Goal: Task Accomplishment & Management: Complete application form

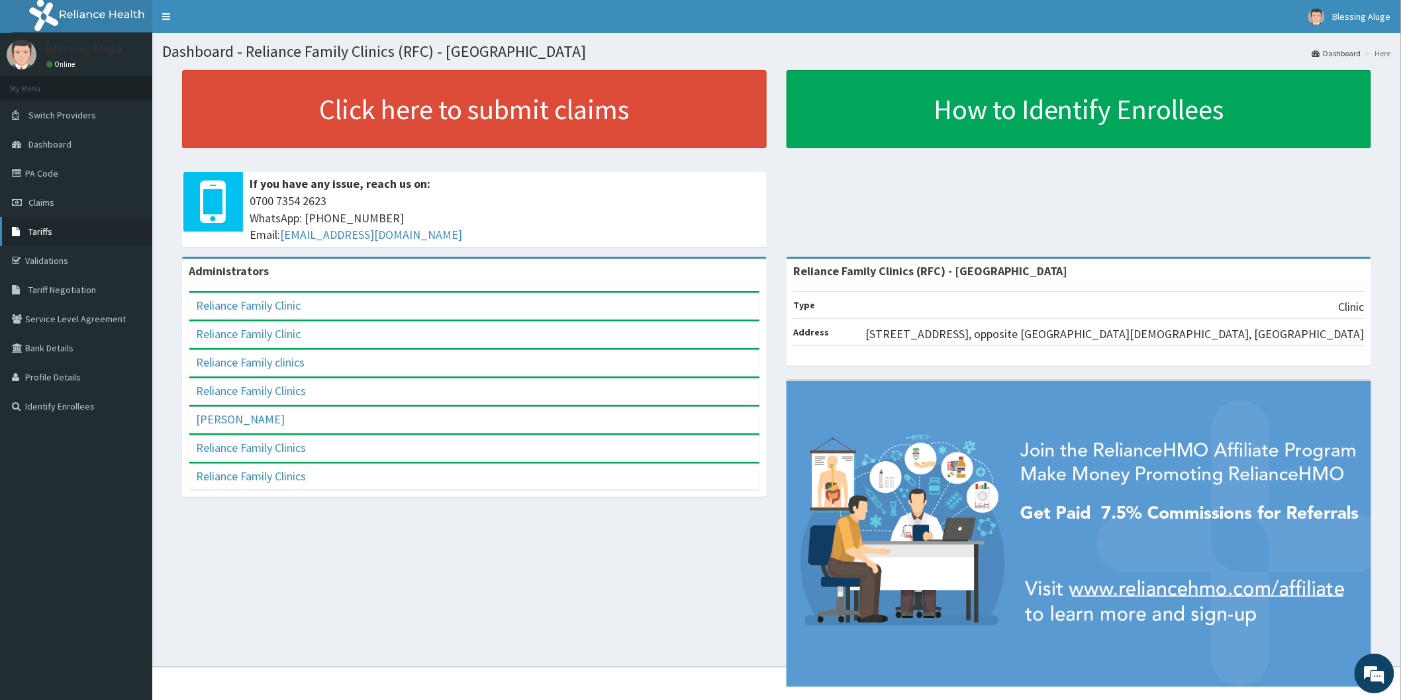
click at [74, 217] on link "Tariffs" at bounding box center [76, 231] width 152 height 29
click at [79, 209] on link "Claims" at bounding box center [76, 202] width 152 height 29
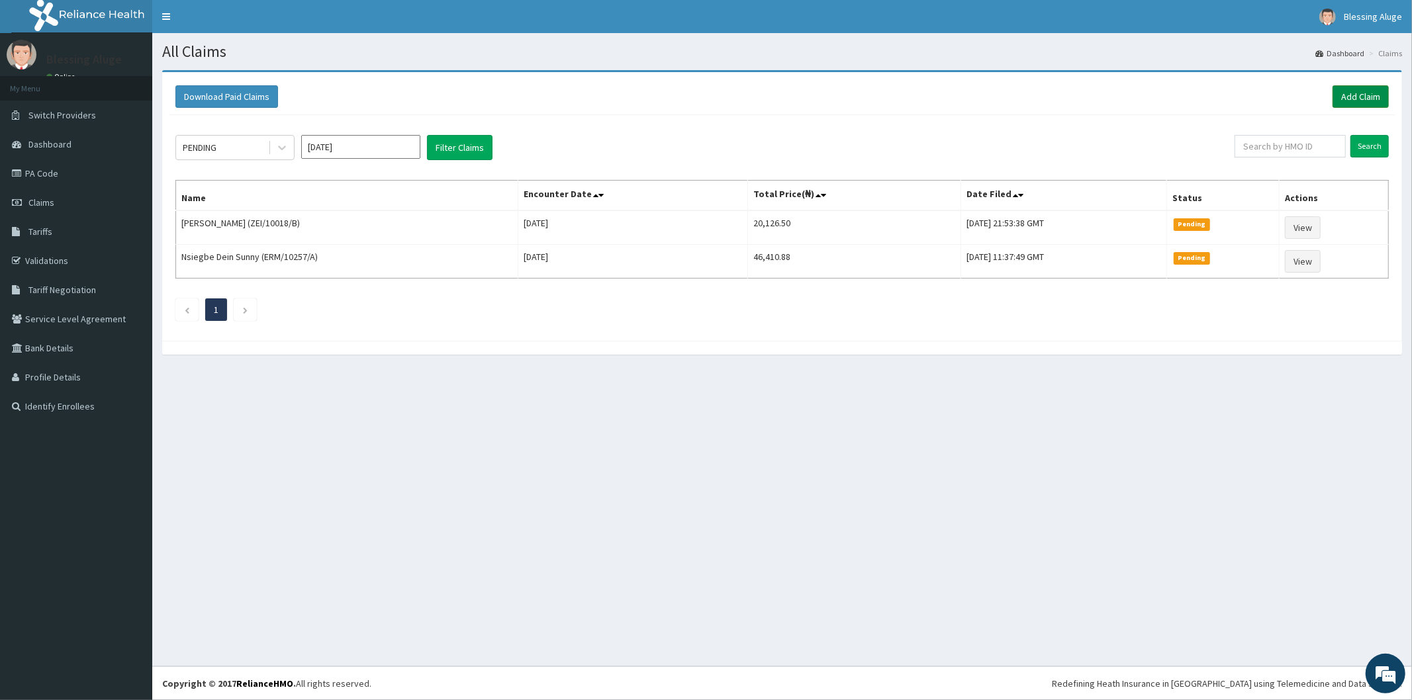
click at [1371, 102] on link "Add Claim" at bounding box center [1360, 96] width 56 height 23
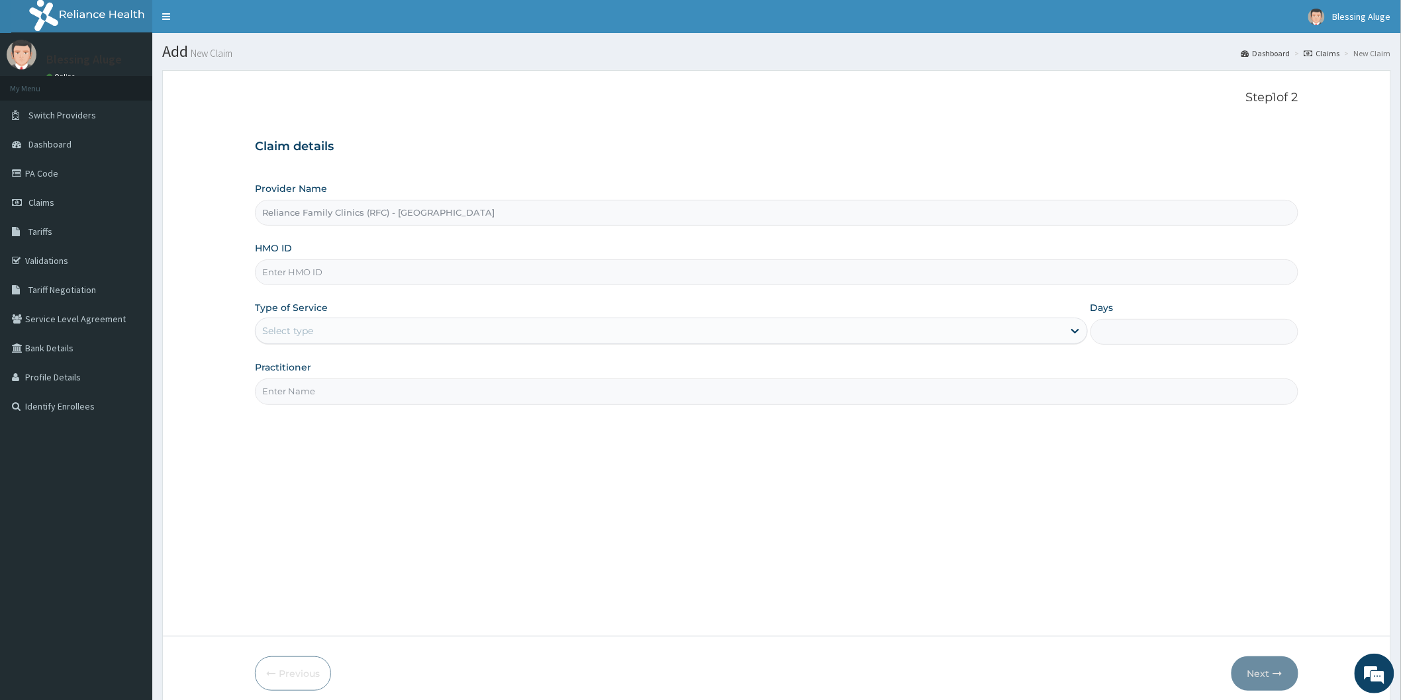
click at [436, 279] on input "HMO ID" at bounding box center [776, 272] width 1043 height 26
type input "PNT/10015/A"
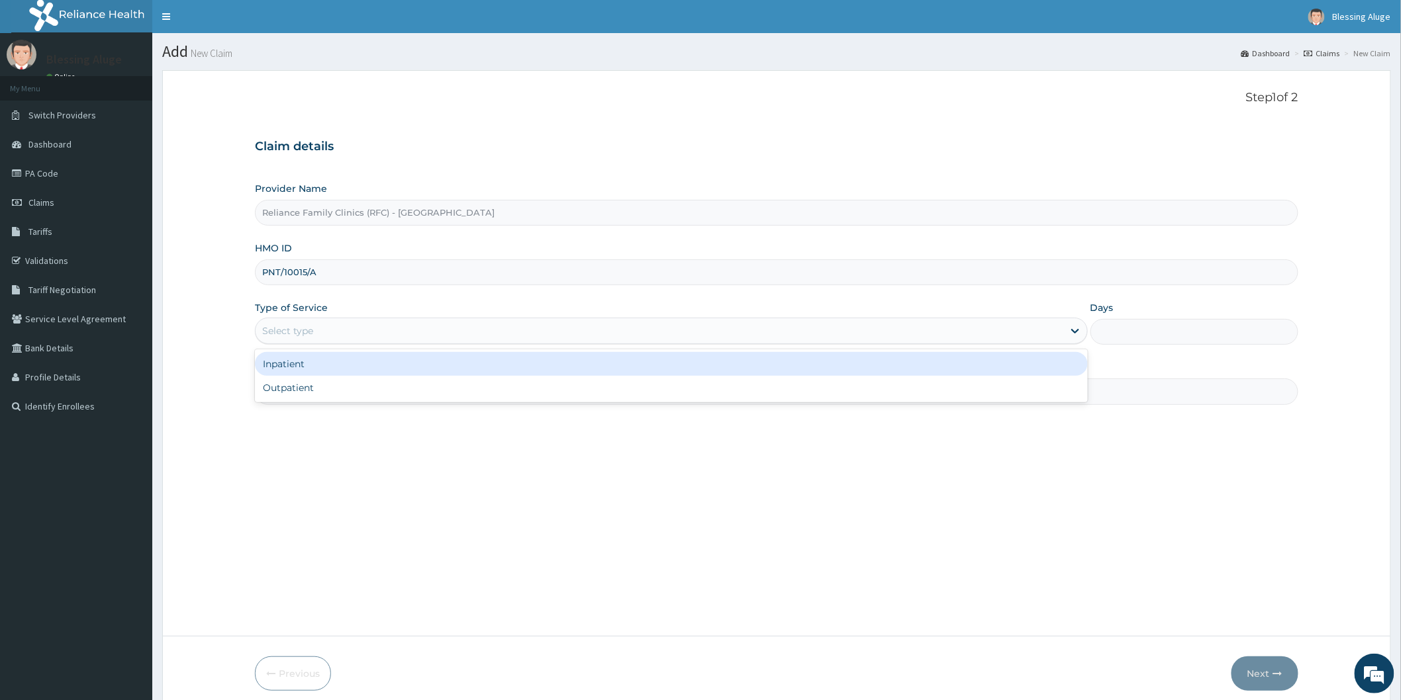
click at [381, 341] on div "Select type" at bounding box center [660, 330] width 808 height 21
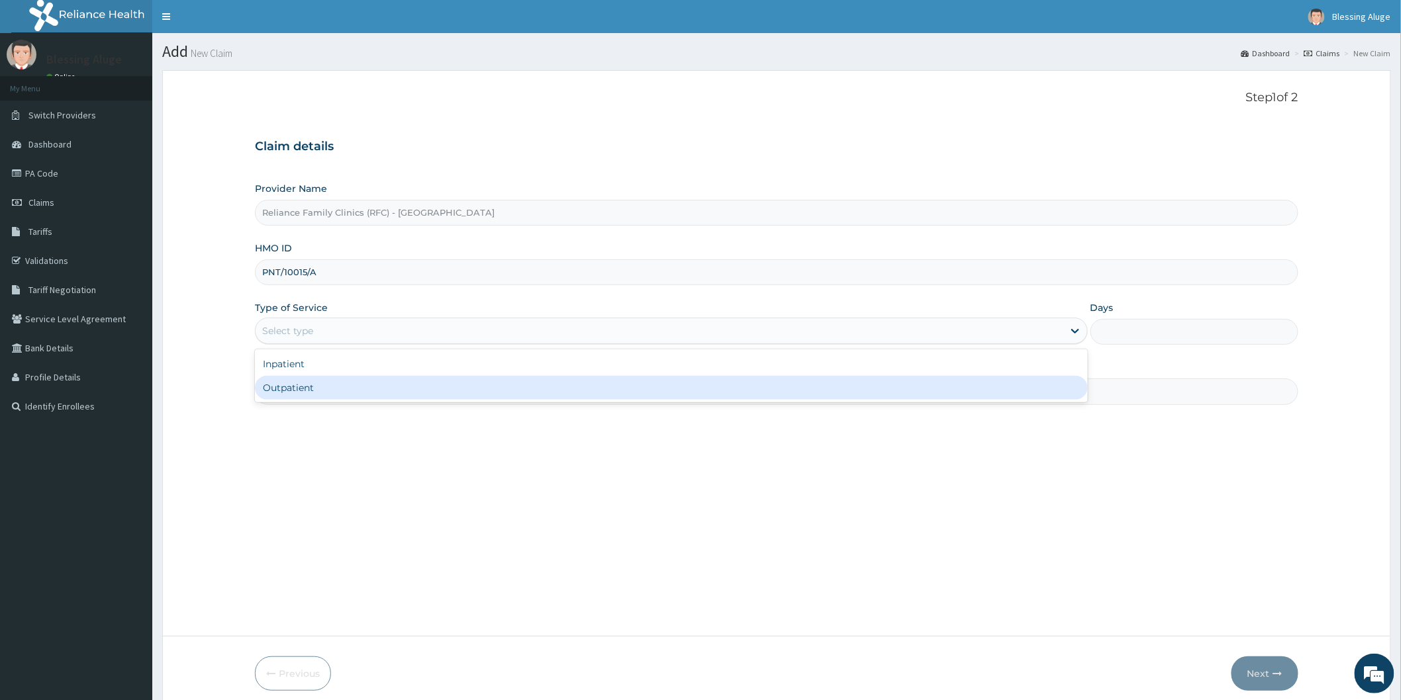
drag, startPoint x: 389, startPoint y: 381, endPoint x: 407, endPoint y: 388, distance: 19.7
click at [389, 382] on div "Outpatient" at bounding box center [671, 388] width 833 height 24
type input "1"
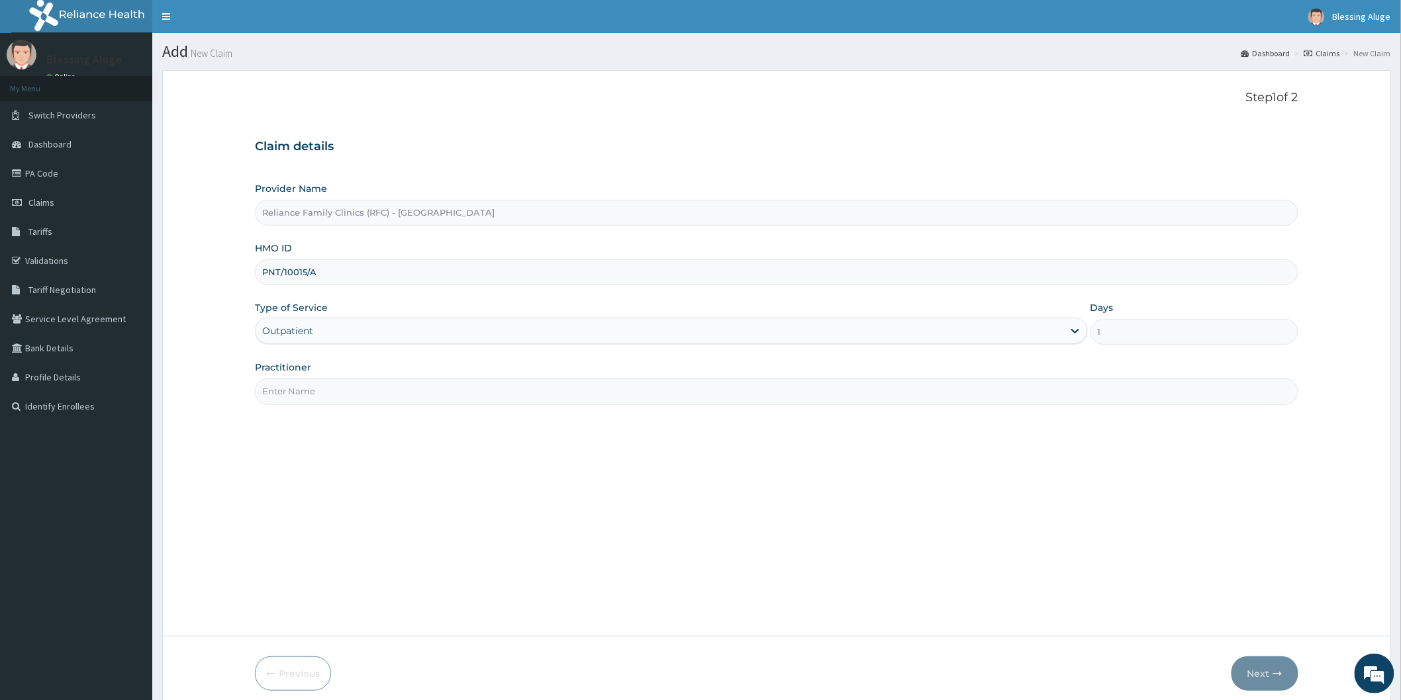
click at [451, 399] on input "Practitioner" at bounding box center [776, 392] width 1043 height 26
type input "[PERSON_NAME] ([MEDICAL_DATA])"
click at [1260, 665] on button "Next" at bounding box center [1264, 674] width 67 height 34
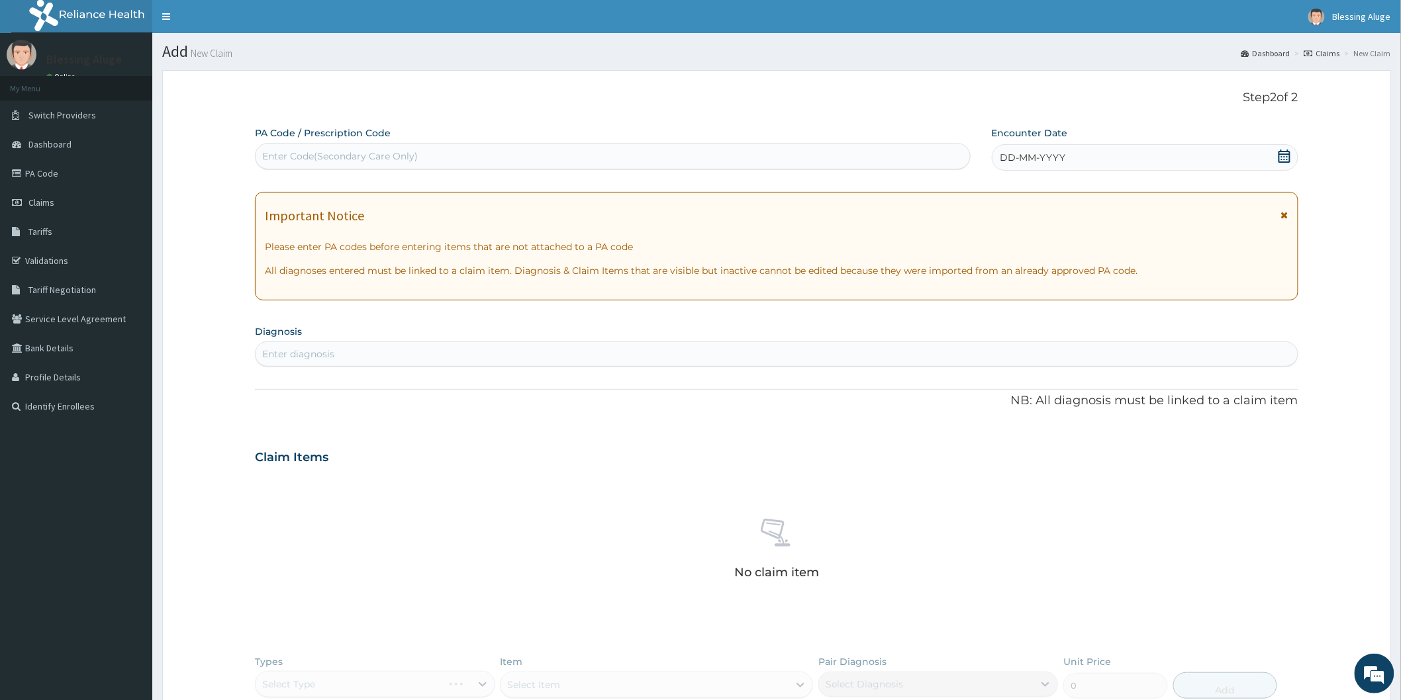
click at [1291, 156] on icon at bounding box center [1284, 156] width 13 height 13
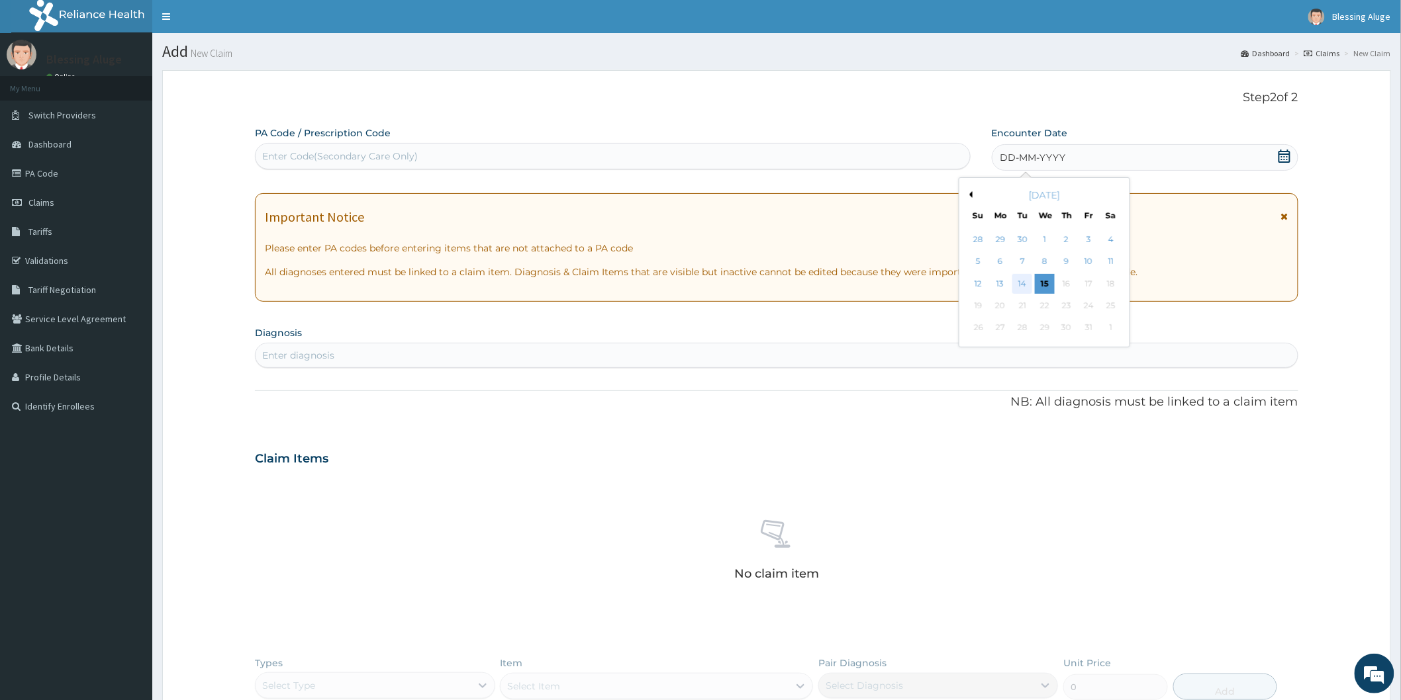
click at [1023, 281] on div "14" at bounding box center [1022, 284] width 20 height 20
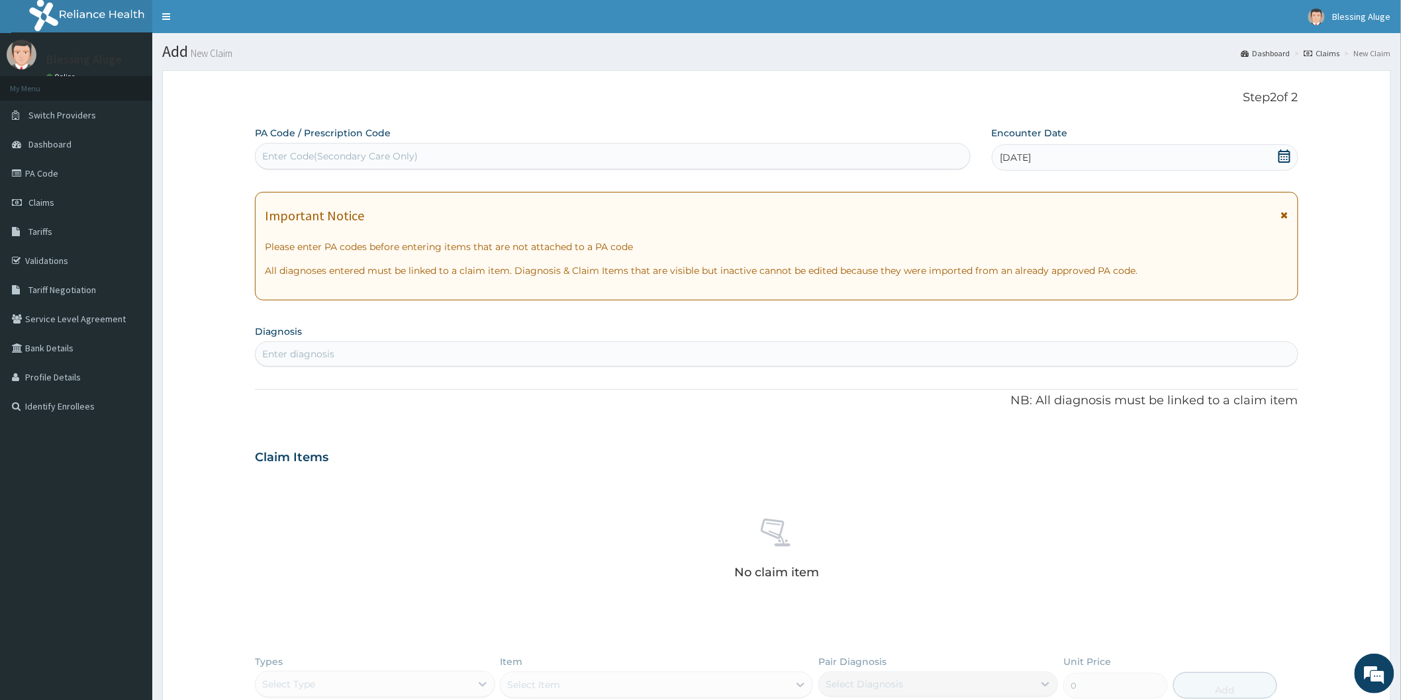
click at [898, 359] on div "Enter diagnosis" at bounding box center [777, 354] width 1042 height 21
type input "well"
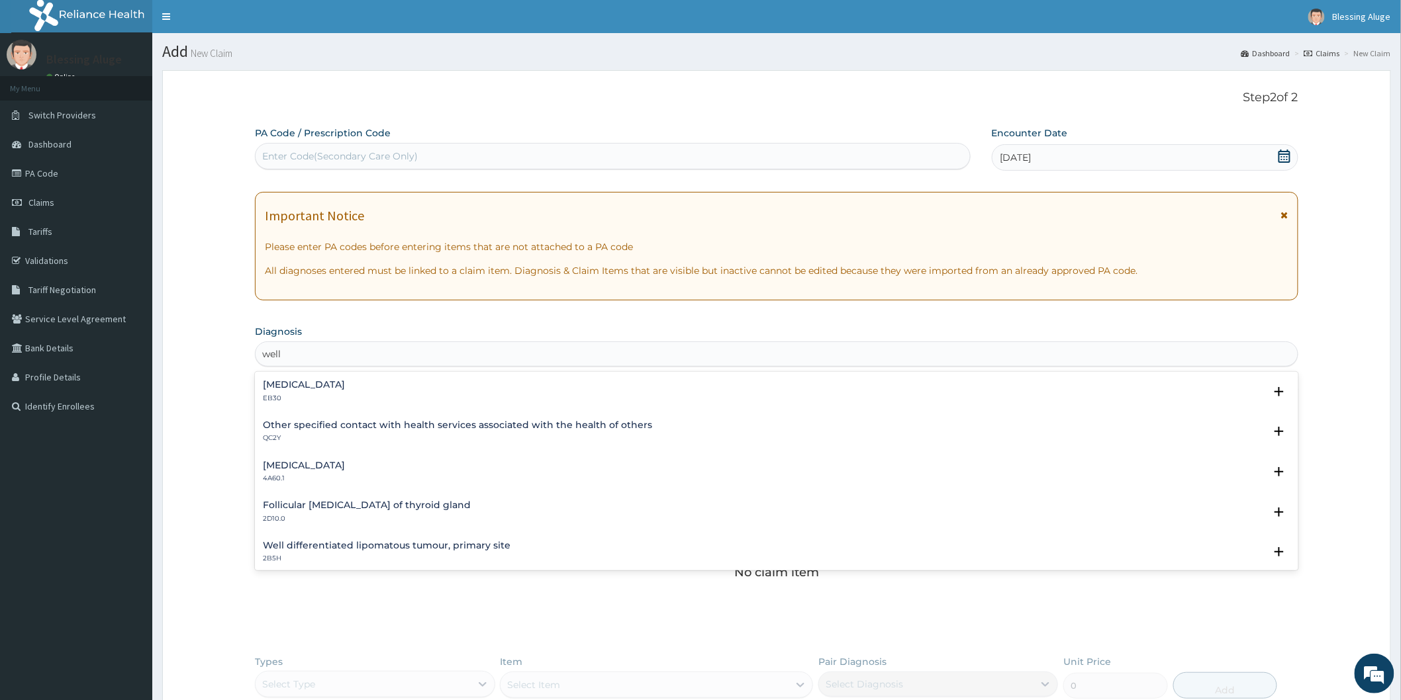
click at [533, 500] on div "Follicular [MEDICAL_DATA] of thyroid gland 2D10.0" at bounding box center [776, 511] width 1027 height 23
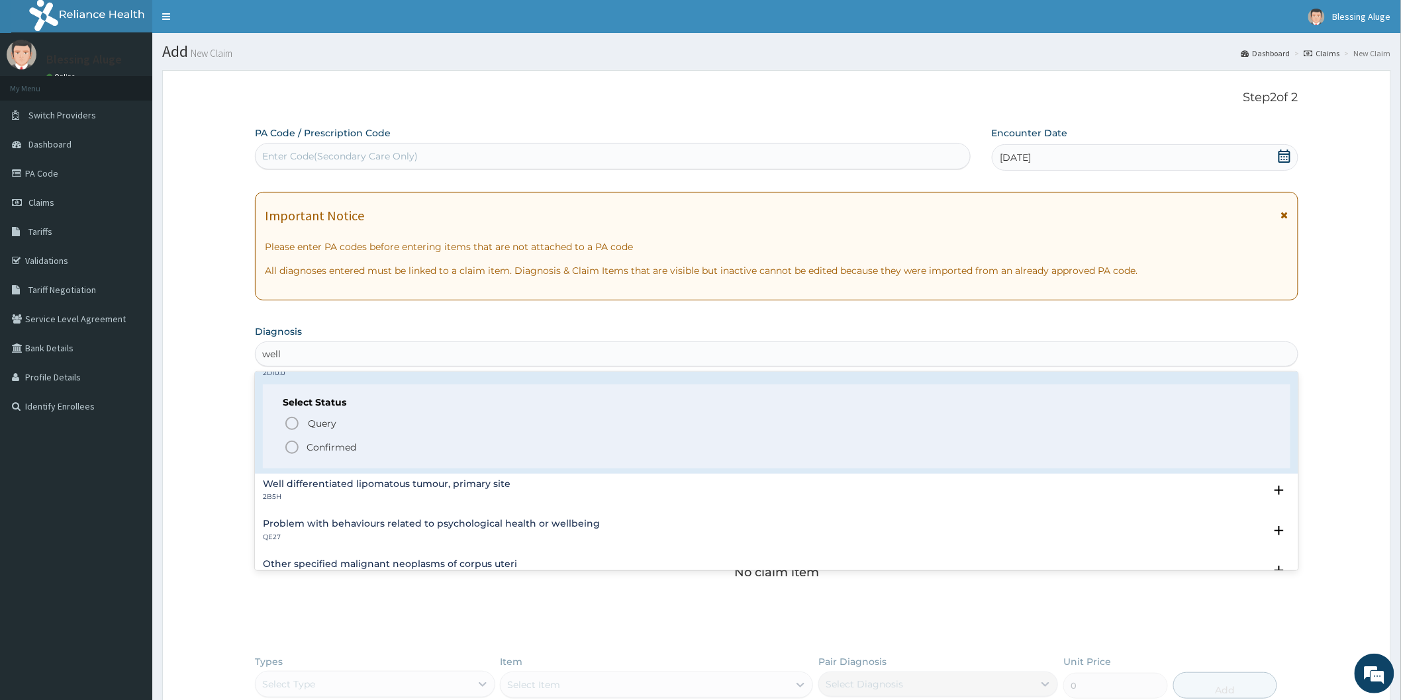
scroll to position [147, 0]
click at [428, 447] on span "Confirmed" at bounding box center [777, 446] width 986 height 16
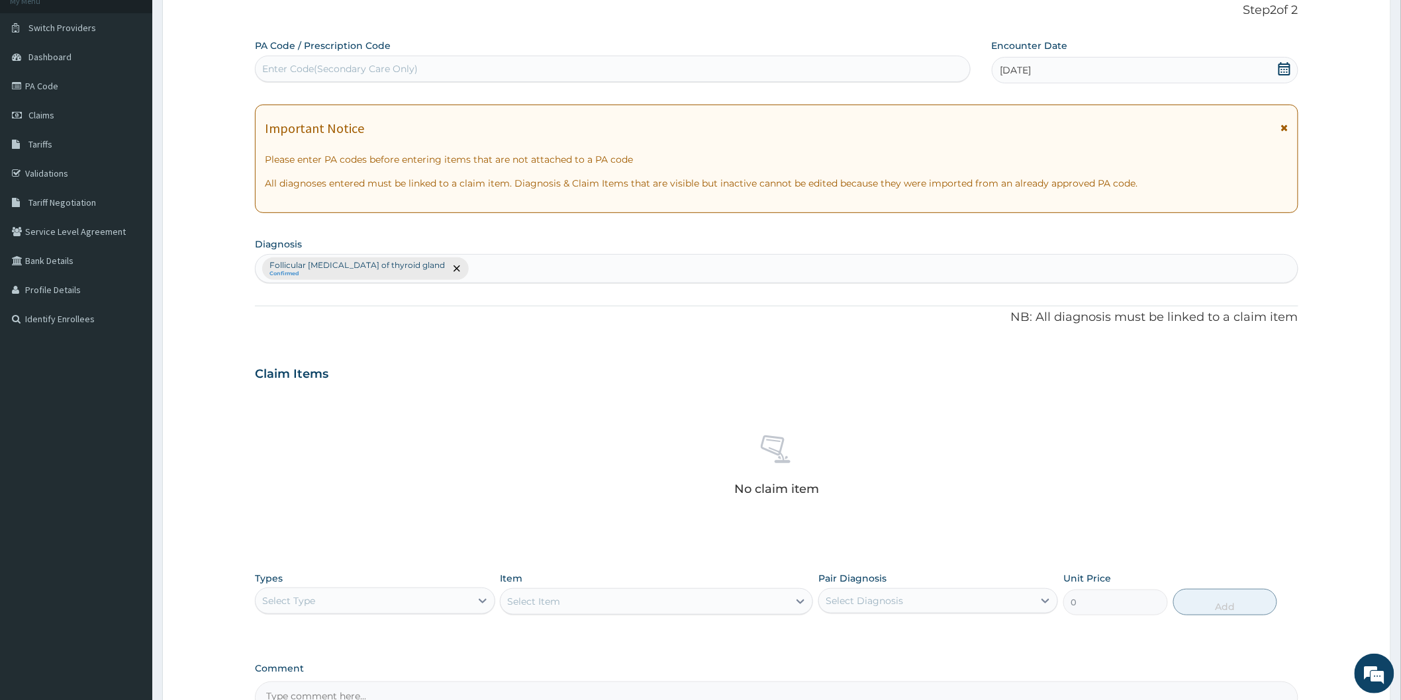
scroll to position [240, 0]
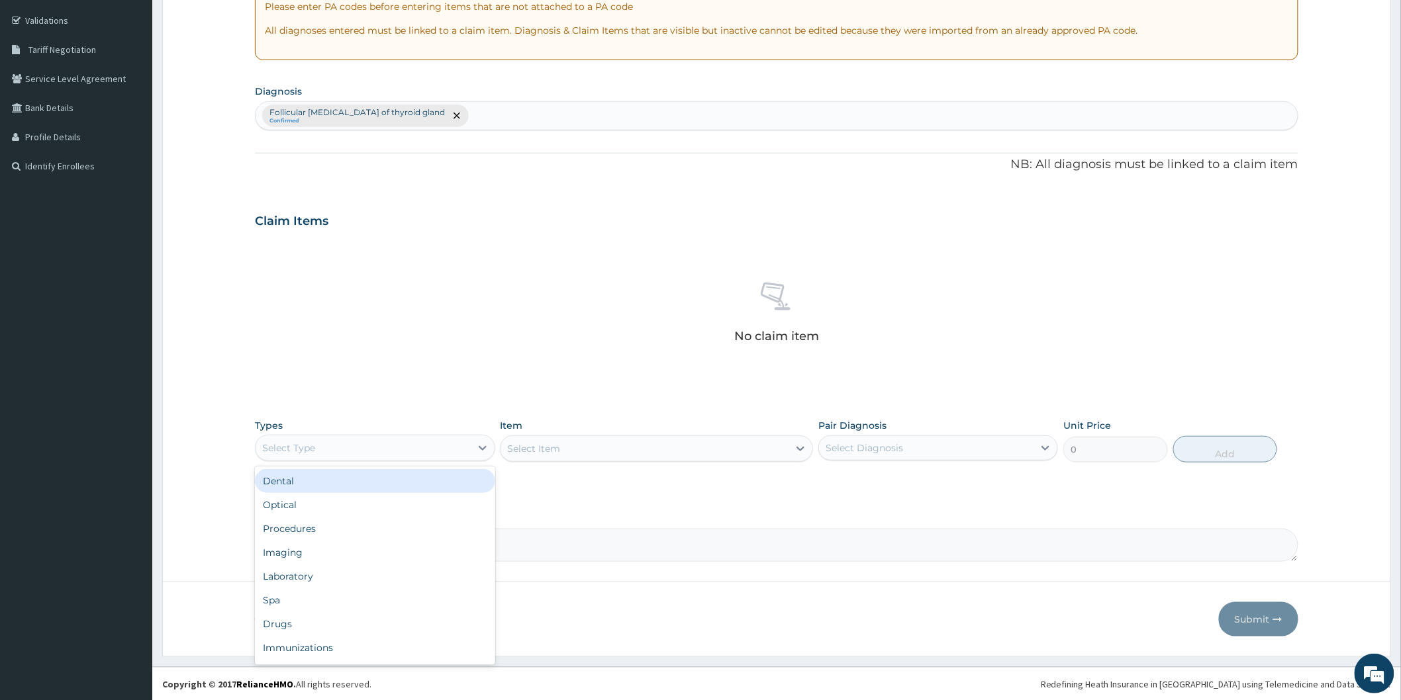
click at [399, 453] on div "Select Type" at bounding box center [363, 448] width 214 height 21
click at [394, 517] on div "Procedures" at bounding box center [375, 529] width 240 height 24
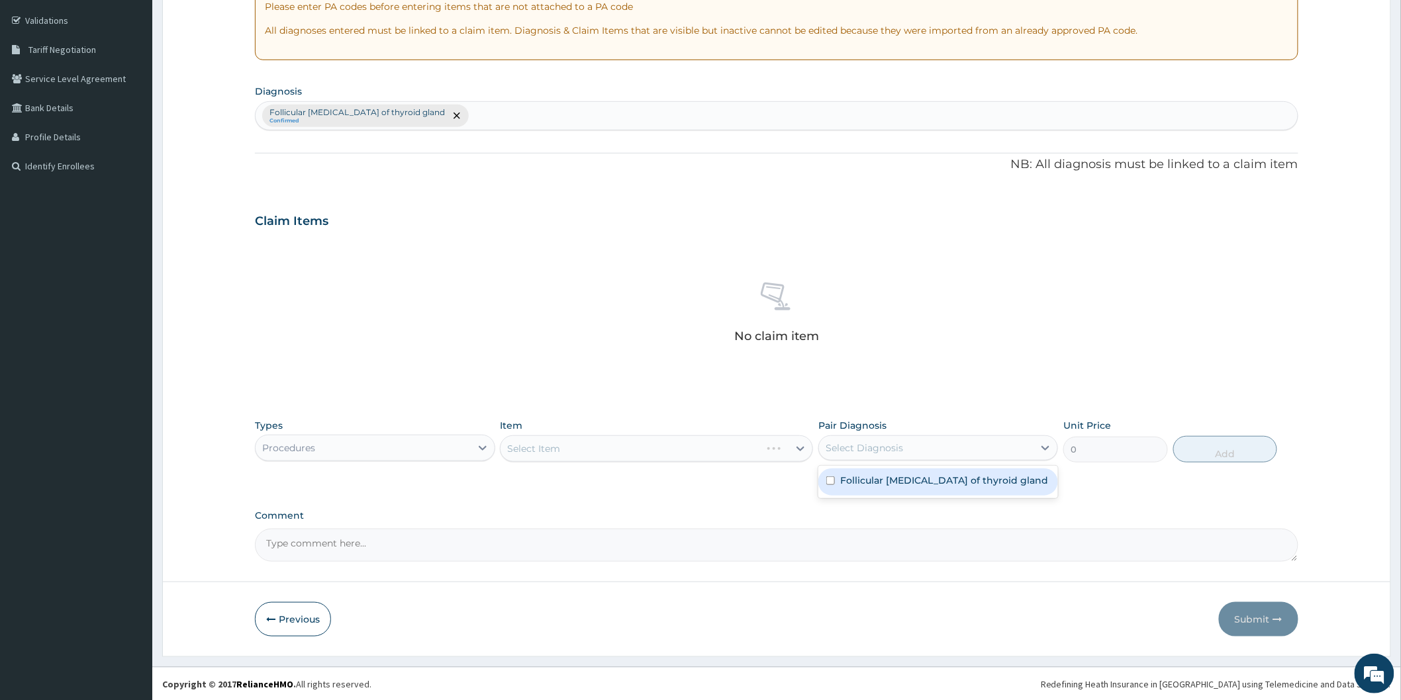
drag, startPoint x: 892, startPoint y: 434, endPoint x: 880, endPoint y: 446, distance: 16.9
click at [894, 436] on div "Select Diagnosis" at bounding box center [938, 448] width 240 height 25
click at [882, 472] on div "Follicular [MEDICAL_DATA] of thyroid gland" at bounding box center [938, 482] width 240 height 27
checkbox input "true"
click at [724, 450] on div "Select Item" at bounding box center [656, 449] width 313 height 26
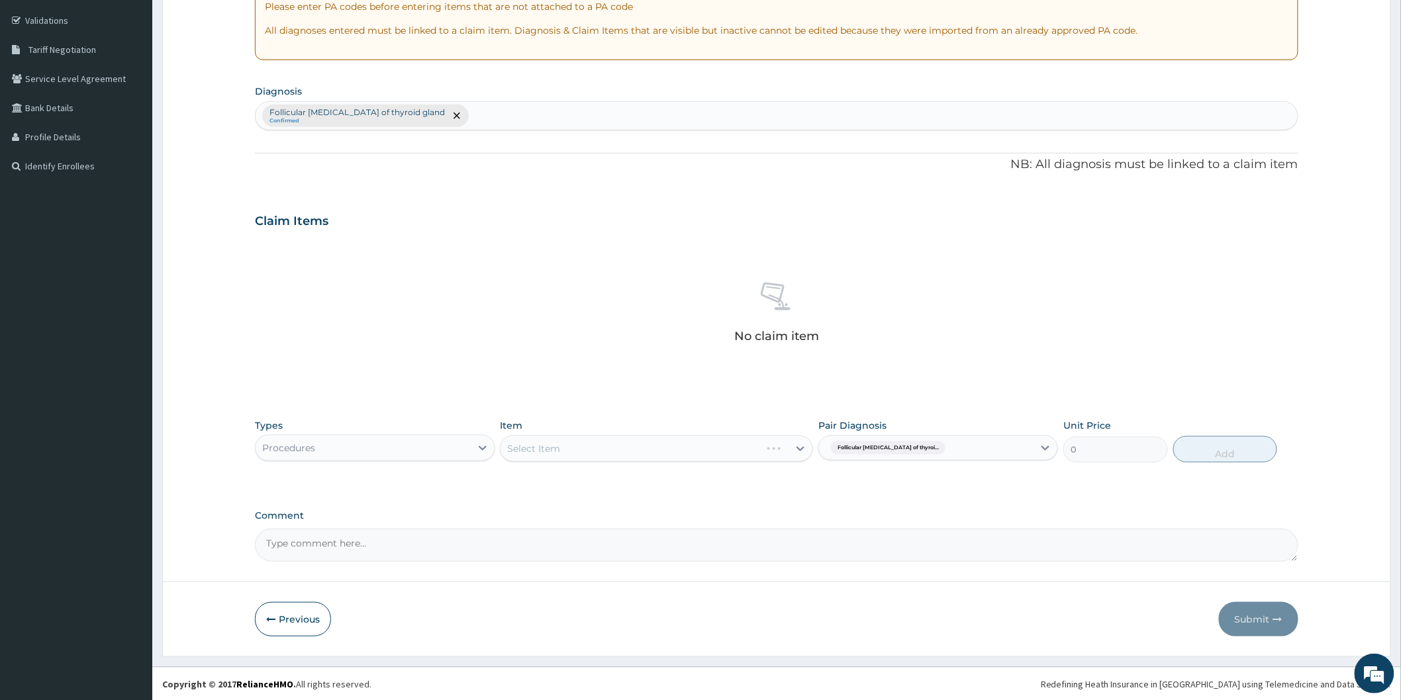
click at [724, 450] on div "Select Item" at bounding box center [656, 449] width 313 height 26
click at [758, 454] on div "Select Item" at bounding box center [656, 449] width 313 height 26
click at [659, 444] on div "Select Item" at bounding box center [644, 448] width 288 height 21
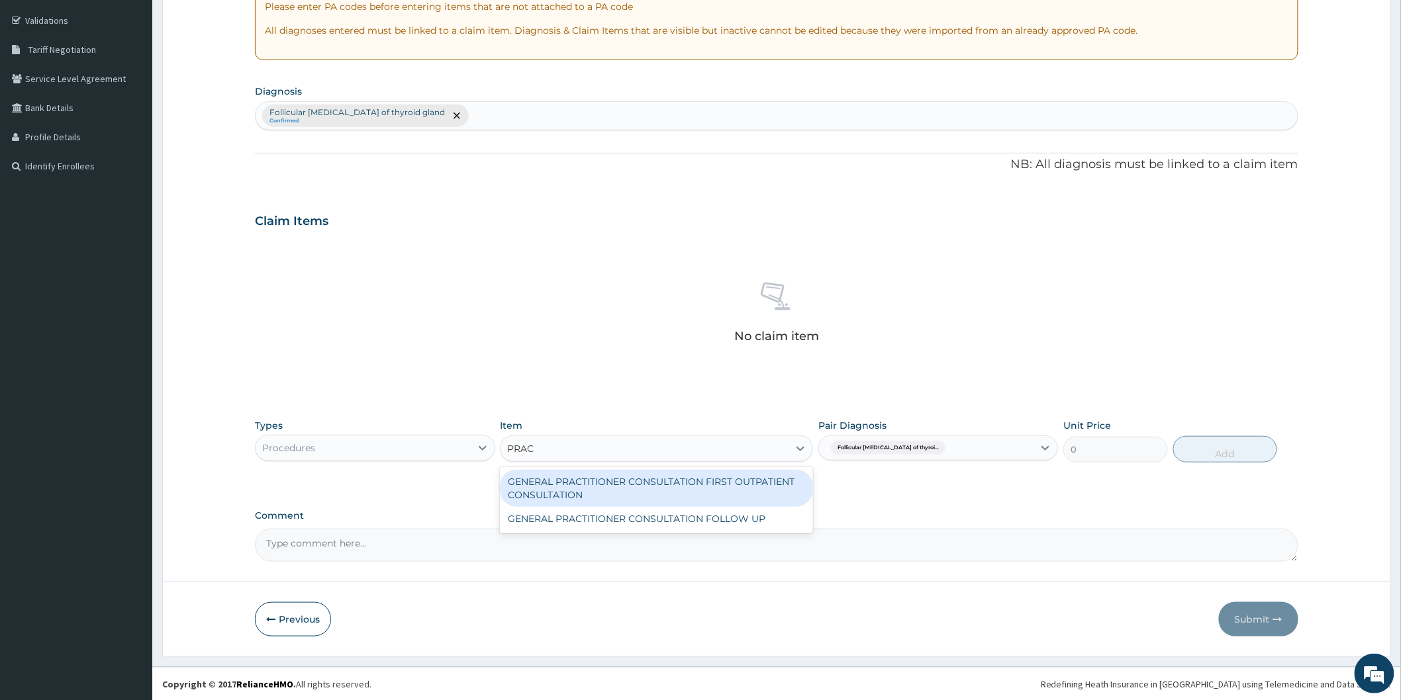
type input "PRACT"
click at [657, 485] on div "GENERAL PRACTITIONER CONSULTATION FIRST OUTPATIENT CONSULTATION" at bounding box center [656, 488] width 313 height 37
type input "3370.125"
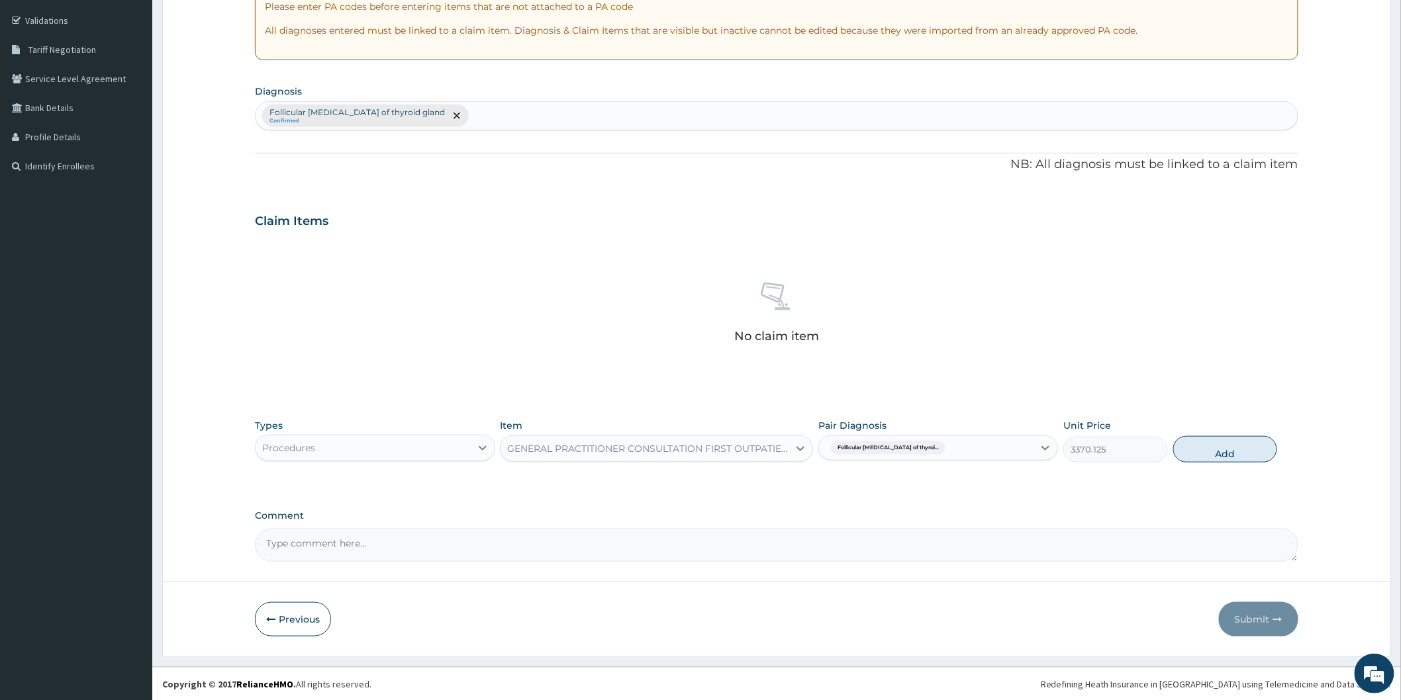
click at [942, 440] on div "Follicular [MEDICAL_DATA] of thyroi..." at bounding box center [926, 448] width 214 height 23
click at [938, 487] on div "Follicular [MEDICAL_DATA] of thyroid gland" at bounding box center [938, 482] width 240 height 27
checkbox input "false"
click at [603, 449] on div "GENERAL PRACTITIONER CONSULTATION FIRST OUTPATIENT CONSULTATION" at bounding box center [648, 448] width 283 height 13
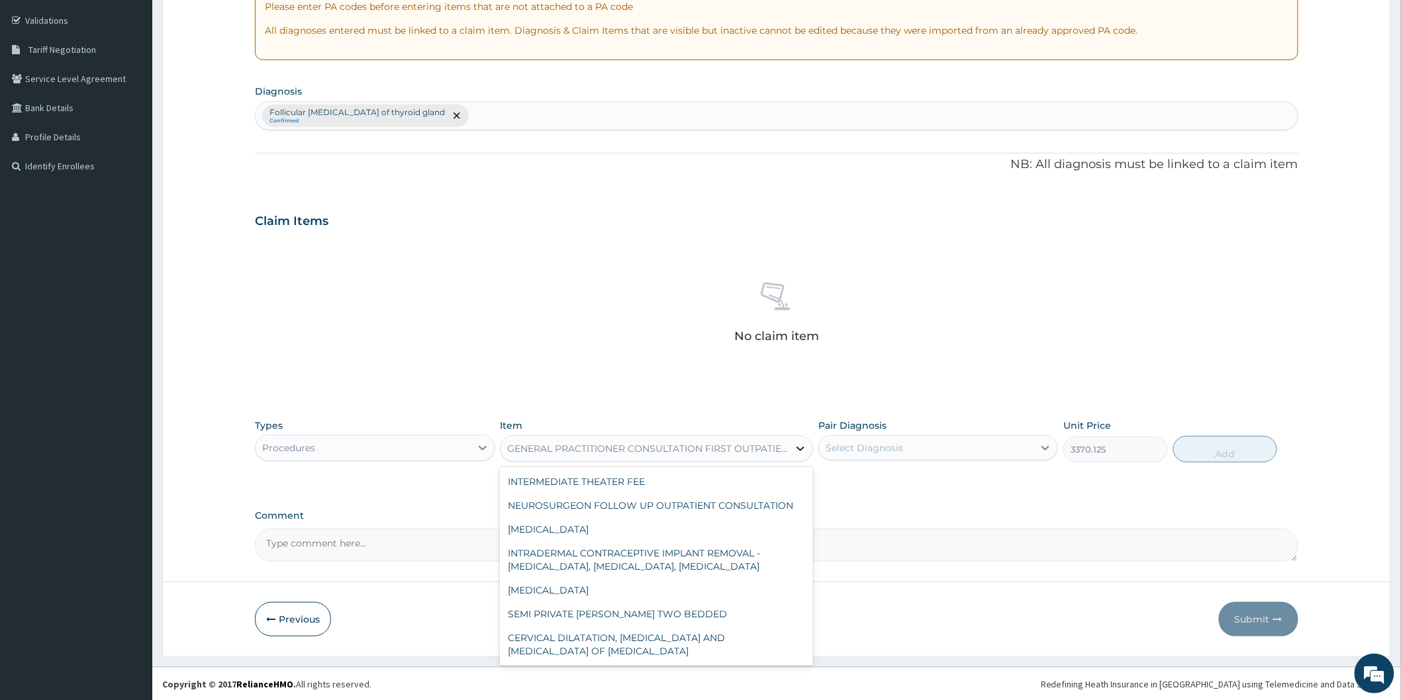
scroll to position [3616, 0]
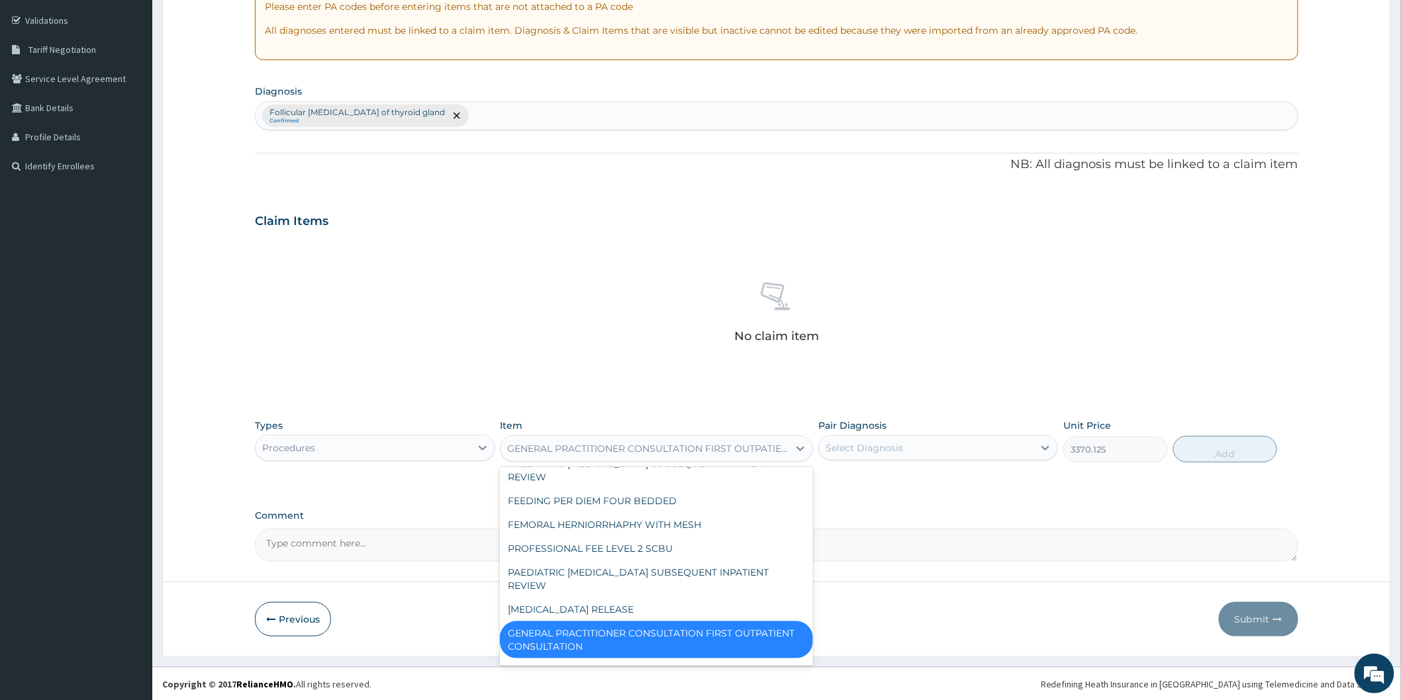
click at [915, 449] on div "Select Diagnosis" at bounding box center [926, 448] width 214 height 21
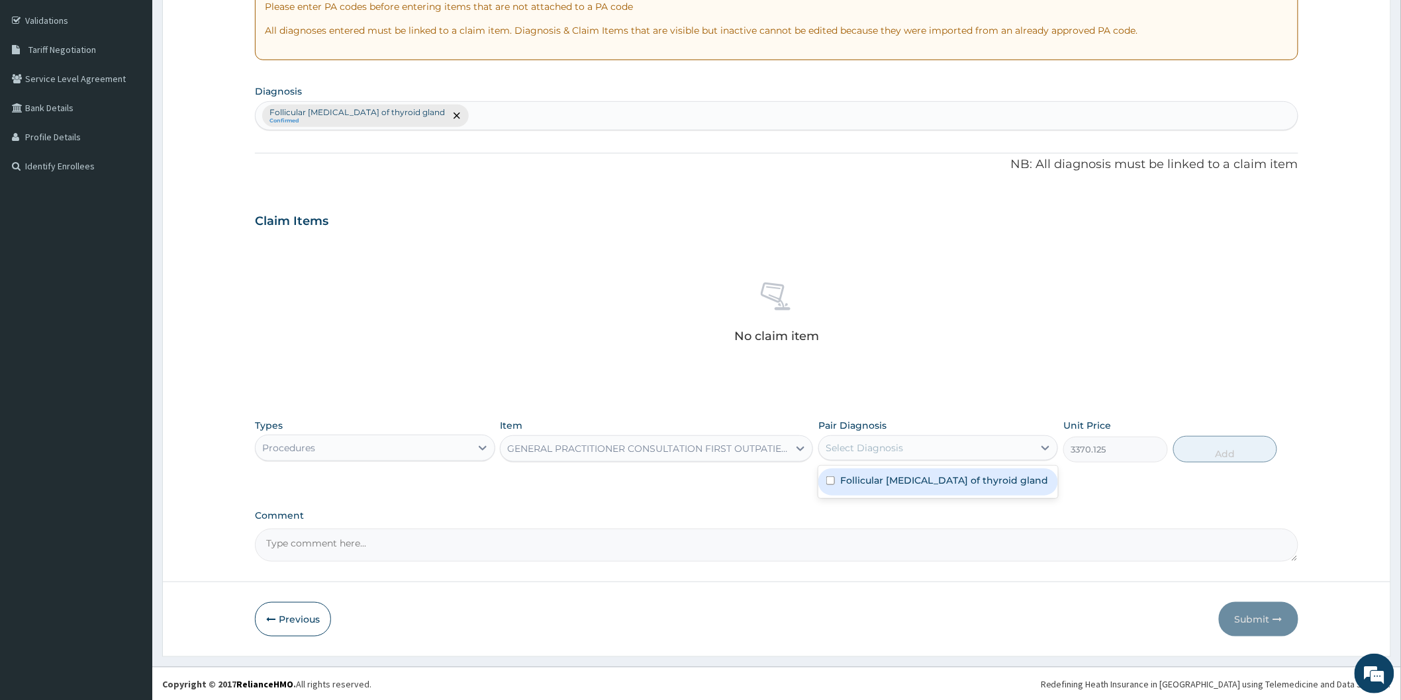
click at [898, 483] on label "Follicular [MEDICAL_DATA] of thyroid gland" at bounding box center [944, 480] width 208 height 13
checkbox input "true"
click at [1184, 446] on button "Add" at bounding box center [1225, 449] width 105 height 26
type input "0"
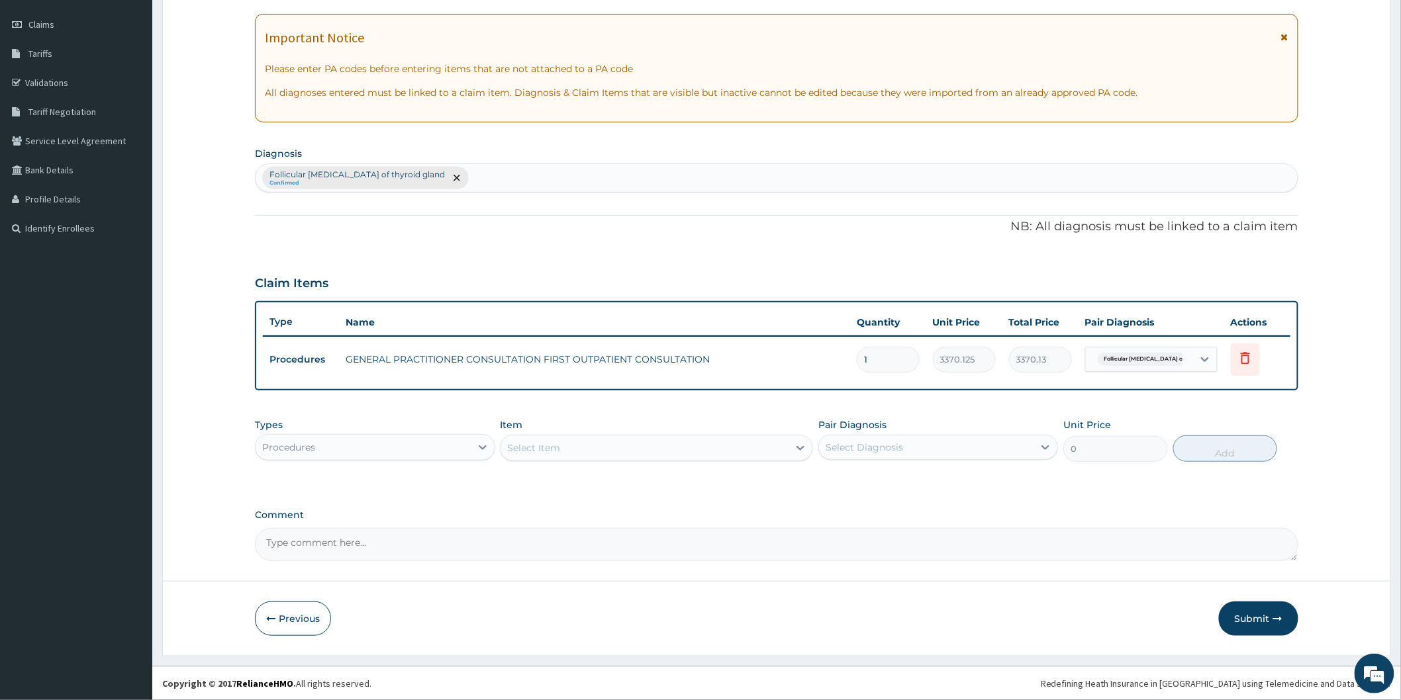
scroll to position [176, 0]
click at [400, 426] on div "Types Procedures" at bounding box center [375, 442] width 240 height 44
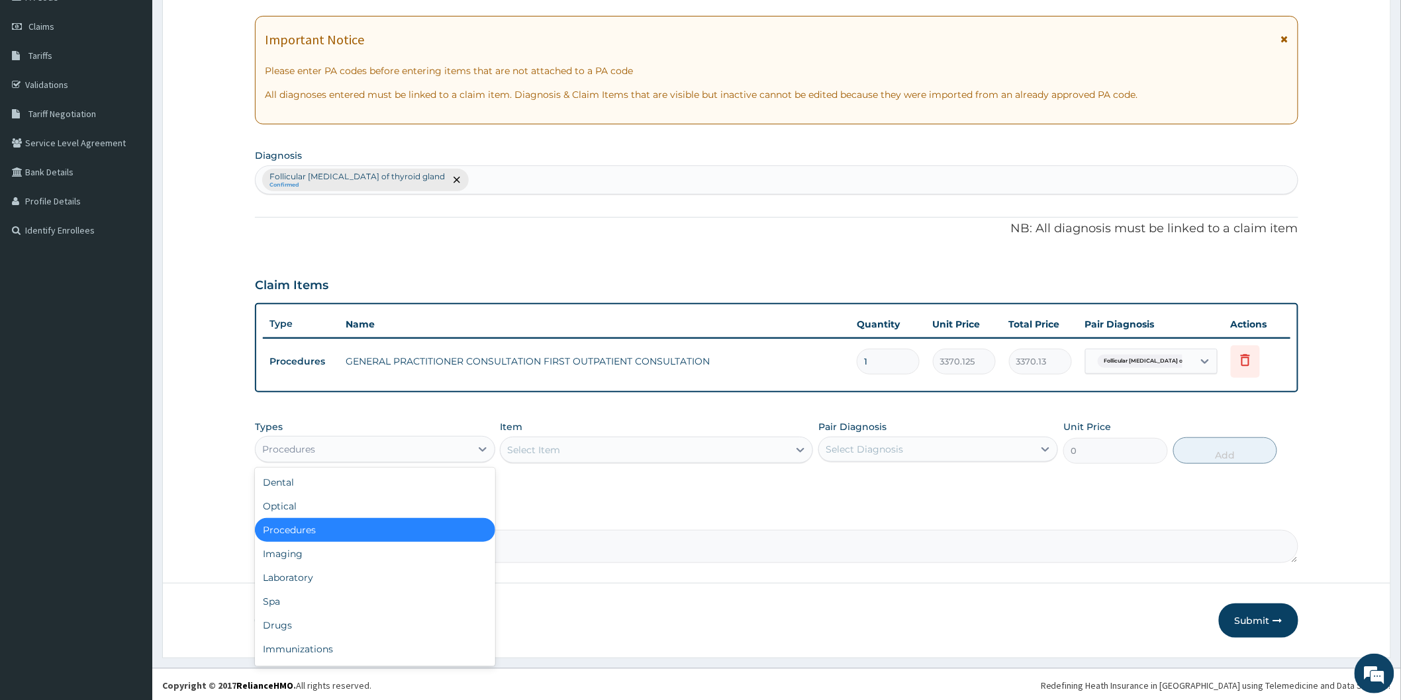
click at [396, 446] on div "Procedures" at bounding box center [363, 449] width 214 height 21
click at [313, 577] on div "Laboratory" at bounding box center [375, 578] width 240 height 24
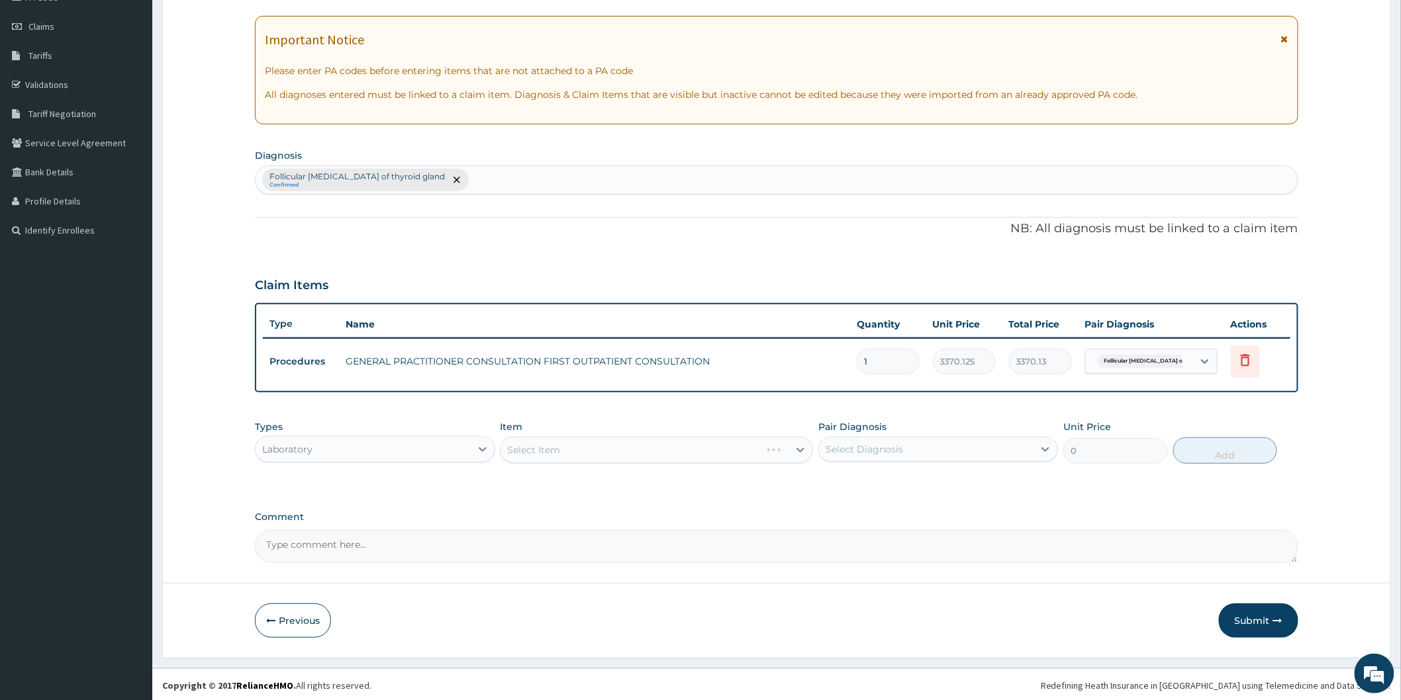
click at [876, 452] on div "Select Diagnosis" at bounding box center [863, 449] width 77 height 13
click at [846, 470] on div "Follicular [MEDICAL_DATA] of thyroid gland" at bounding box center [938, 483] width 240 height 27
checkbox input "true"
click at [684, 438] on div "Select Item" at bounding box center [656, 450] width 313 height 26
click at [579, 455] on div "Select Item" at bounding box center [656, 450] width 313 height 26
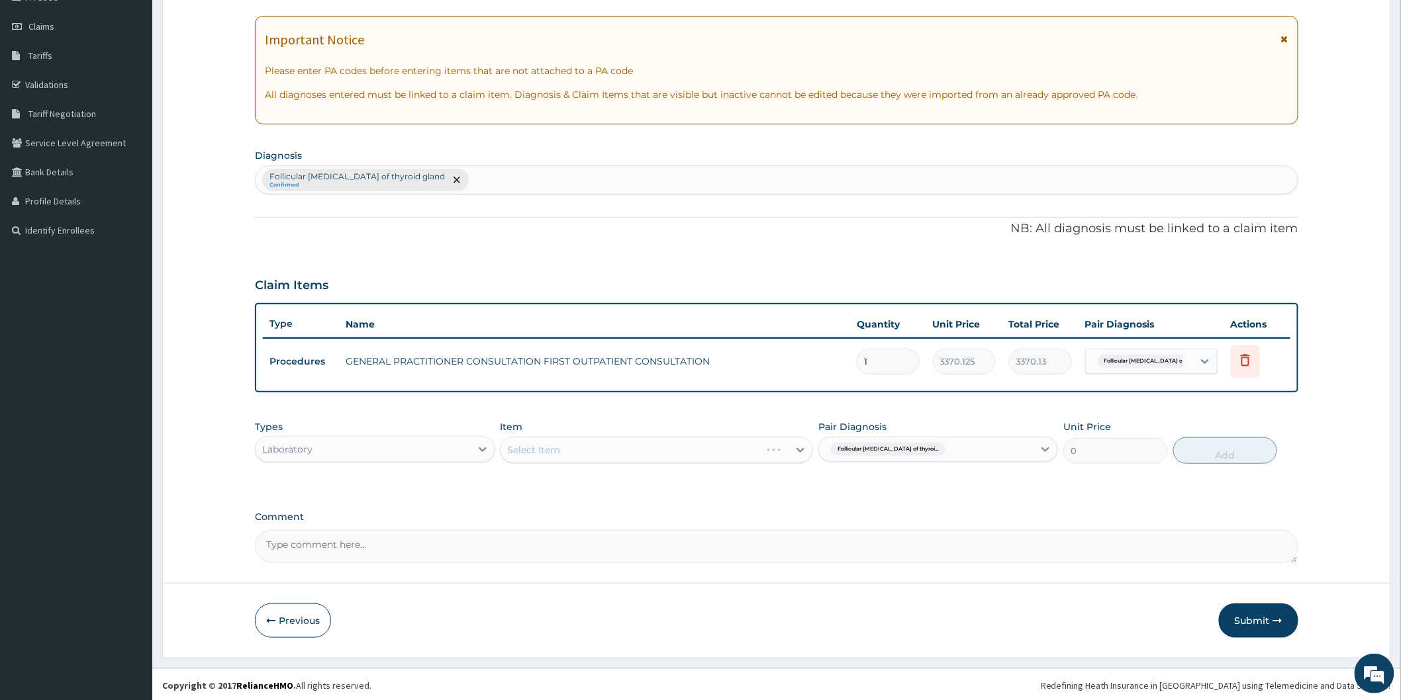
click at [577, 457] on div "Select Item" at bounding box center [656, 450] width 313 height 26
click at [573, 455] on div "Select Item" at bounding box center [656, 450] width 313 height 26
click at [594, 444] on div "Select Item" at bounding box center [656, 450] width 313 height 26
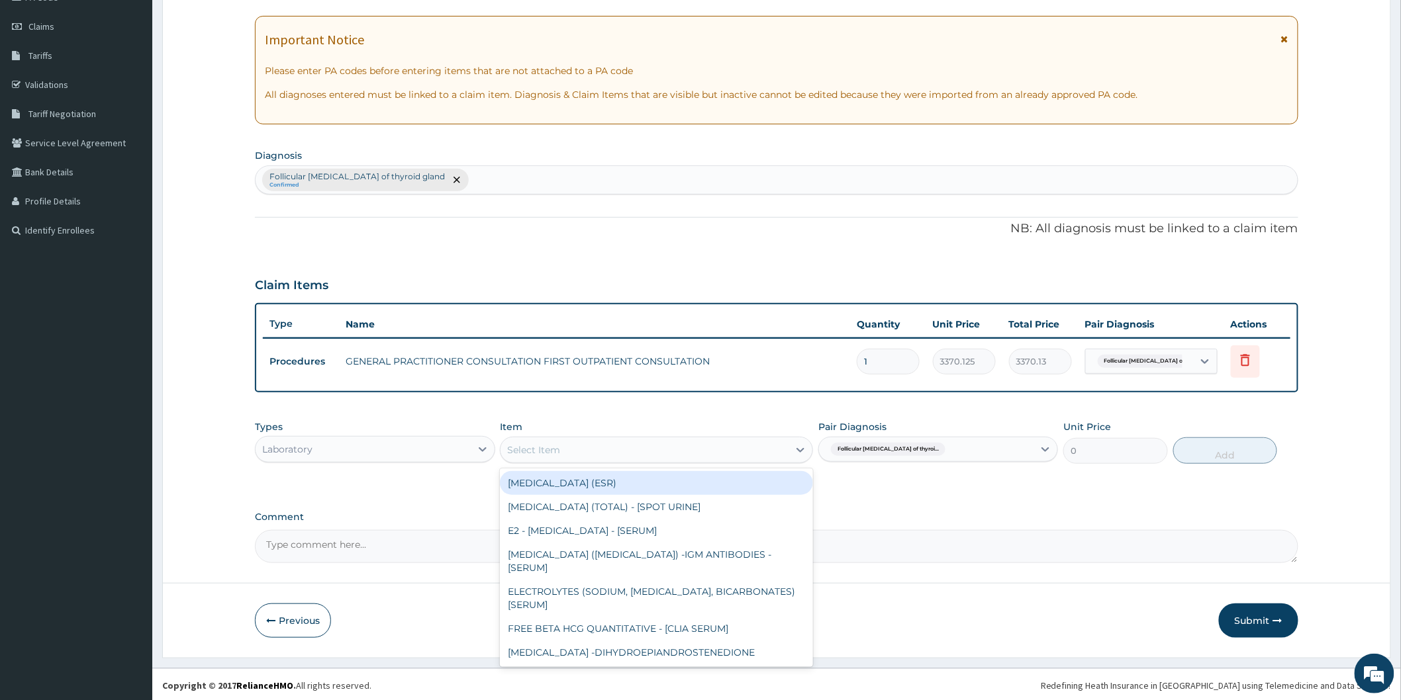
drag, startPoint x: 500, startPoint y: 440, endPoint x: 497, endPoint y: 470, distance: 30.6
click at [500, 440] on div "Select Item" at bounding box center [644, 450] width 288 height 21
click at [411, 440] on div "Laboratory" at bounding box center [363, 449] width 214 height 21
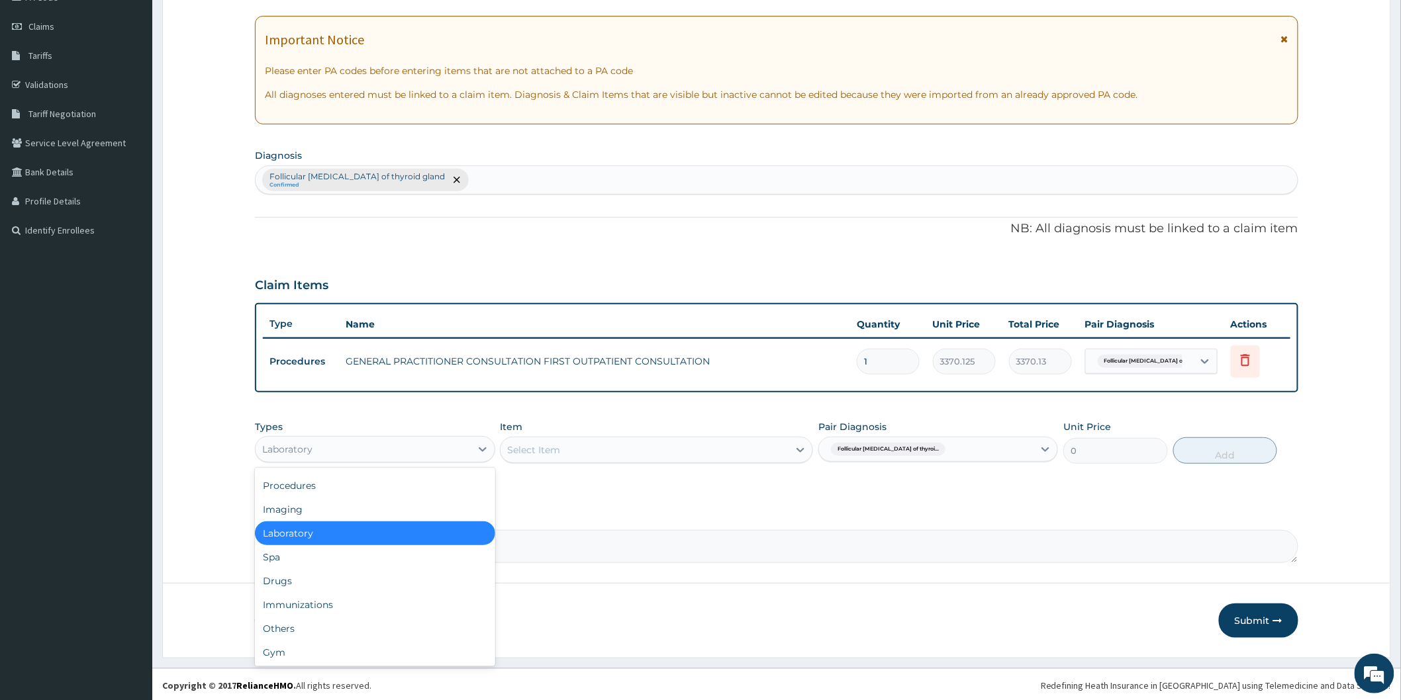
scroll to position [0, 0]
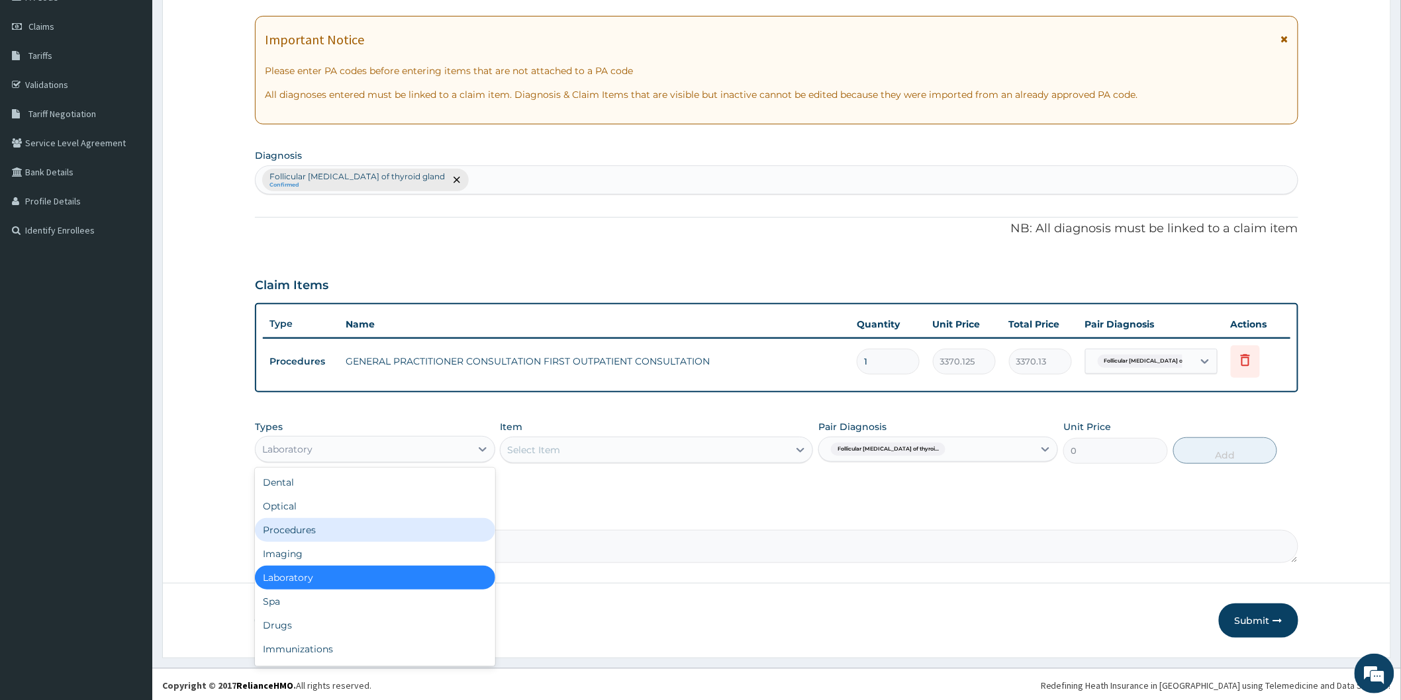
click at [338, 528] on div "Procedures" at bounding box center [375, 530] width 240 height 24
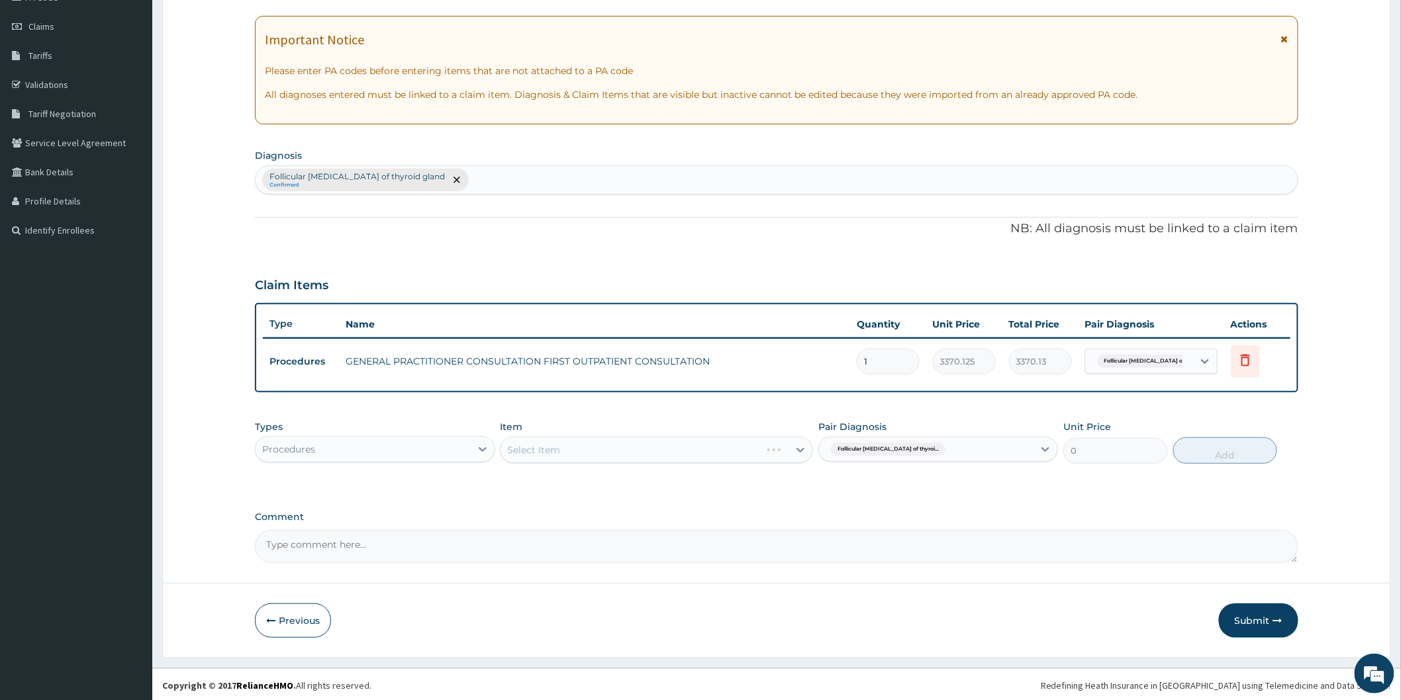
click at [581, 451] on div "Select Item" at bounding box center [656, 450] width 313 height 26
click at [724, 445] on div "Select Item" at bounding box center [644, 450] width 288 height 21
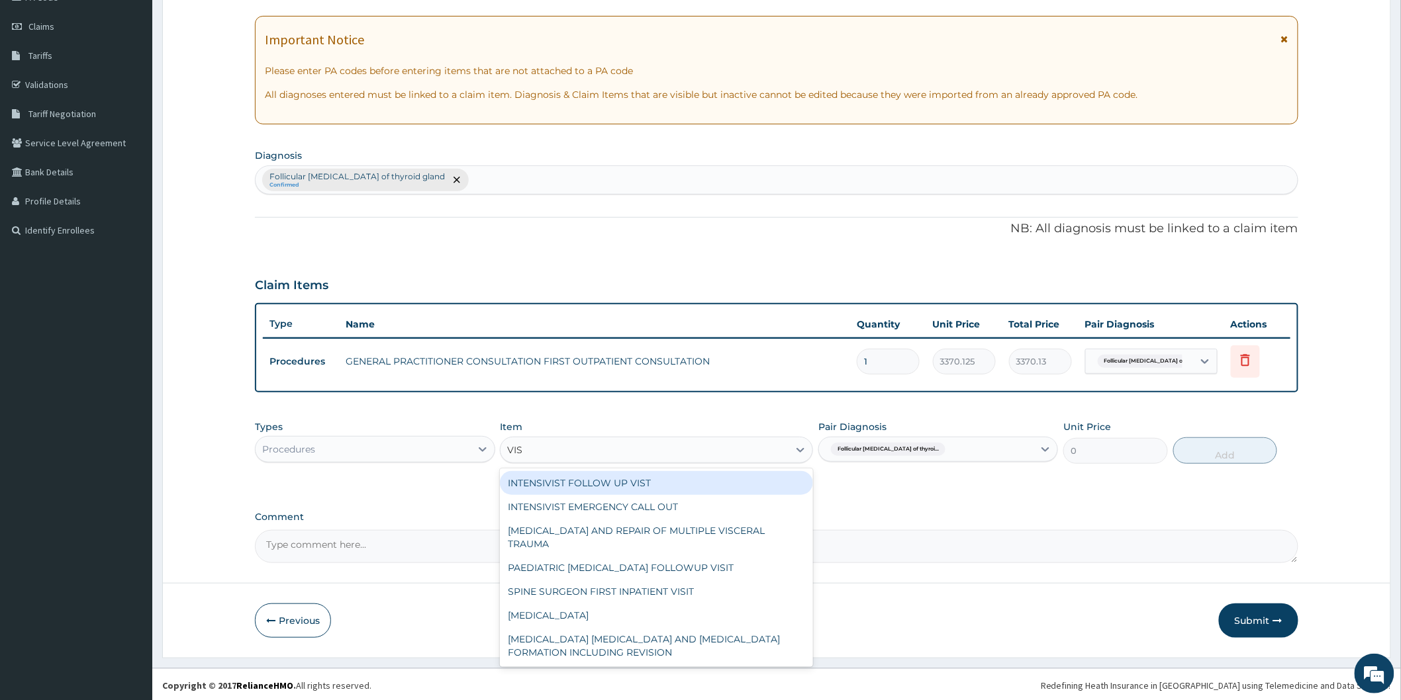
type input "VISU"
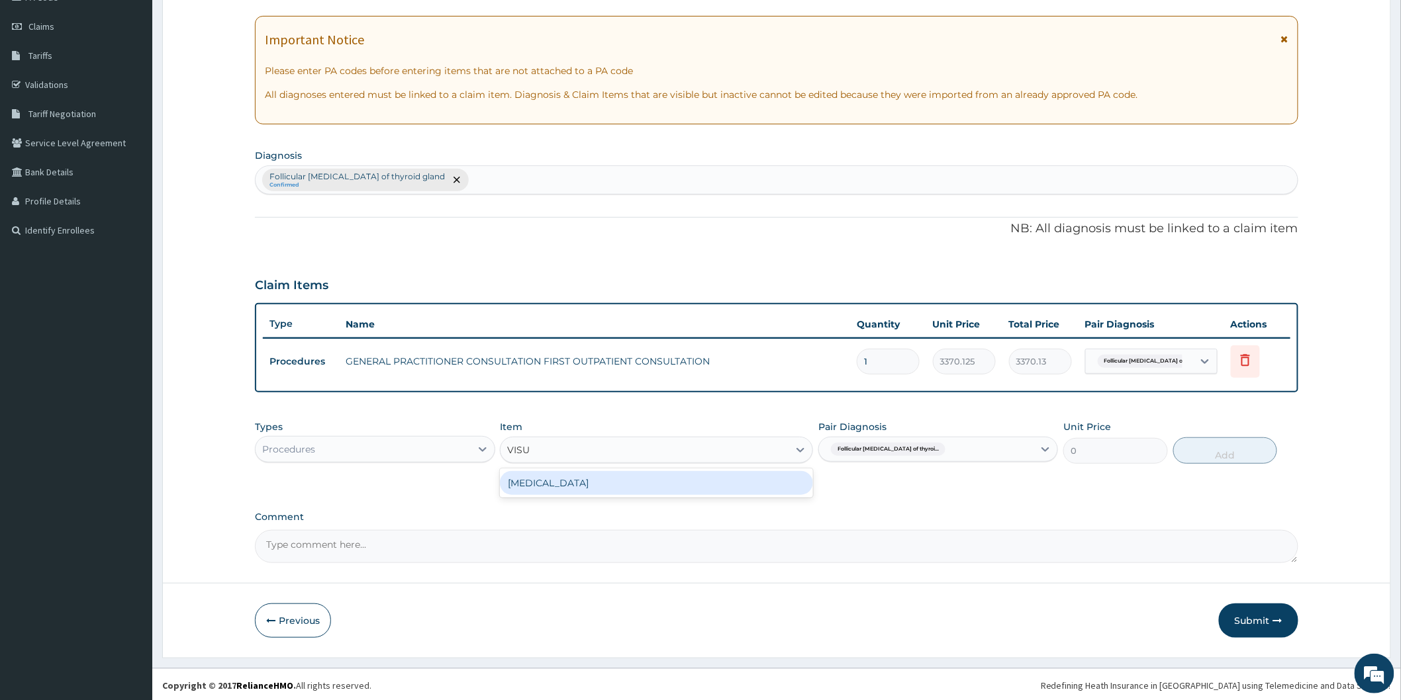
click at [718, 477] on div "[MEDICAL_DATA]" at bounding box center [656, 483] width 313 height 24
drag, startPoint x: 1212, startPoint y: 447, endPoint x: 1043, endPoint y: 451, distance: 168.8
click at [1211, 447] on button "Add" at bounding box center [1225, 451] width 105 height 26
type input "0"
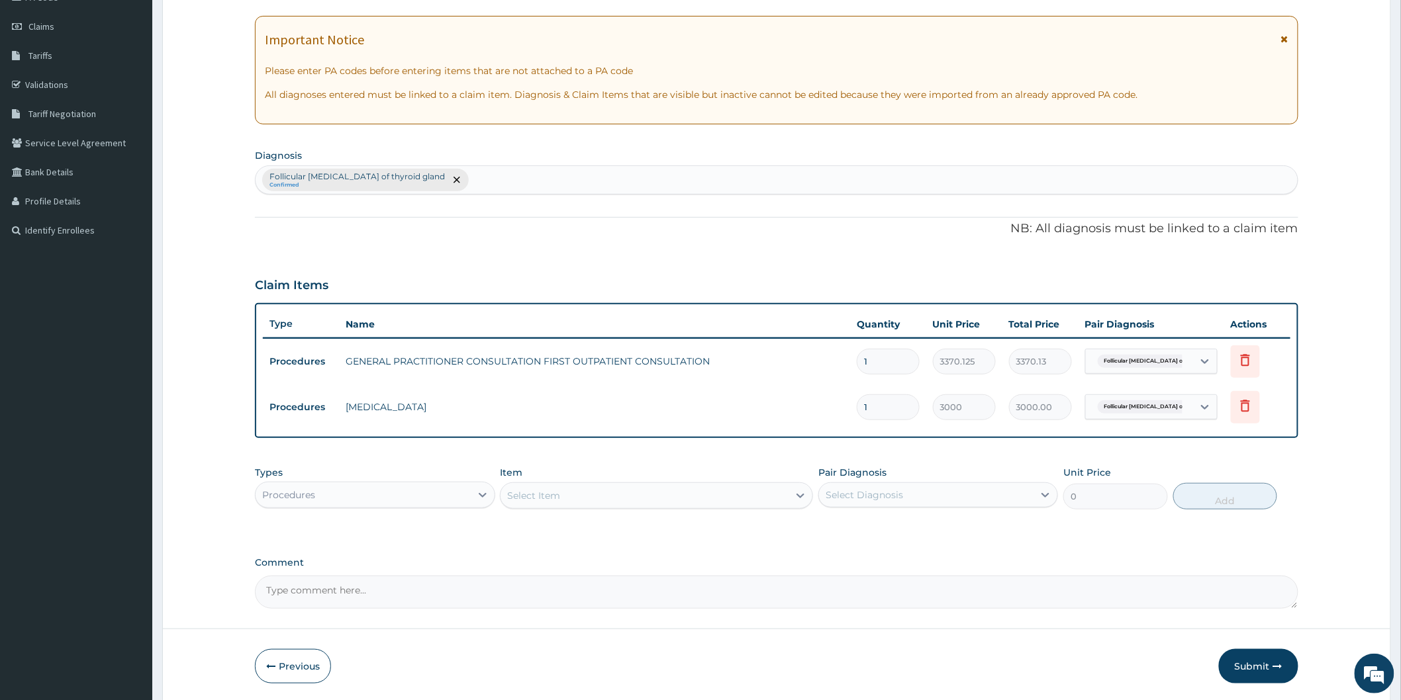
drag, startPoint x: 402, startPoint y: 500, endPoint x: 405, endPoint y: 506, distance: 6.8
click at [402, 501] on div "Procedures" at bounding box center [363, 495] width 214 height 21
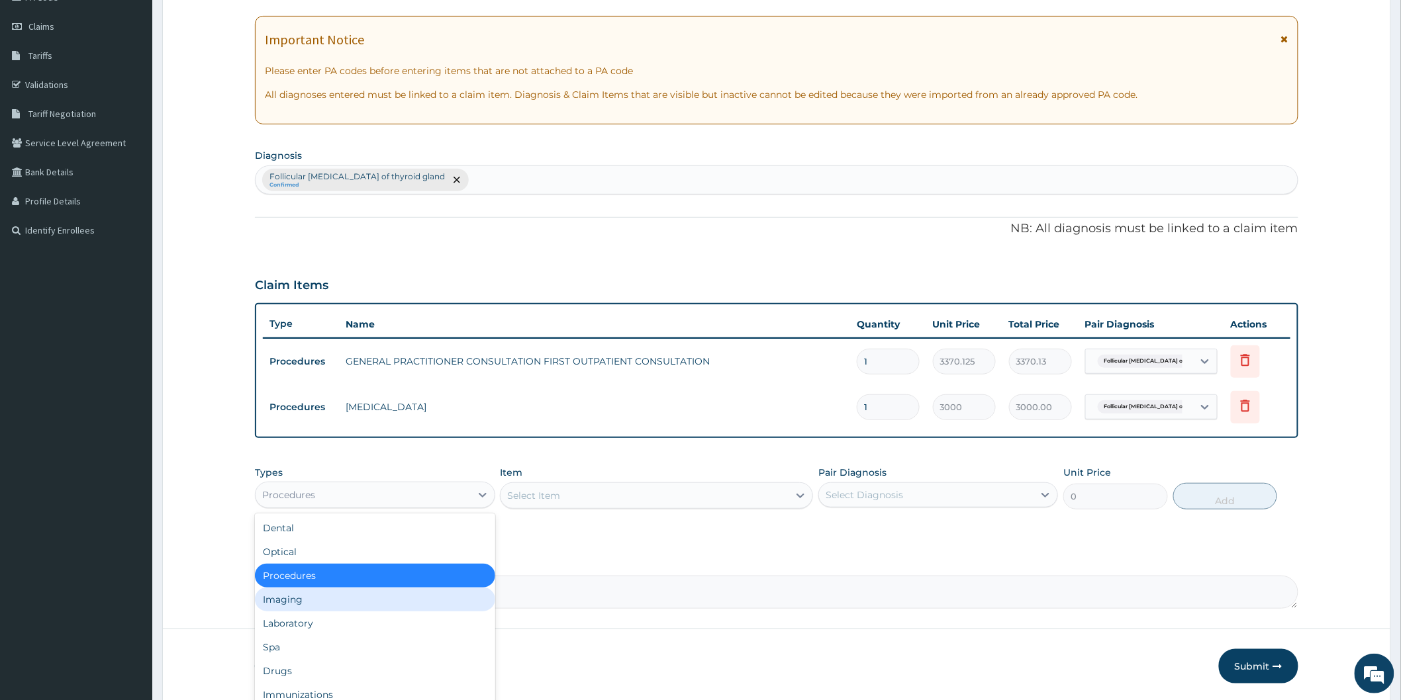
click at [434, 607] on div "Imaging" at bounding box center [375, 600] width 240 height 24
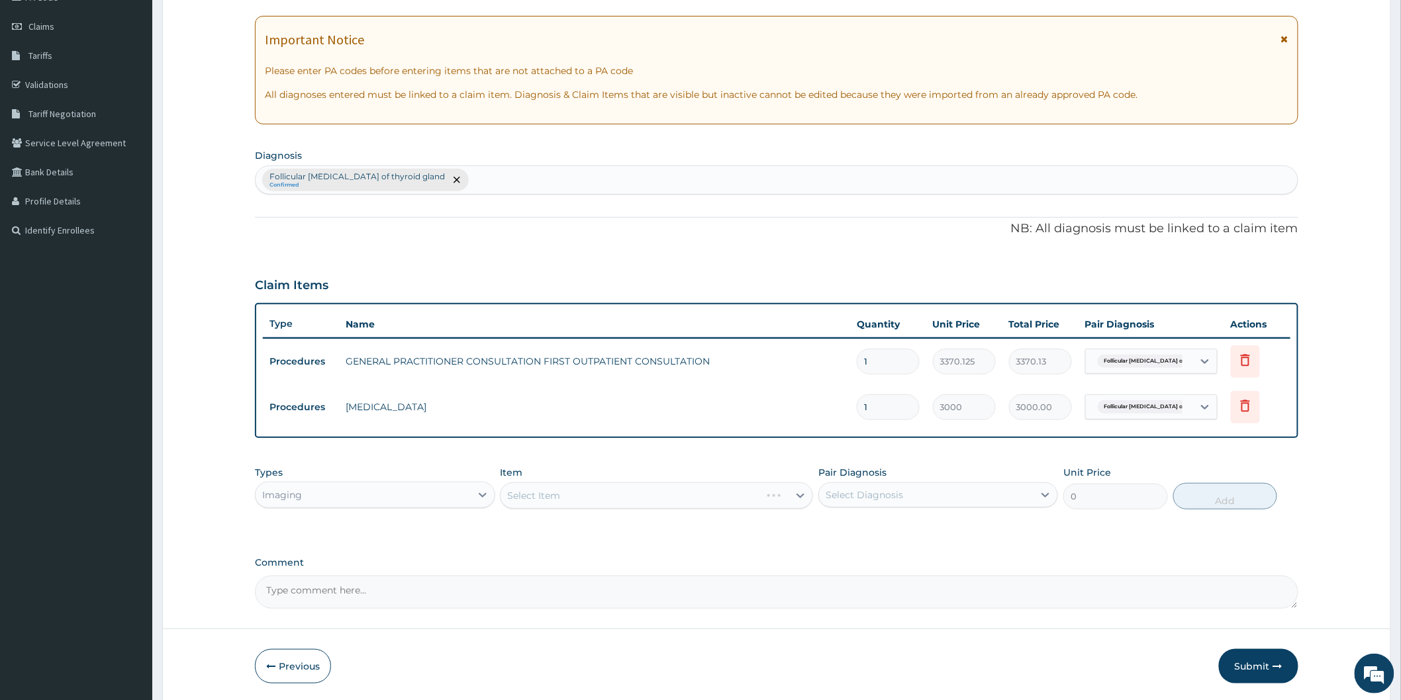
click at [434, 493] on div "Imaging" at bounding box center [363, 495] width 214 height 21
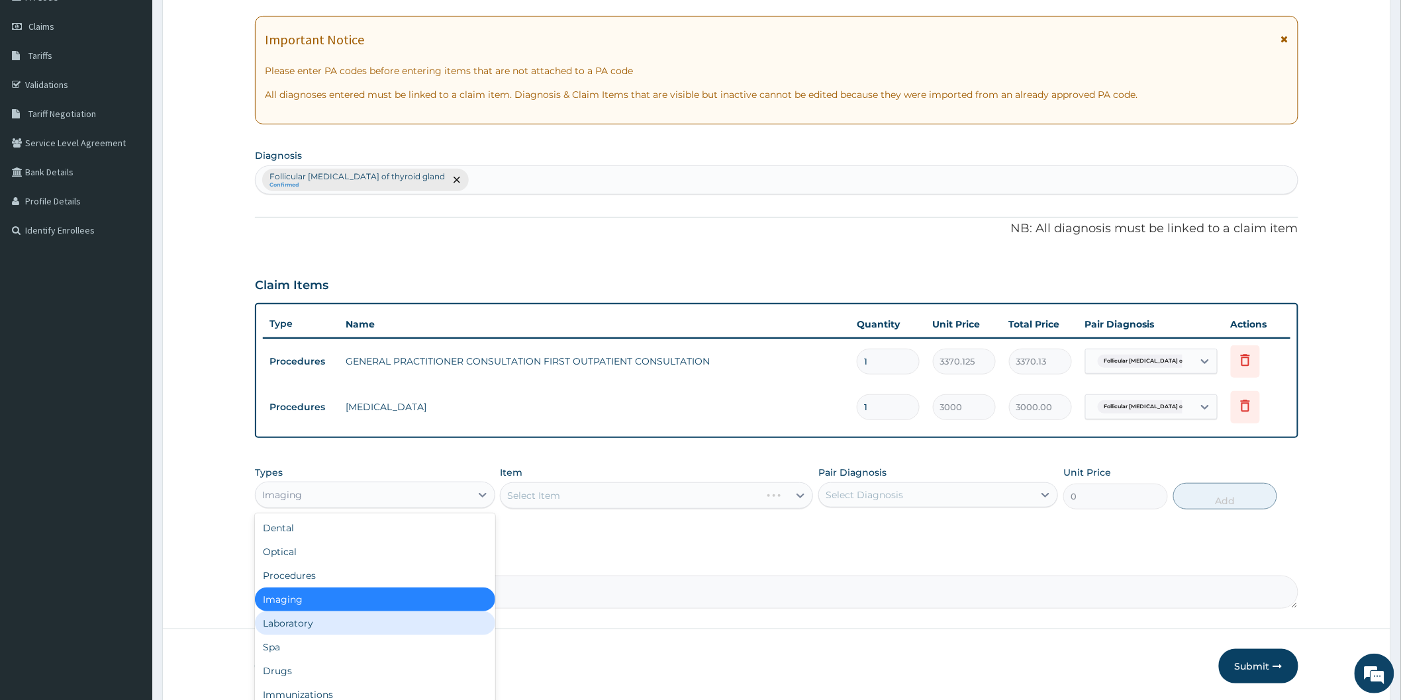
click at [399, 621] on div "Laboratory" at bounding box center [375, 624] width 240 height 24
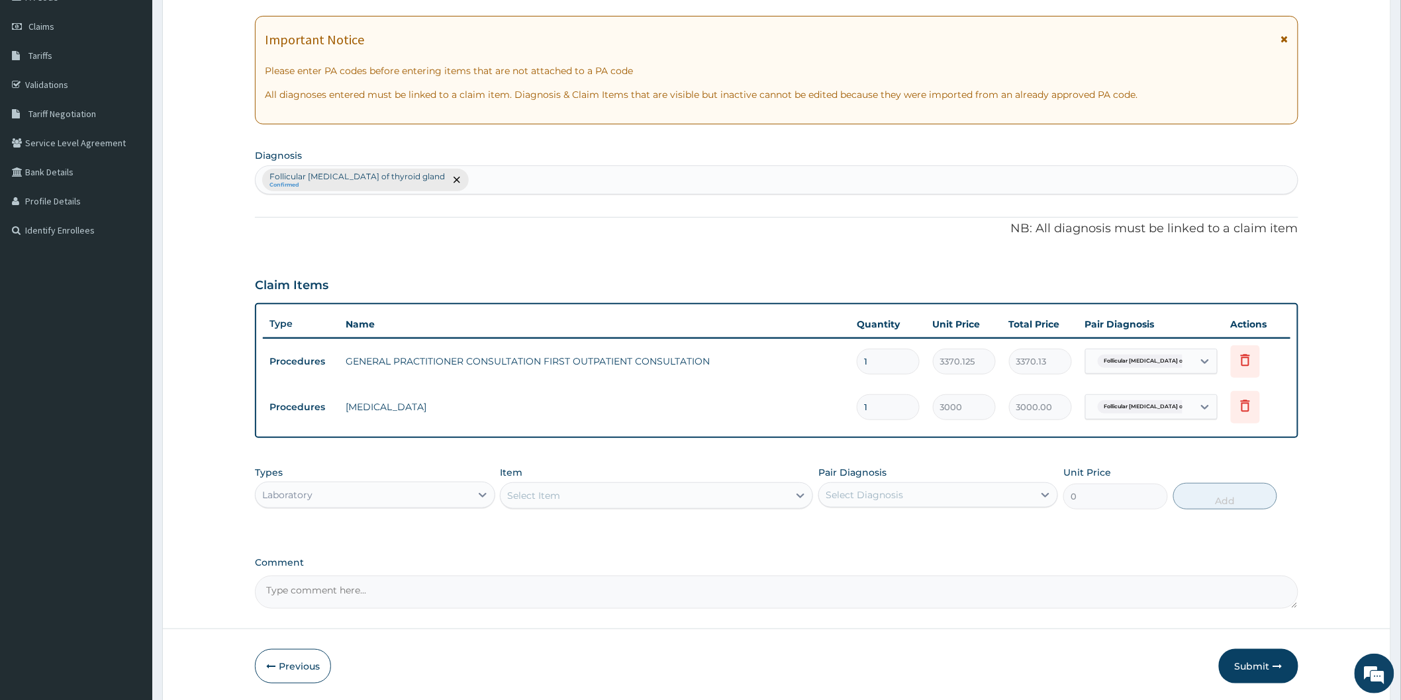
click at [559, 502] on div "Select Item" at bounding box center [644, 495] width 288 height 21
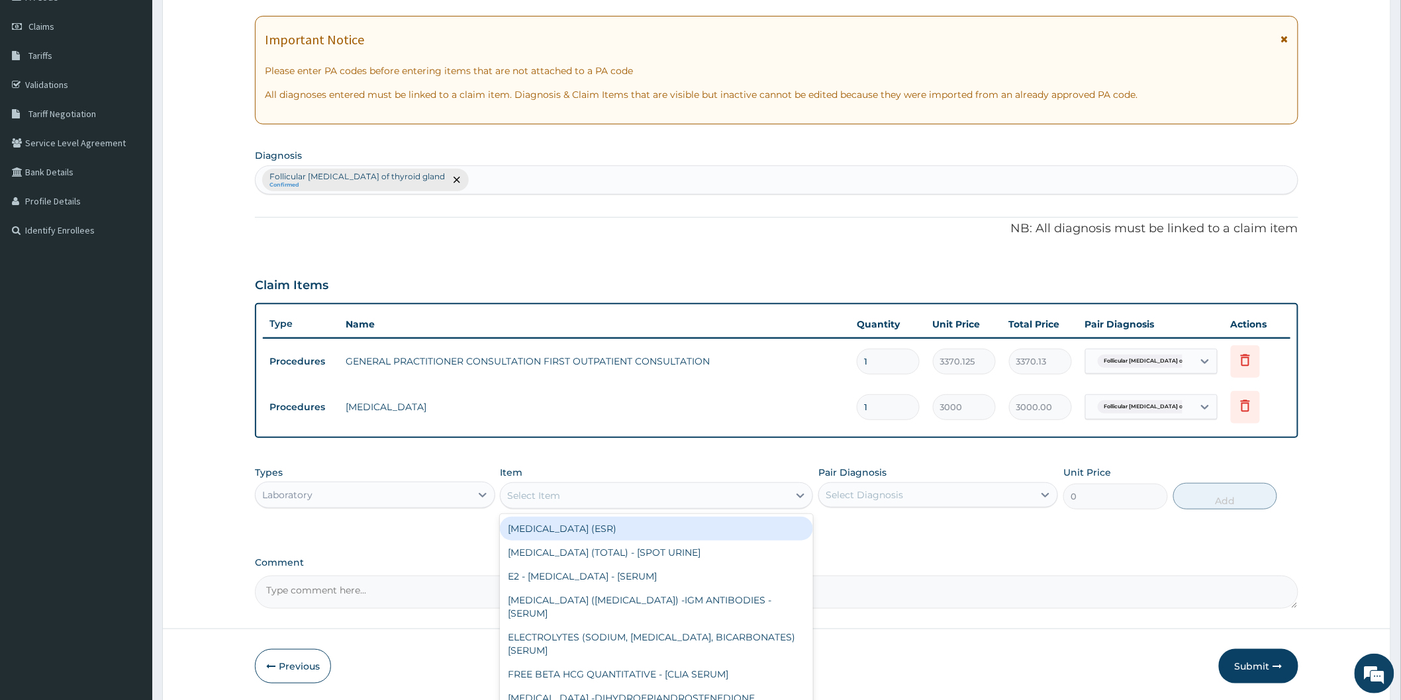
click at [603, 493] on div "Select Item" at bounding box center [644, 495] width 288 height 21
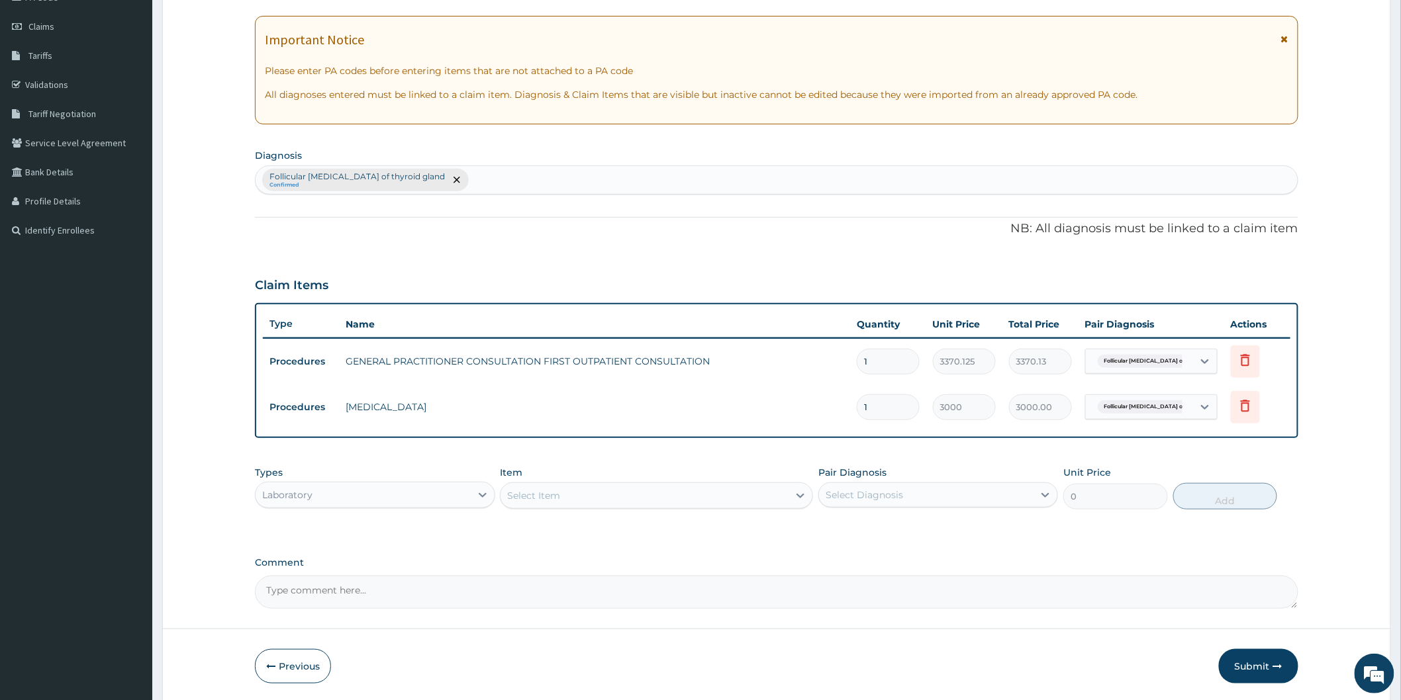
click at [603, 493] on div "Select Item" at bounding box center [644, 495] width 288 height 21
type input "urinal"
click at [601, 534] on div "[MEDICAL_DATA]" at bounding box center [656, 529] width 313 height 24
type input "1531.875"
drag, startPoint x: 886, startPoint y: 494, endPoint x: 880, endPoint y: 508, distance: 14.9
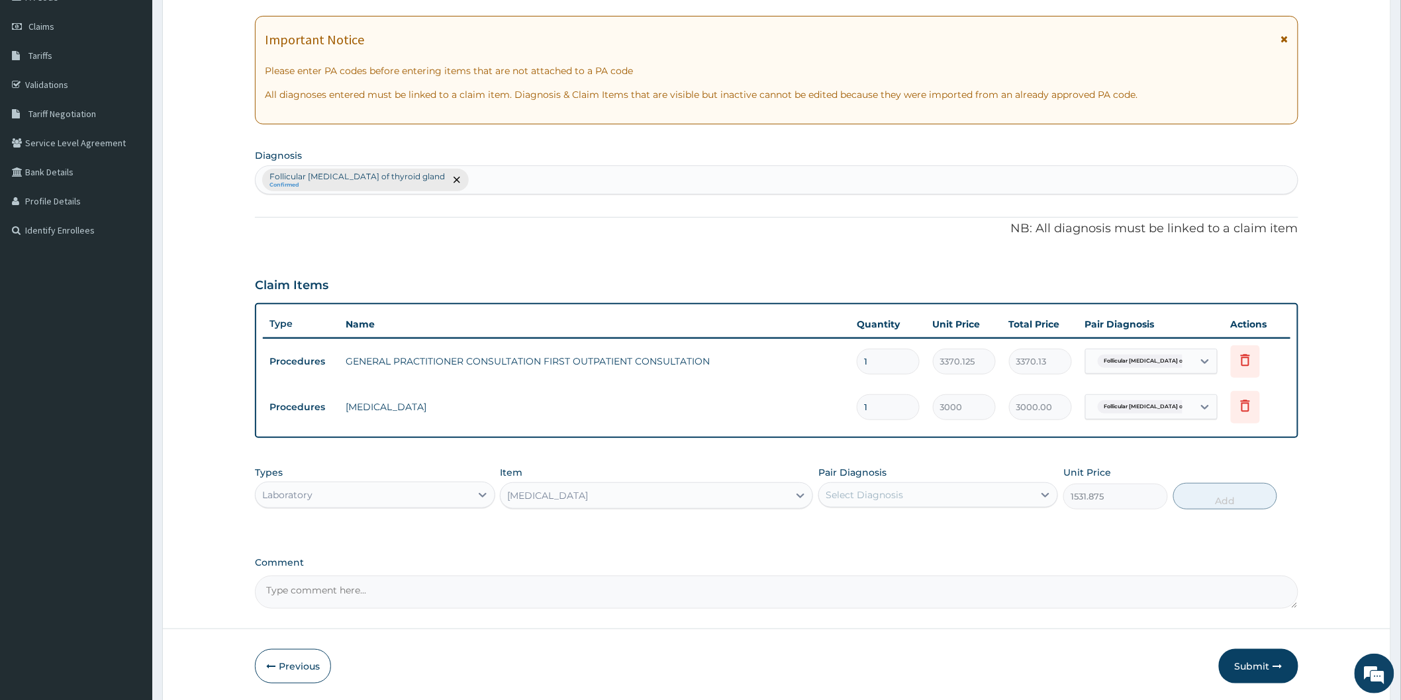
click at [886, 494] on div "Select Diagnosis" at bounding box center [863, 495] width 77 height 13
click at [876, 528] on label "Follicular [MEDICAL_DATA] of thyroid gland" at bounding box center [944, 527] width 208 height 13
checkbox input "true"
click at [1207, 494] on button "Add" at bounding box center [1225, 496] width 105 height 26
type input "0"
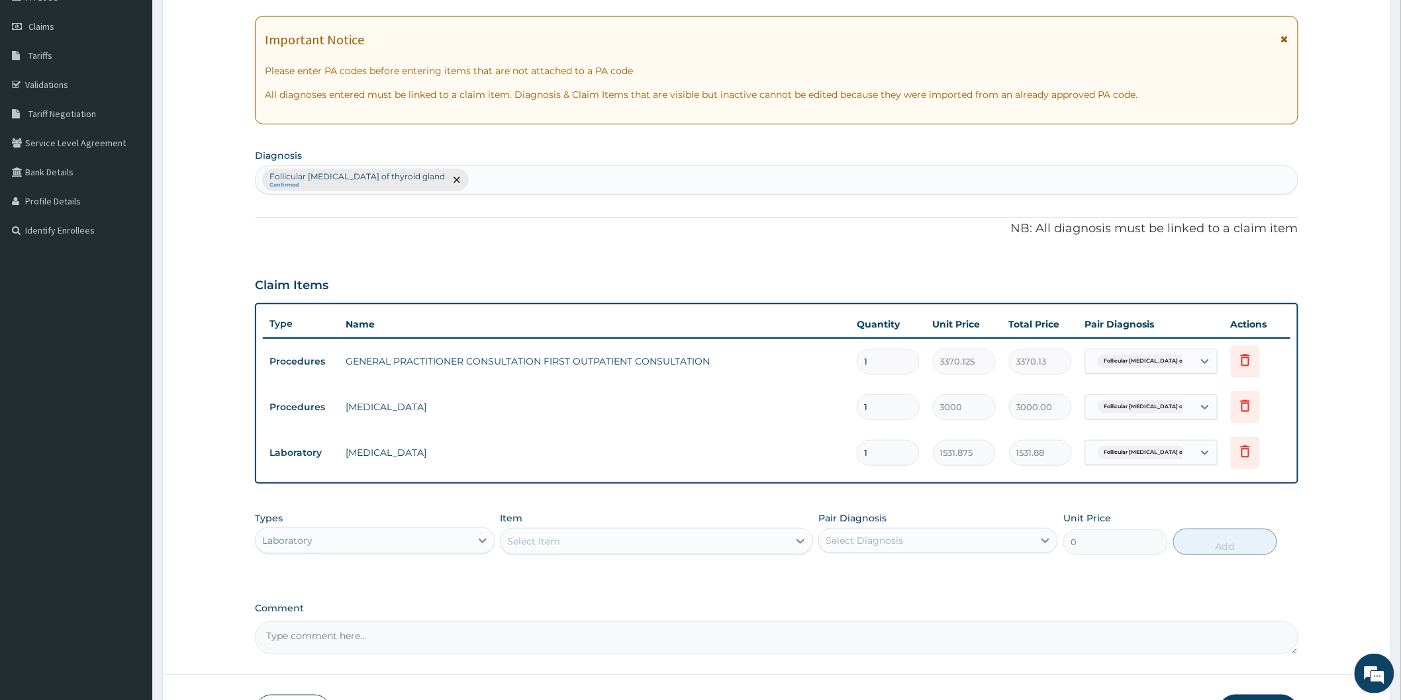
click at [641, 528] on div "Select Item" at bounding box center [656, 541] width 313 height 26
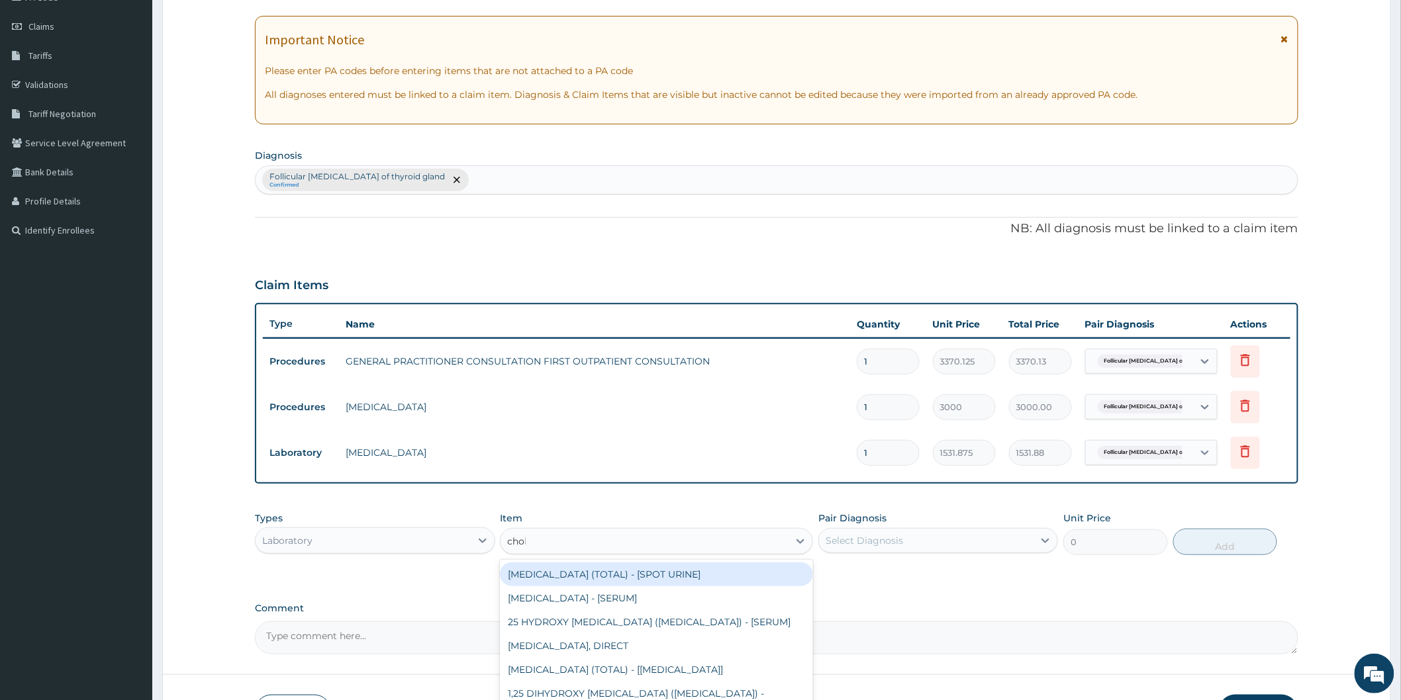
type input "chole"
click at [643, 577] on div "[MEDICAL_DATA] (TOTAL) - [SPOT URINE]" at bounding box center [656, 575] width 313 height 24
type input "2880"
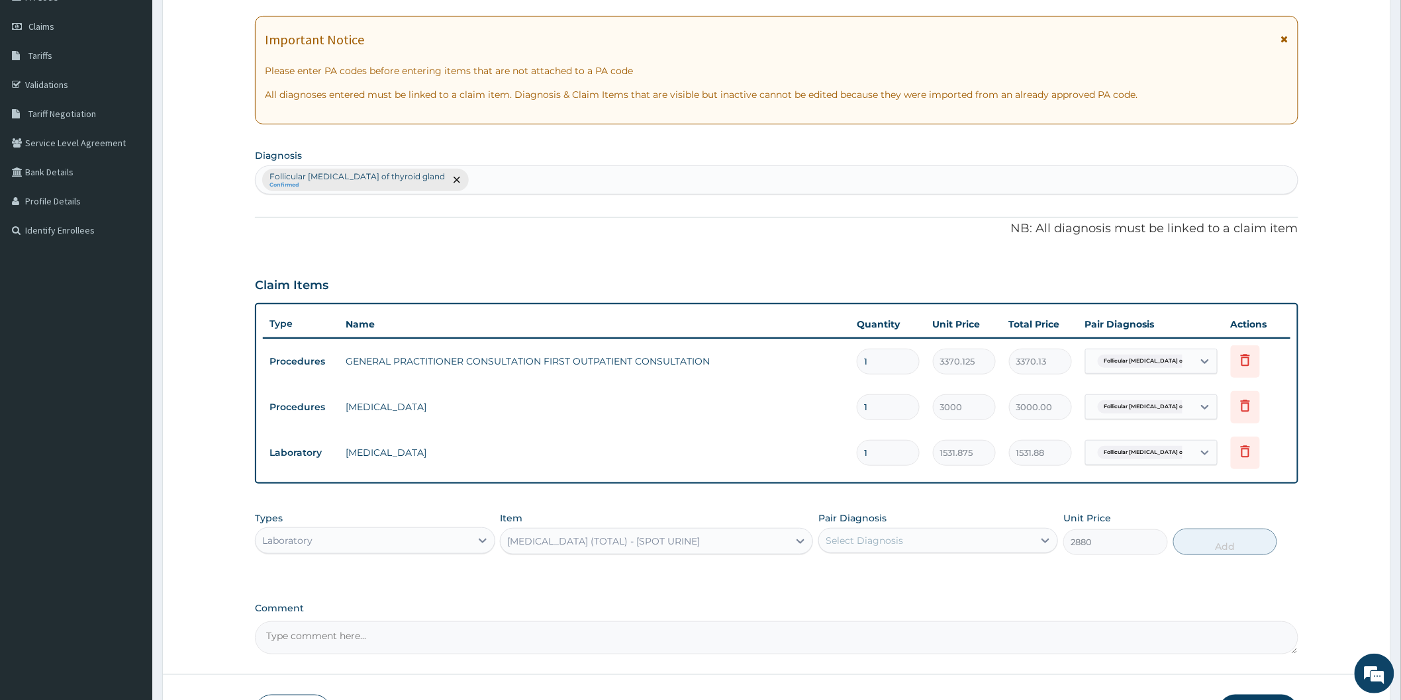
click at [1011, 518] on div "Pair Diagnosis Select Diagnosis" at bounding box center [938, 534] width 240 height 44
click at [1011, 528] on div "Select Diagnosis" at bounding box center [938, 540] width 240 height 25
click at [962, 567] on label "Follicular [MEDICAL_DATA] of thyroid gland" at bounding box center [944, 573] width 208 height 13
checkbox input "true"
click at [1193, 552] on button "Add" at bounding box center [1225, 542] width 105 height 26
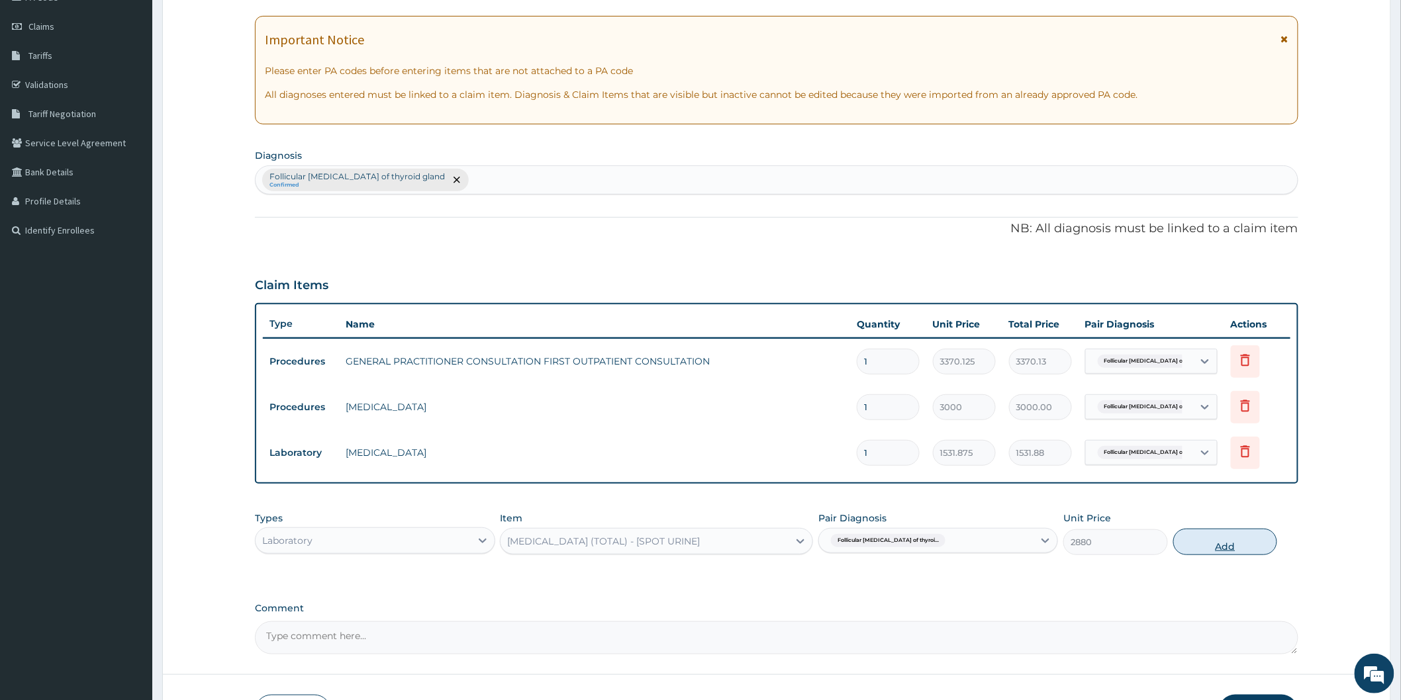
type input "0"
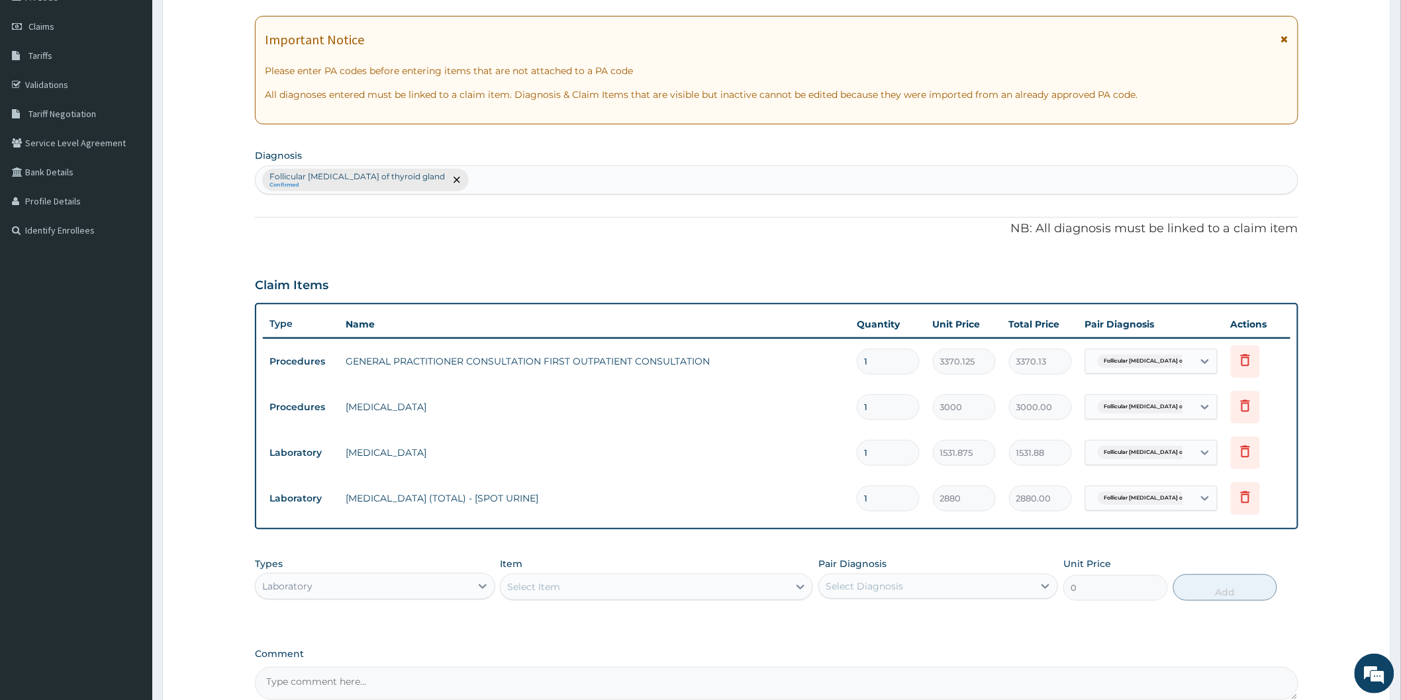
click at [670, 583] on div "Select Item" at bounding box center [644, 587] width 288 height 21
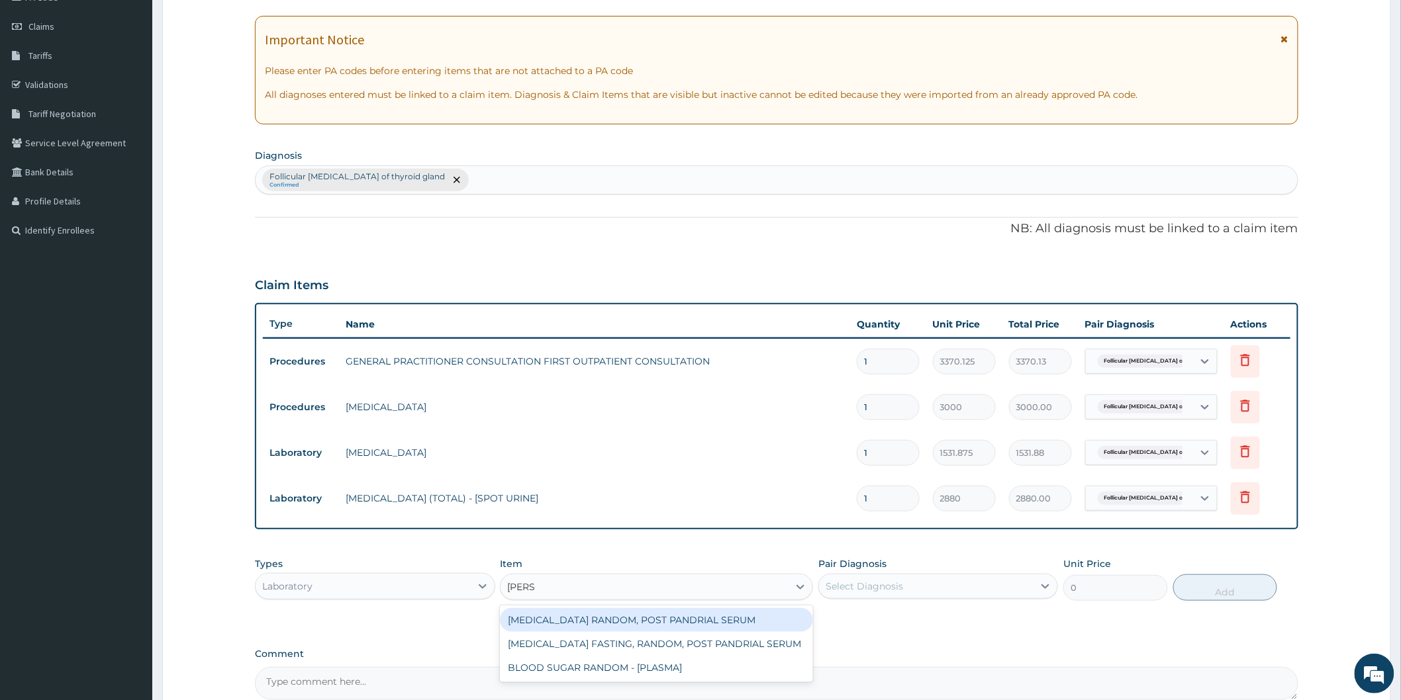
type input "random"
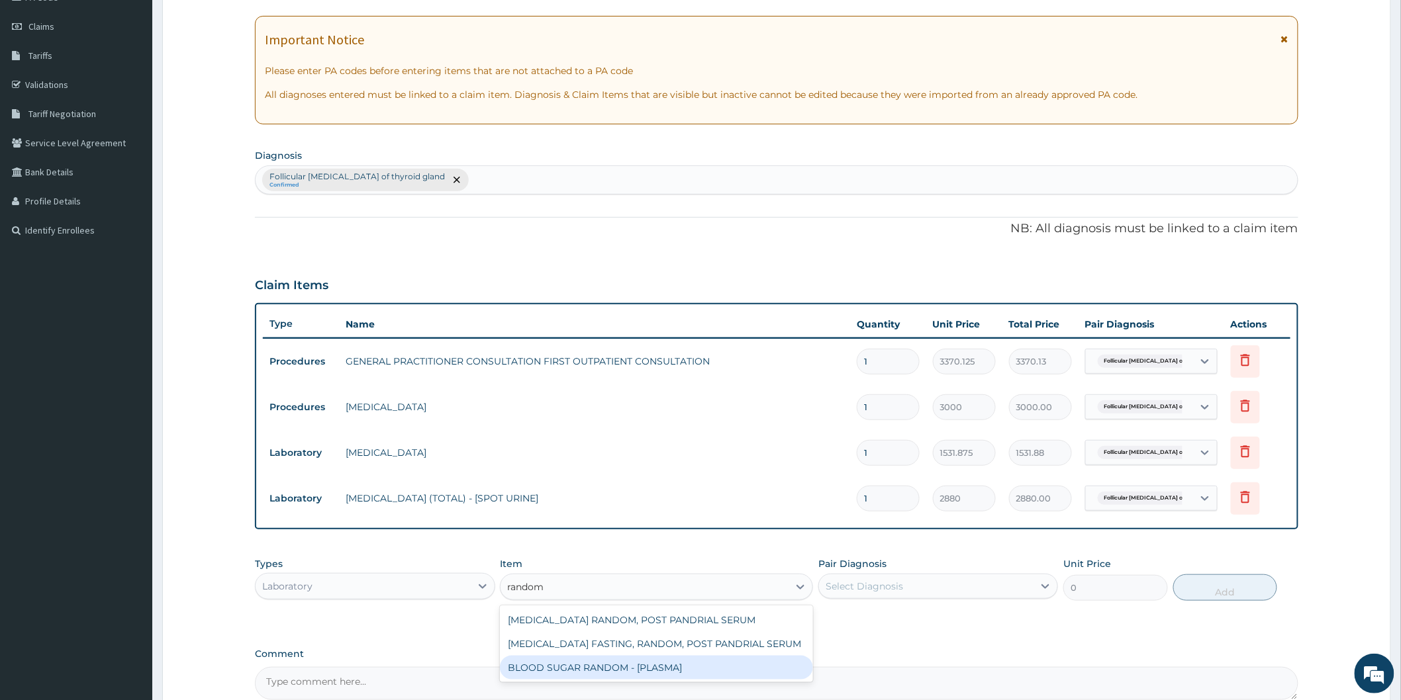
drag, startPoint x: 674, startPoint y: 665, endPoint x: 700, endPoint y: 655, distance: 28.1
click at [678, 664] on div "BLOOD SUGAR RANDOM - [PLASMA]" at bounding box center [656, 668] width 313 height 24
type input "1800"
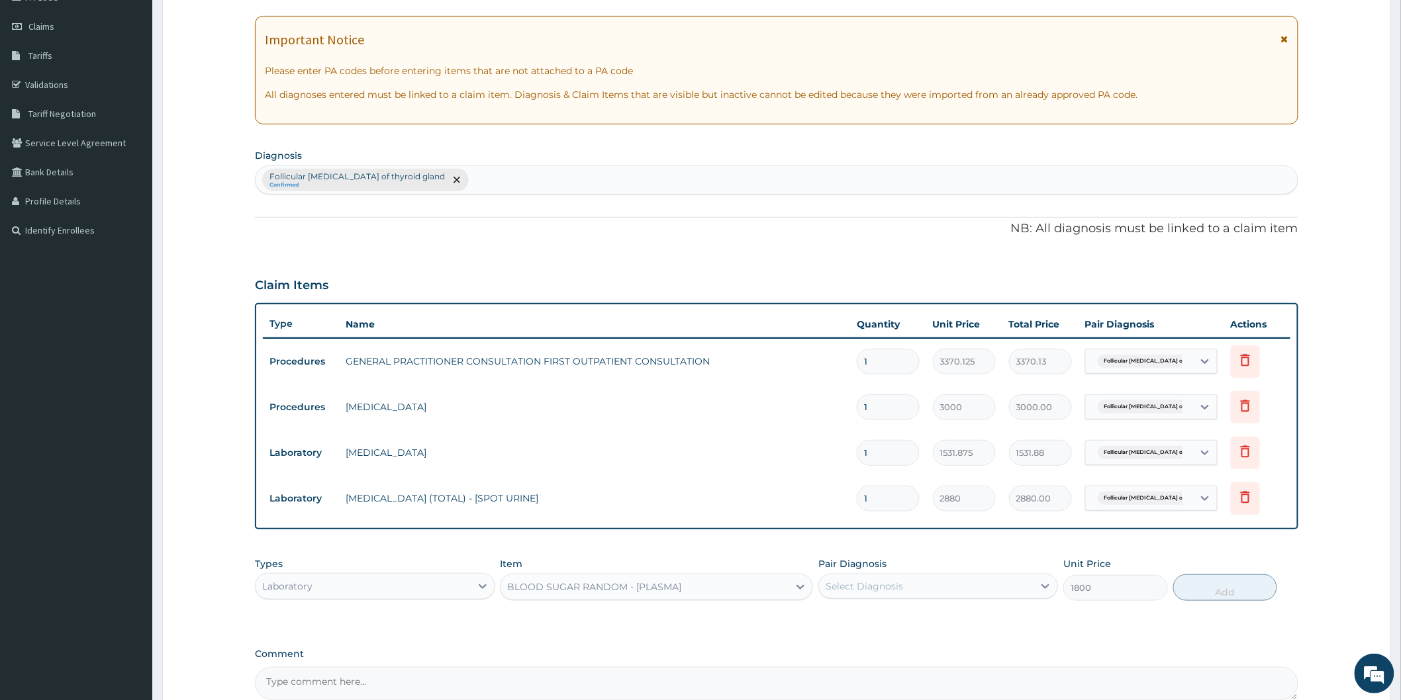
click at [876, 601] on div "Types Laboratory Item option BLOOD SUGAR RANDOM - [PLASMA], selected. Select is…" at bounding box center [776, 579] width 1043 height 57
click at [898, 583] on div "Select Diagnosis" at bounding box center [863, 586] width 77 height 13
click at [879, 617] on label "Follicular [MEDICAL_DATA] of thyroid gland" at bounding box center [944, 618] width 208 height 13
checkbox input "true"
click at [1203, 588] on button "Add" at bounding box center [1225, 588] width 105 height 26
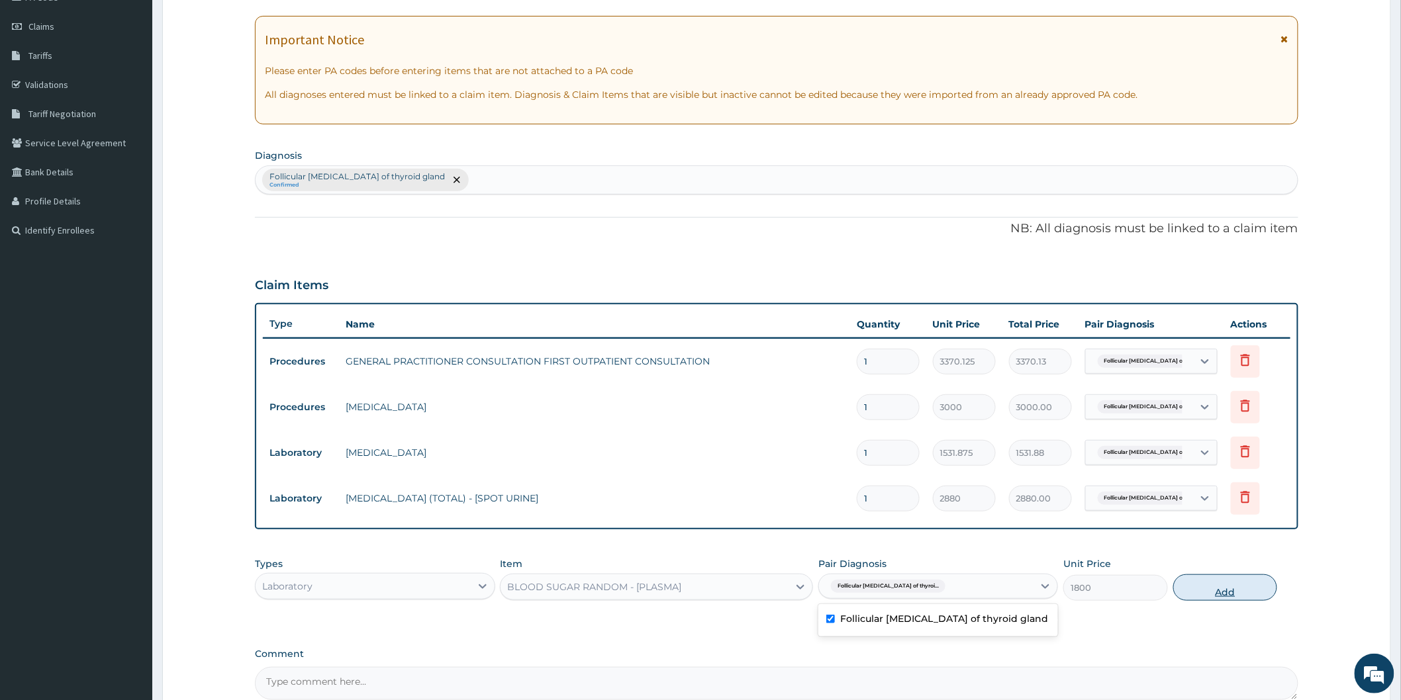
type input "0"
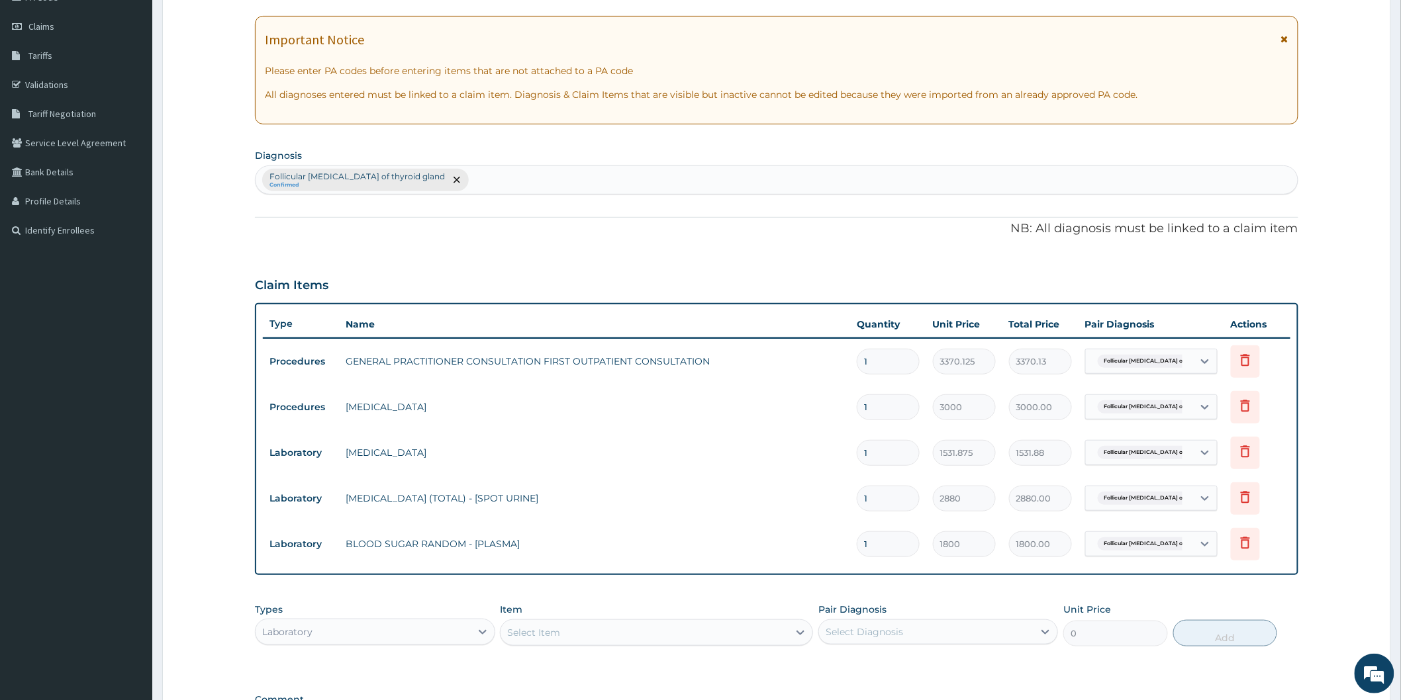
click at [714, 624] on div "Select Item" at bounding box center [644, 632] width 288 height 21
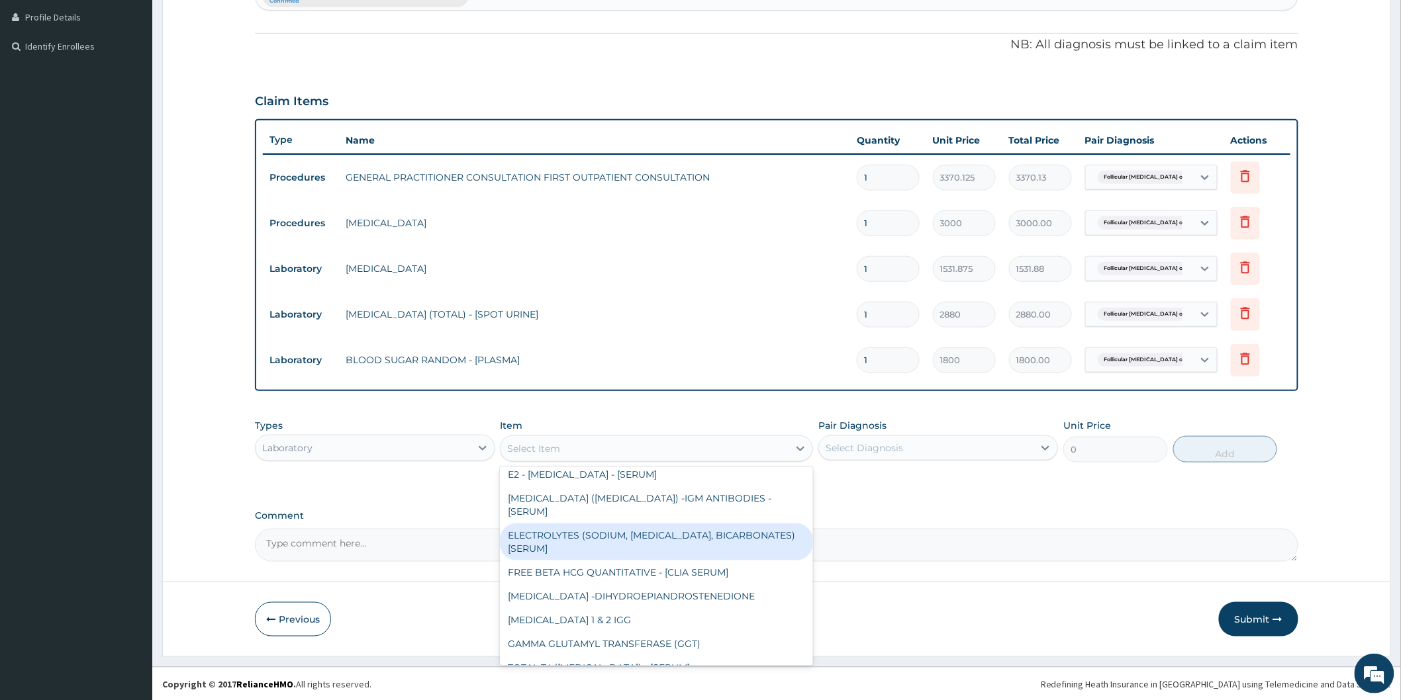
scroll to position [147, 0]
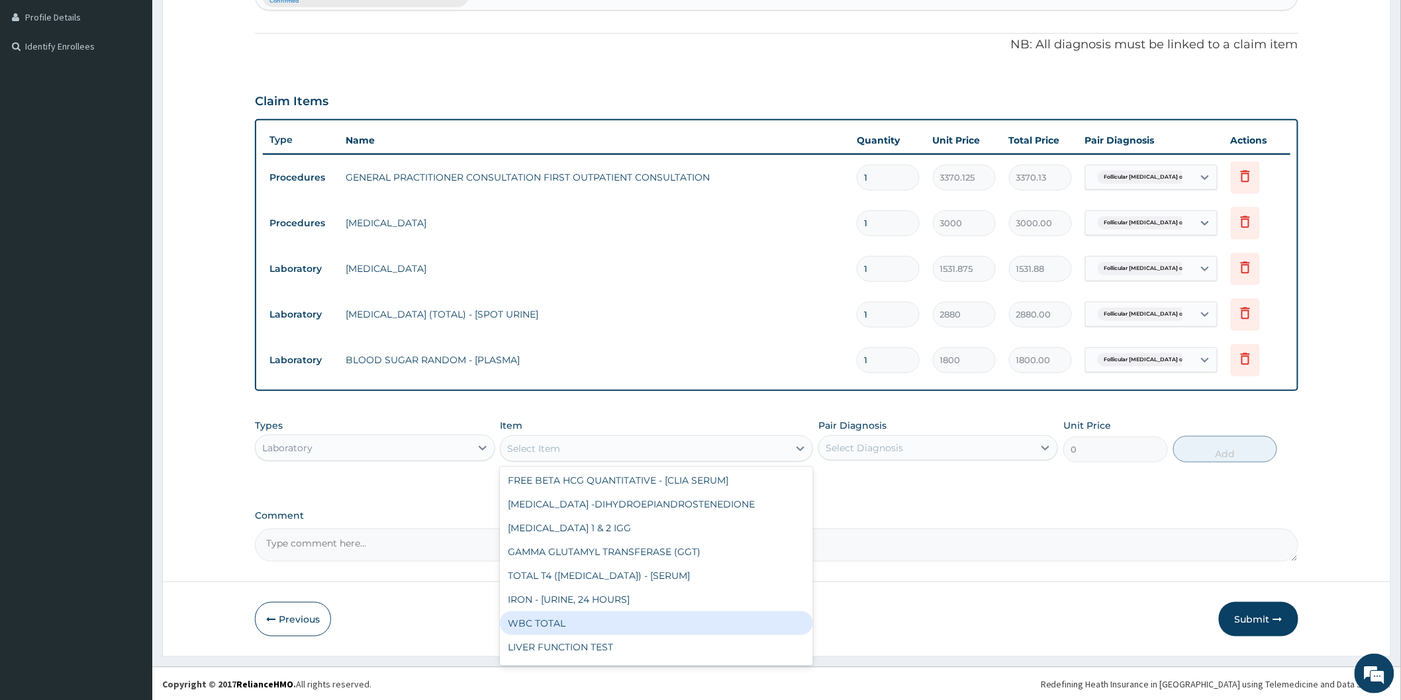
click at [932, 586] on form "Step 2 of 2 PA Code / Prescription Code Enter Code(Secondary Care Only) Encount…" at bounding box center [776, 183] width 1229 height 947
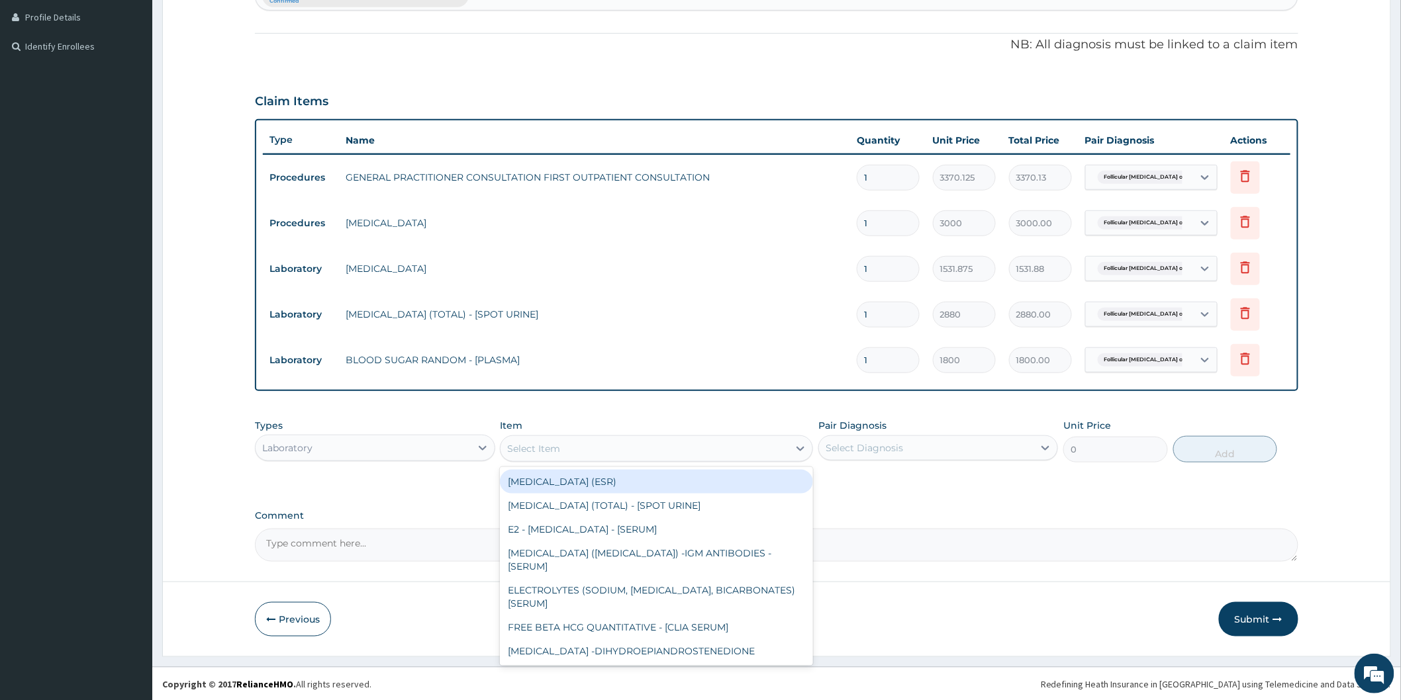
click at [614, 445] on div "Select Item" at bounding box center [644, 448] width 288 height 21
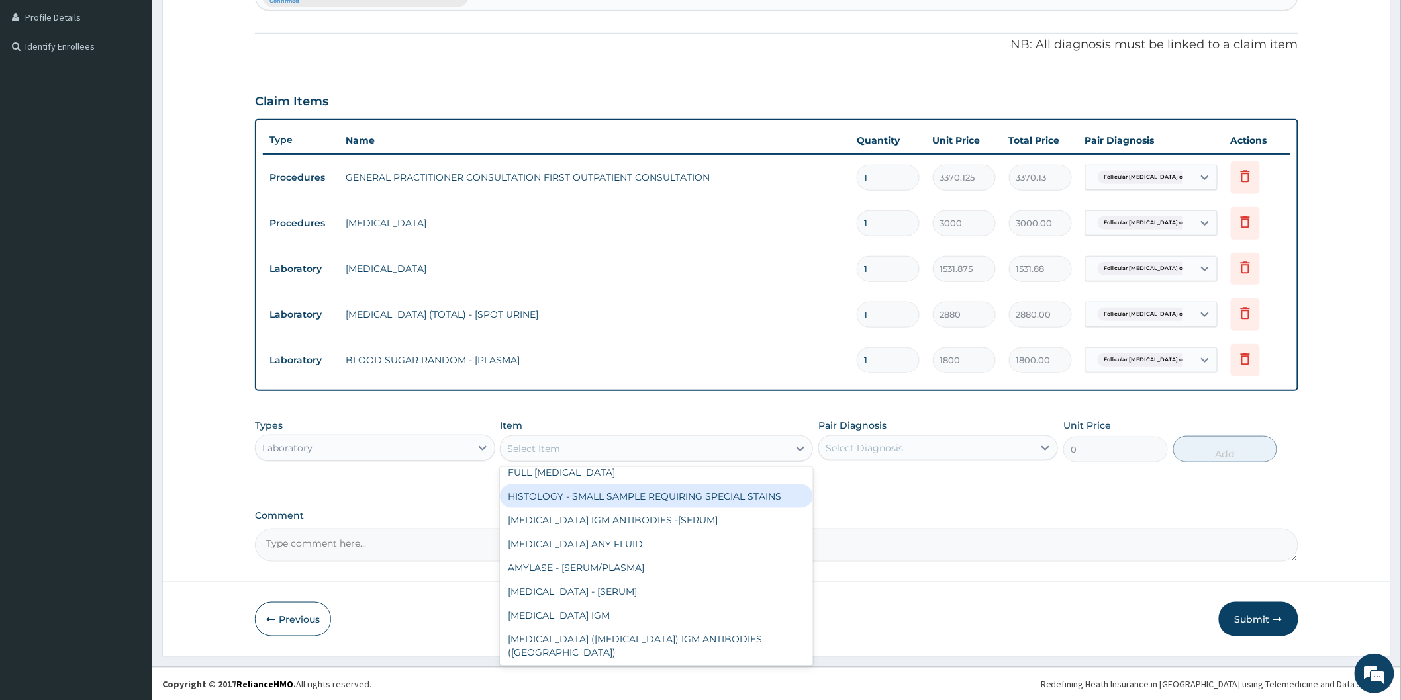
scroll to position [662, 0]
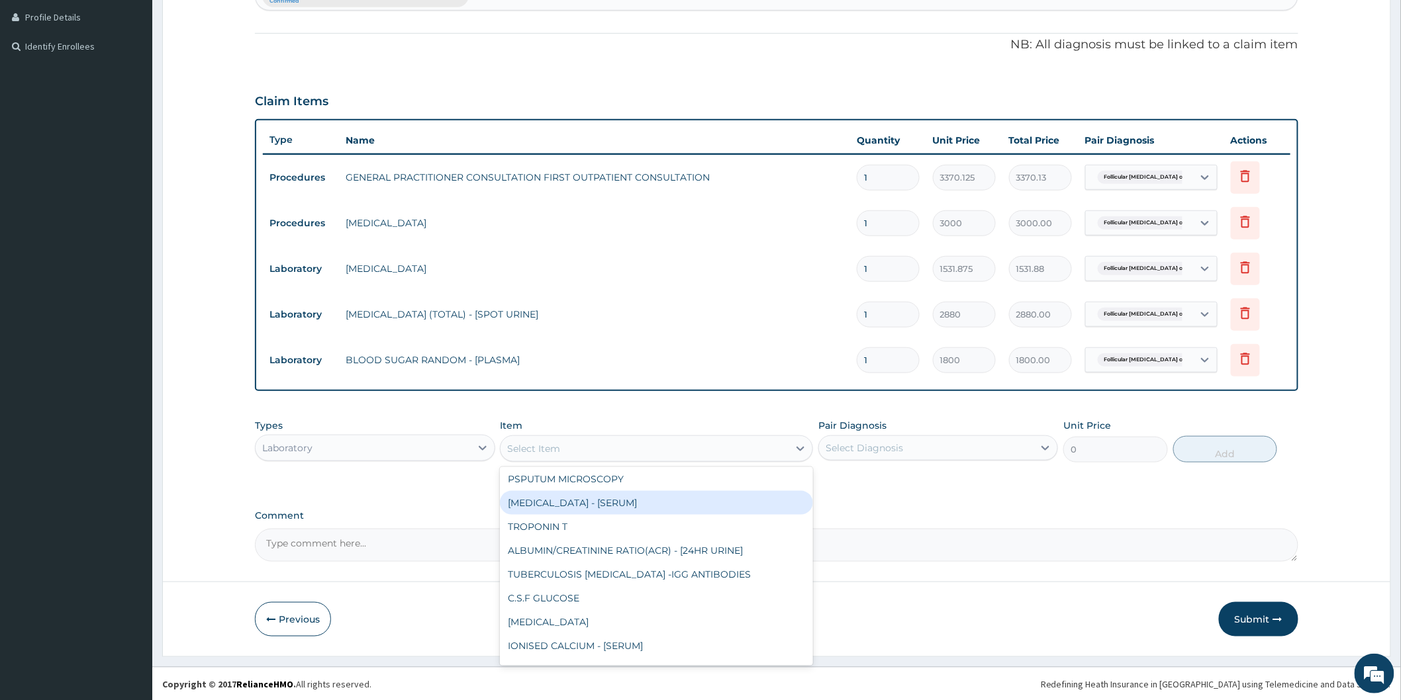
click at [652, 451] on div "Select Item" at bounding box center [644, 448] width 288 height 21
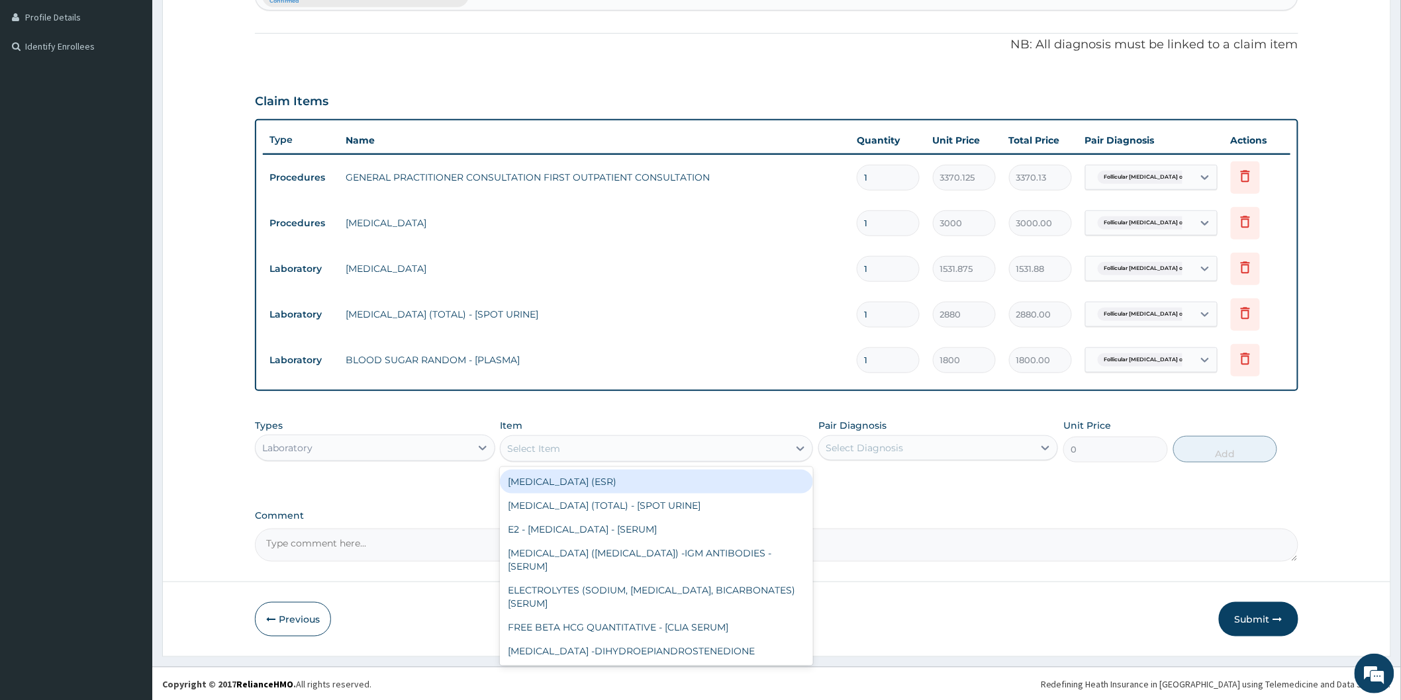
click at [652, 451] on div "Select Item" at bounding box center [644, 448] width 288 height 21
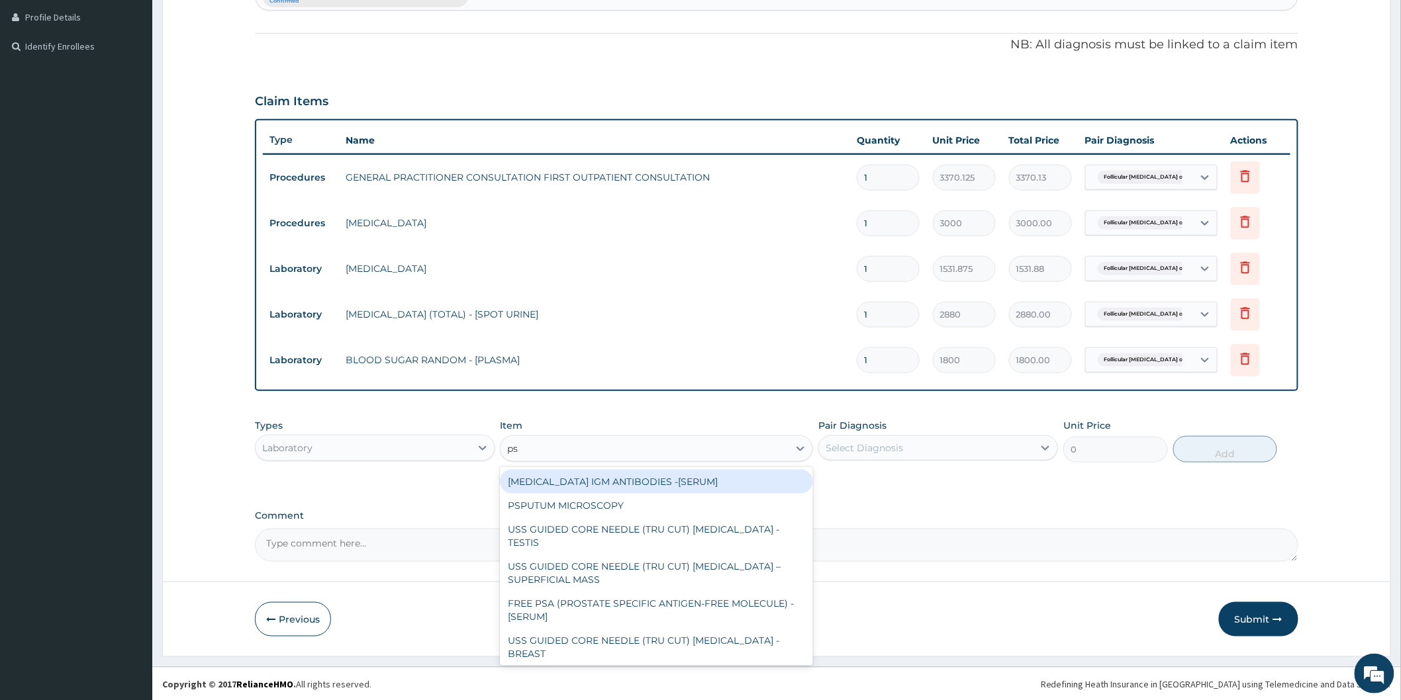
type input "psa"
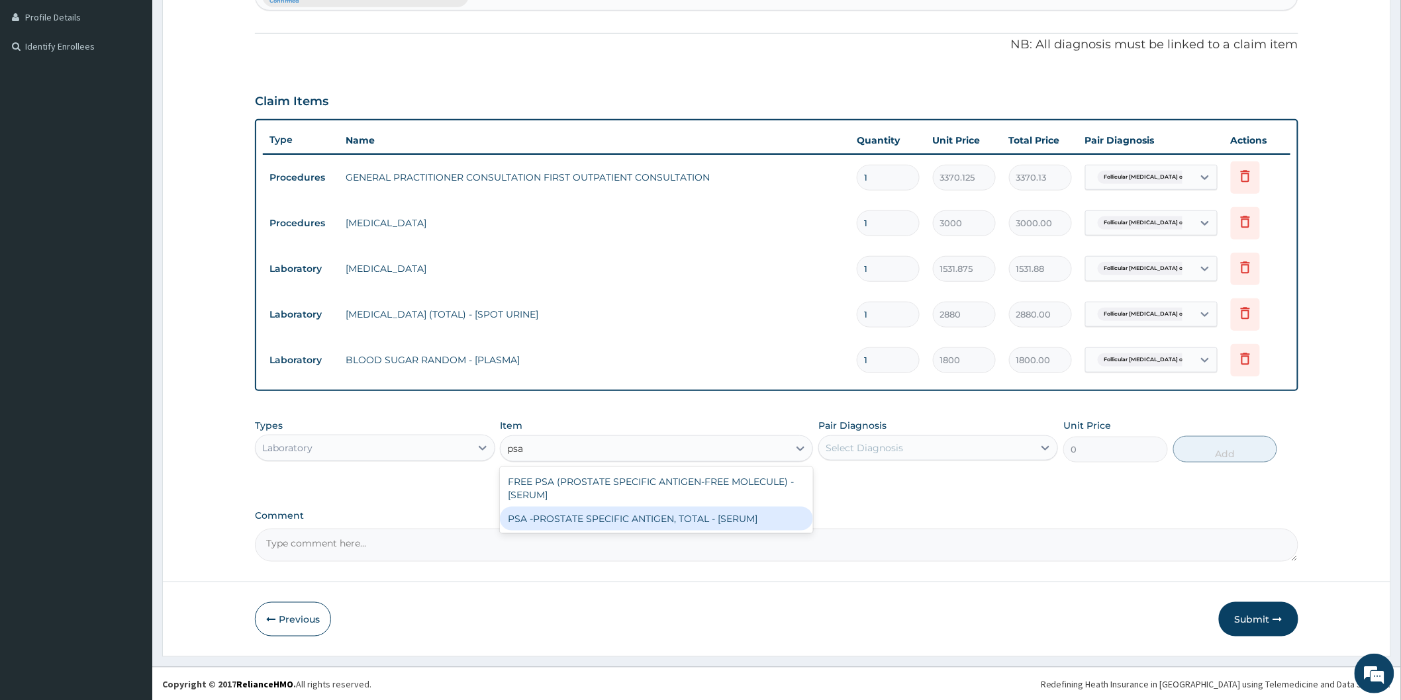
click at [664, 514] on div "PSA -PROSTATE SPECIFIC ANTIGEN, TOTAL - [SERUM]" at bounding box center [656, 519] width 313 height 24
type input "14400"
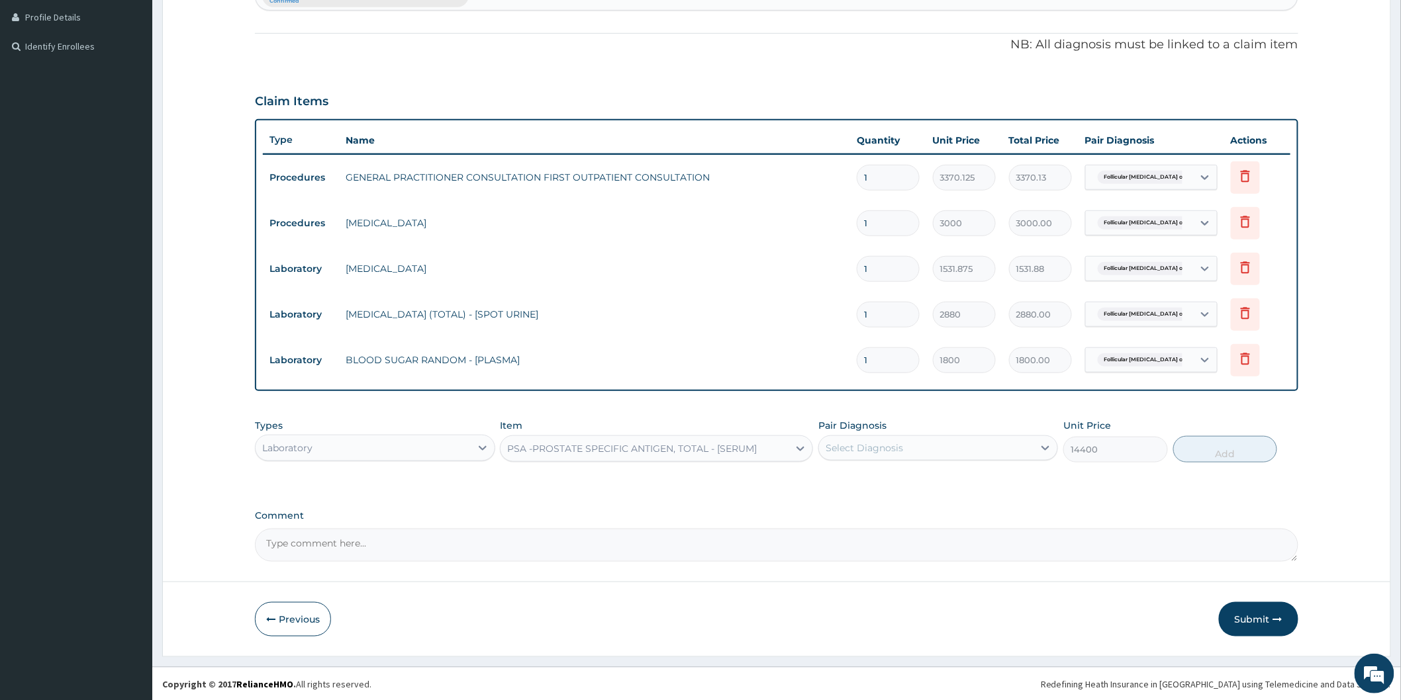
click at [880, 451] on div "Select Diagnosis" at bounding box center [863, 448] width 77 height 13
click at [885, 491] on div "Follicular [MEDICAL_DATA] of thyroid gland" at bounding box center [938, 482] width 240 height 27
checkbox input "true"
click at [1198, 445] on button "Add" at bounding box center [1225, 449] width 105 height 26
type input "0"
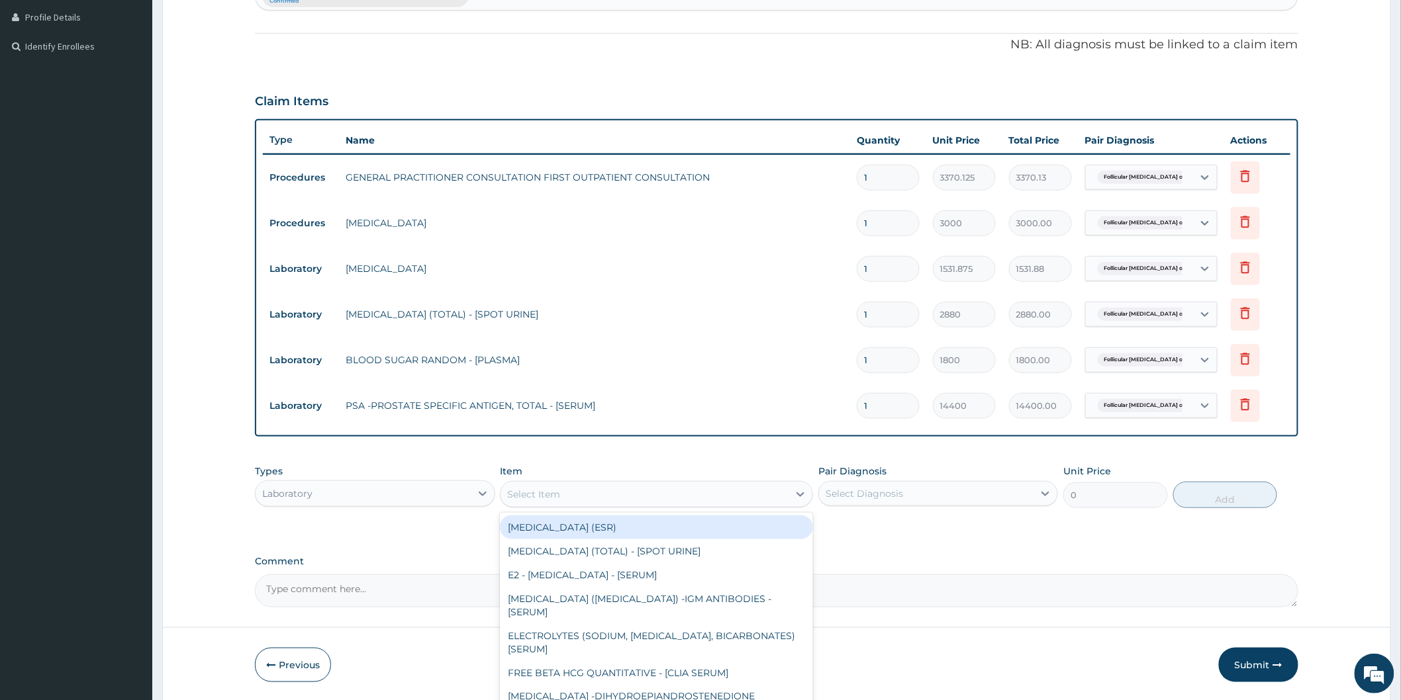
click at [651, 506] on div "Select Item" at bounding box center [656, 494] width 313 height 26
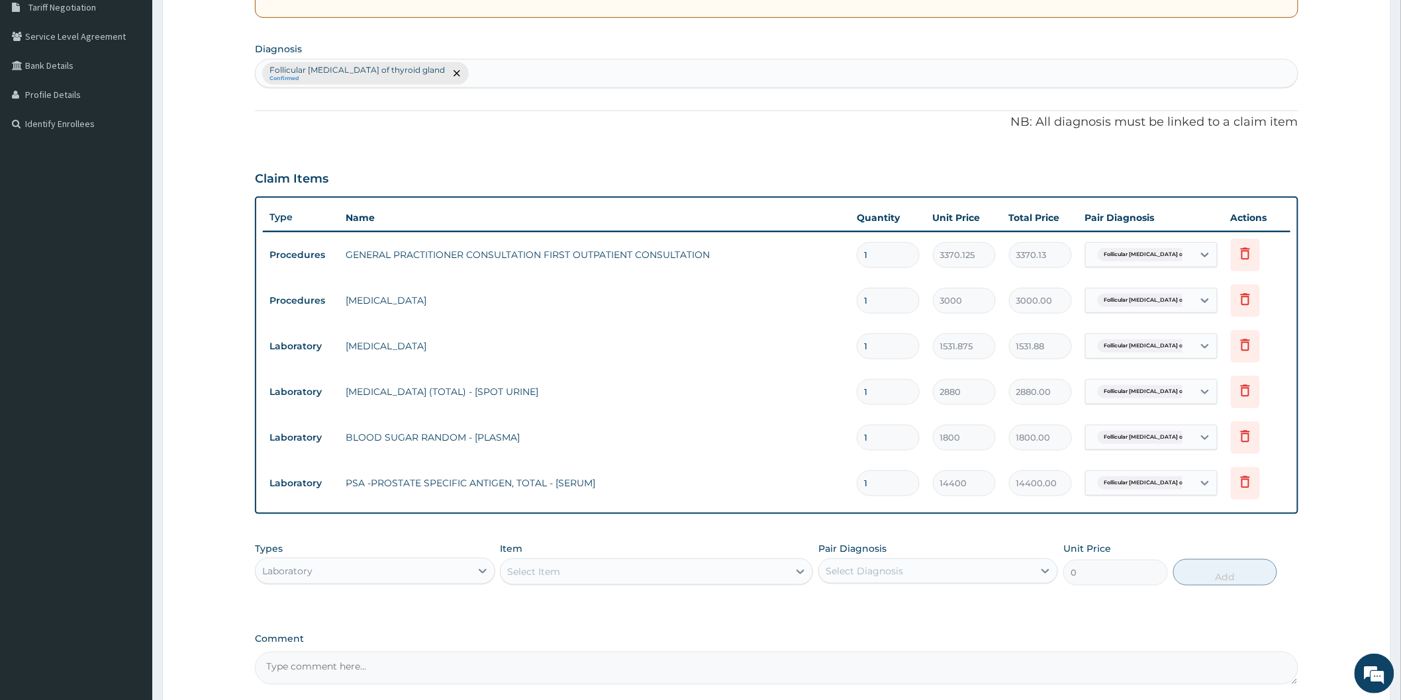
scroll to position [367, 0]
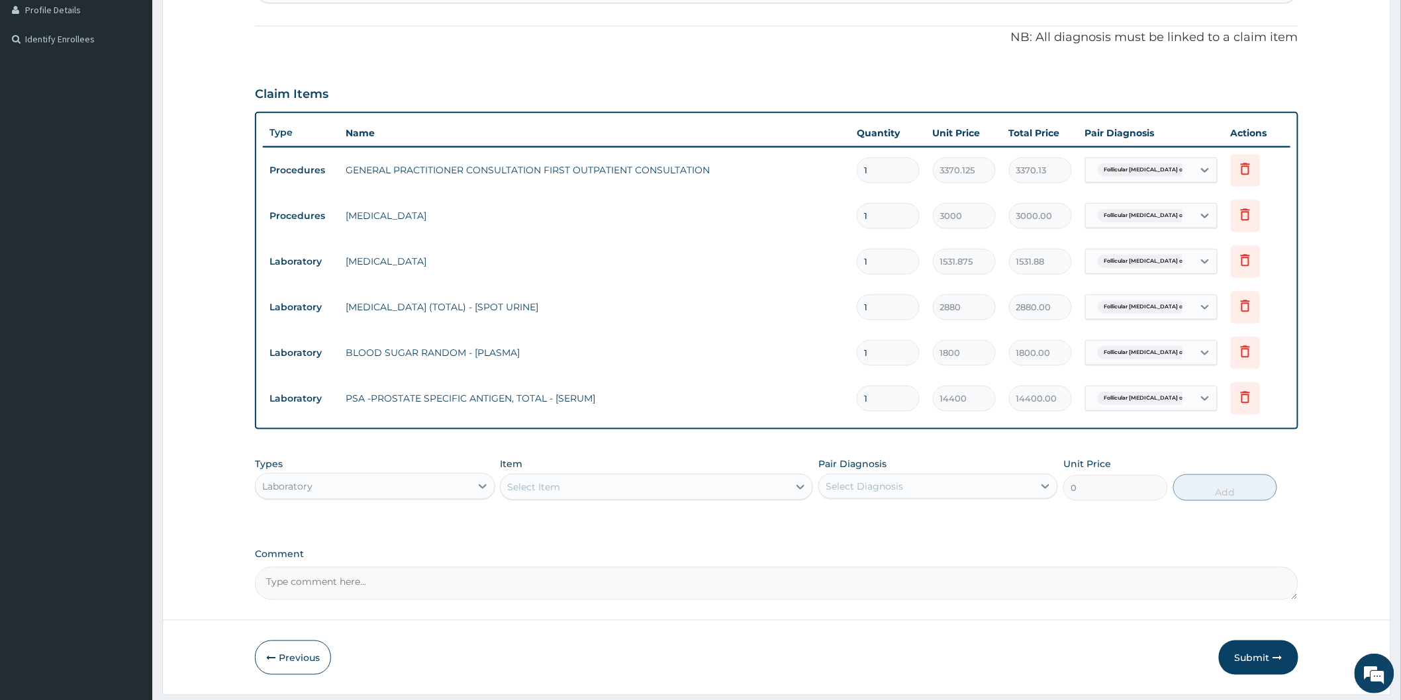
click at [665, 491] on div "Select Item" at bounding box center [644, 487] width 288 height 21
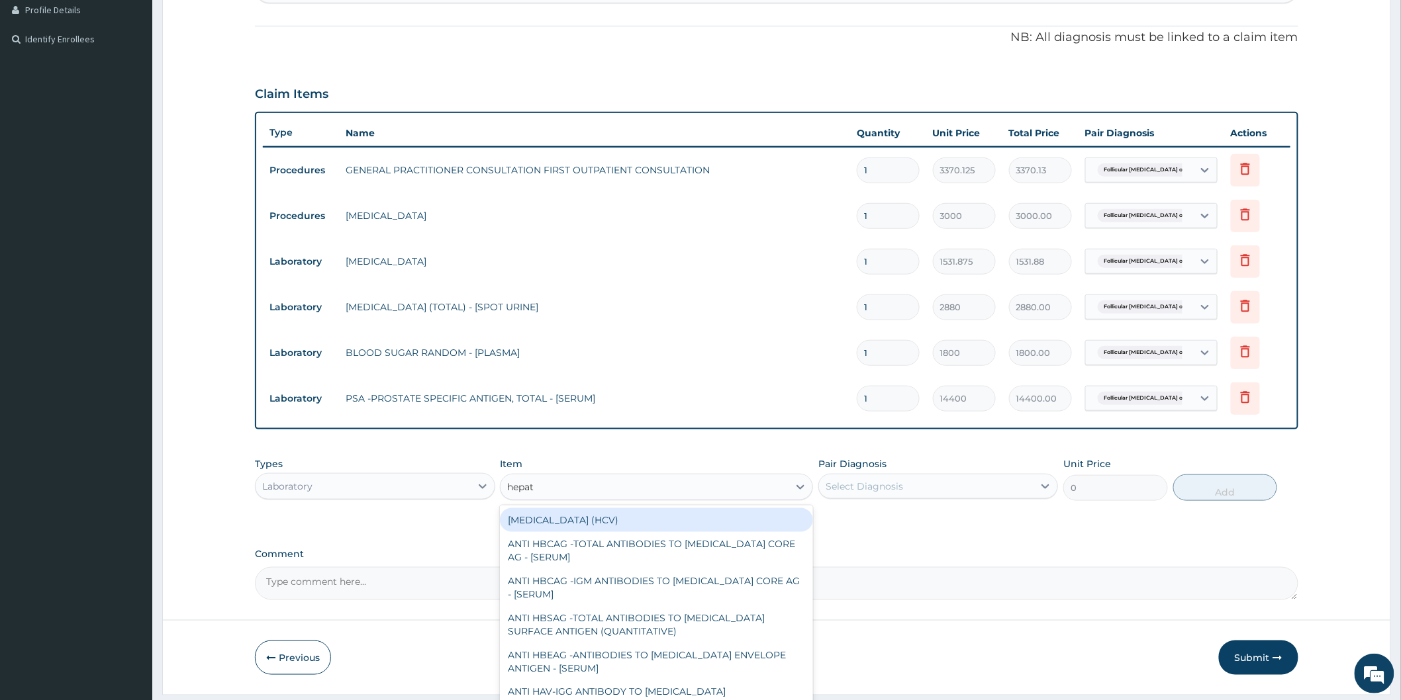
type input "hepati"
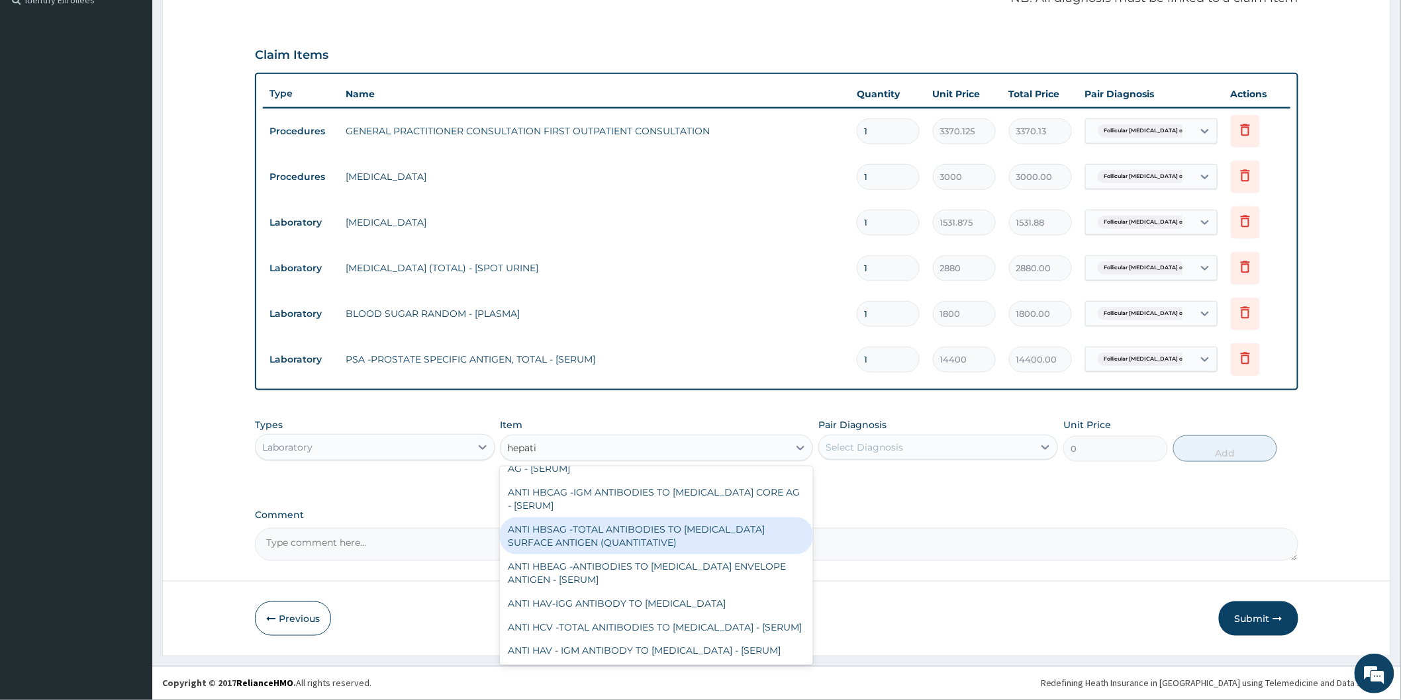
scroll to position [73, 0]
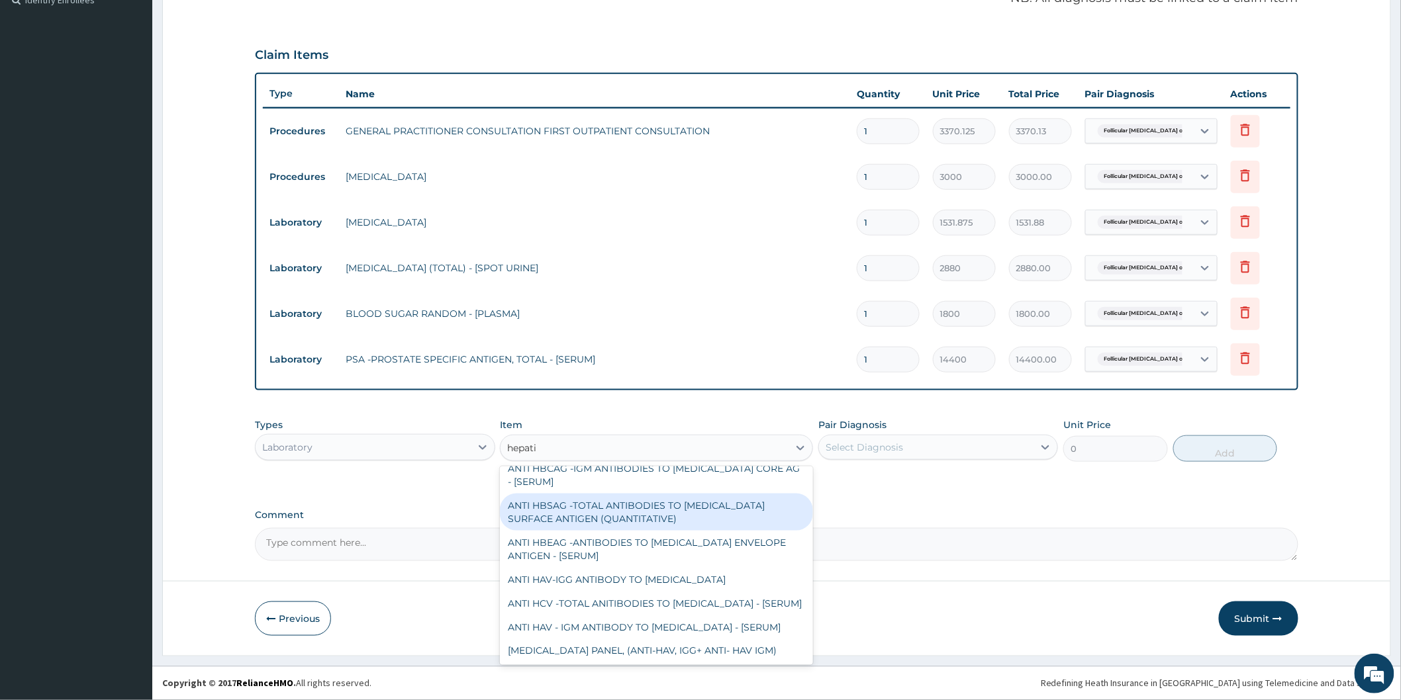
click at [733, 515] on div "ANTI HBSAG -TOTAL ANTIBODIES TO [MEDICAL_DATA] SURFACE ANTIGEN (QUANTITATIVE)" at bounding box center [656, 512] width 313 height 37
type input "4085"
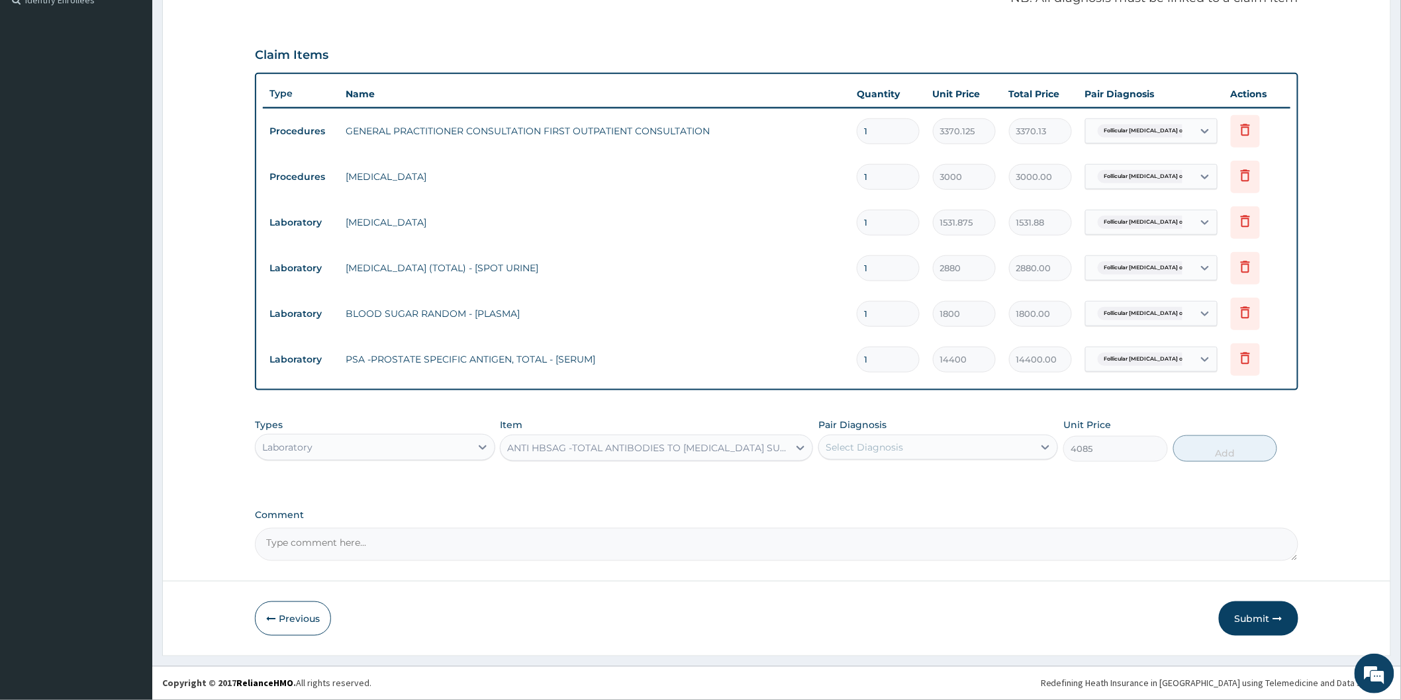
click at [954, 447] on div "Select Diagnosis" at bounding box center [926, 447] width 214 height 21
click at [941, 487] on div "Follicular [MEDICAL_DATA] of thyroid gland" at bounding box center [938, 481] width 240 height 27
checkbox input "true"
drag, startPoint x: 1245, startPoint y: 459, endPoint x: 1182, endPoint y: 464, distance: 63.8
click at [1235, 459] on button "Add" at bounding box center [1225, 449] width 105 height 26
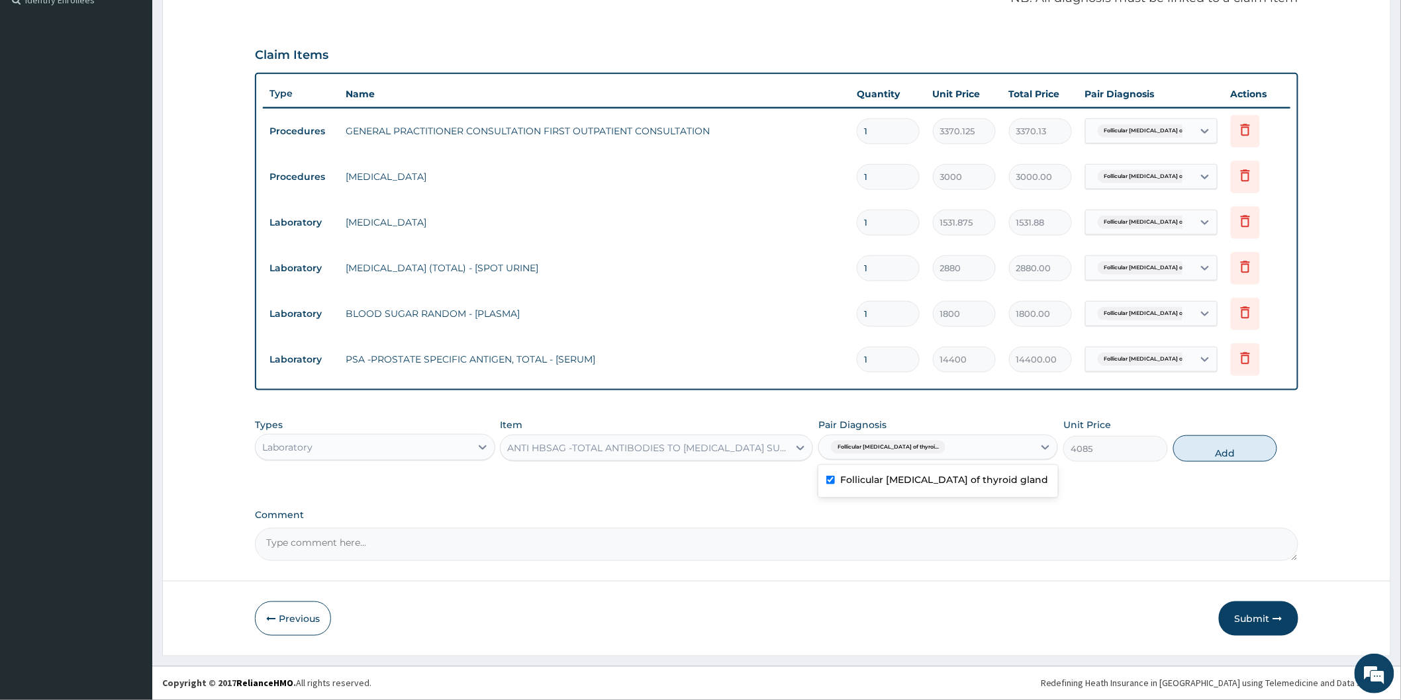
type input "0"
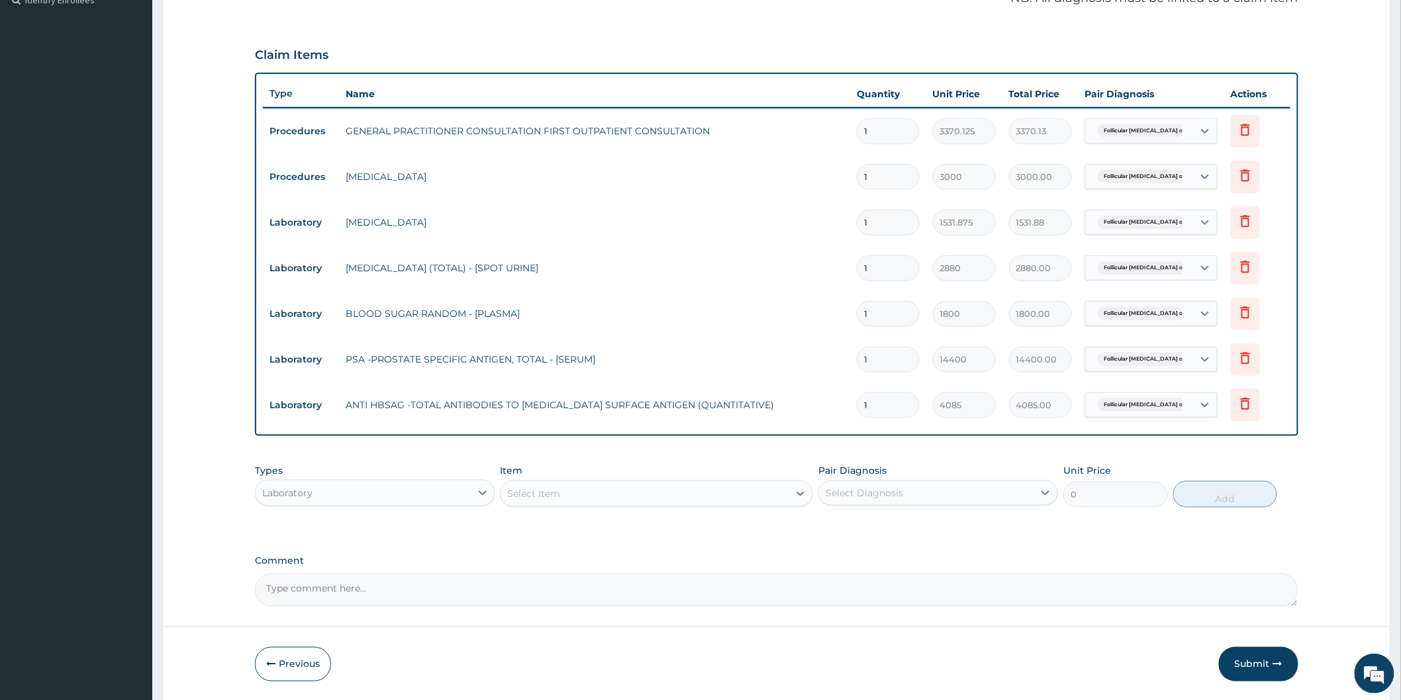
click at [584, 492] on div "Select Item" at bounding box center [644, 493] width 288 height 21
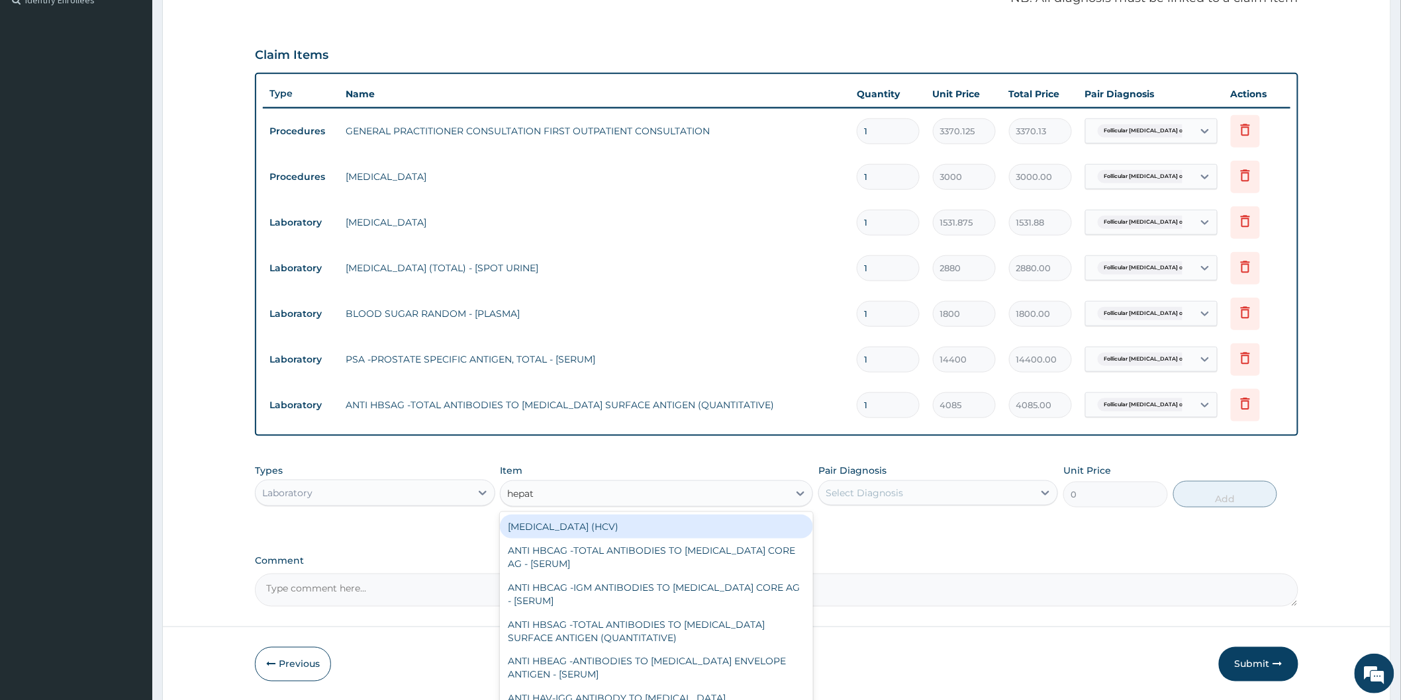
type input "hepati"
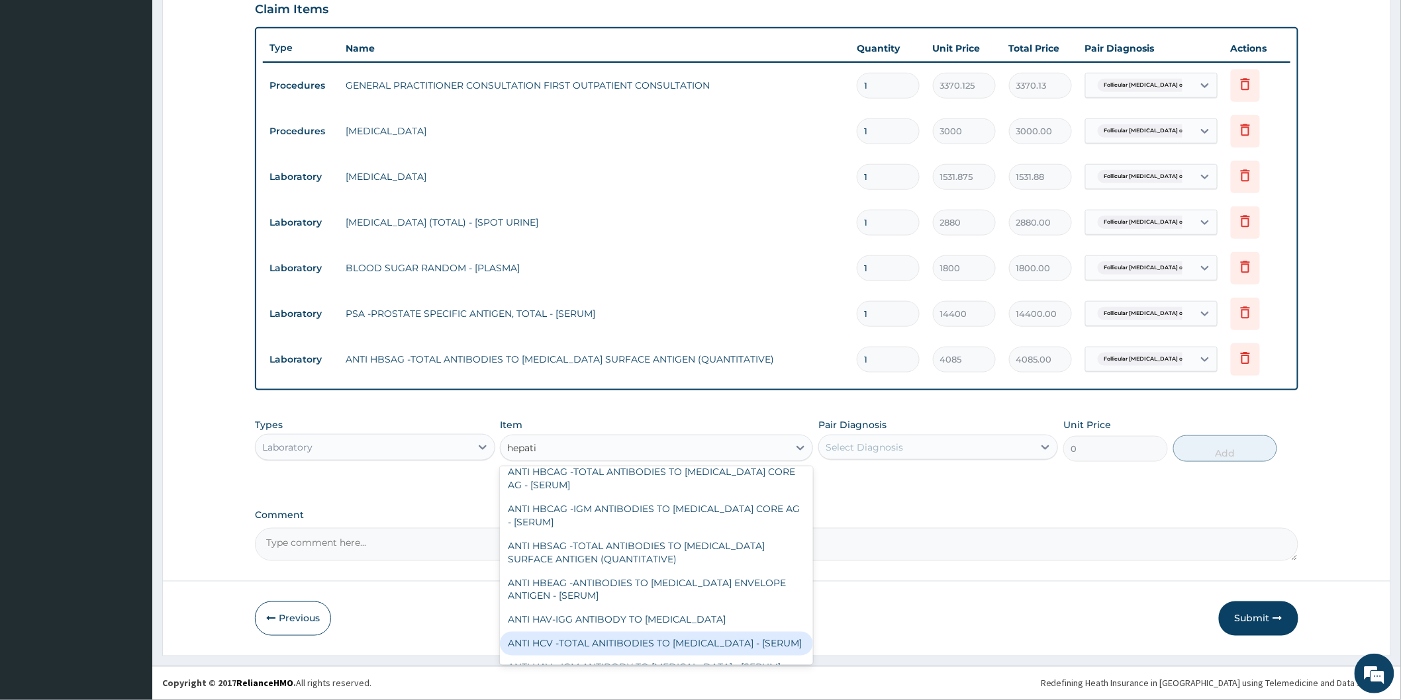
scroll to position [13, 0]
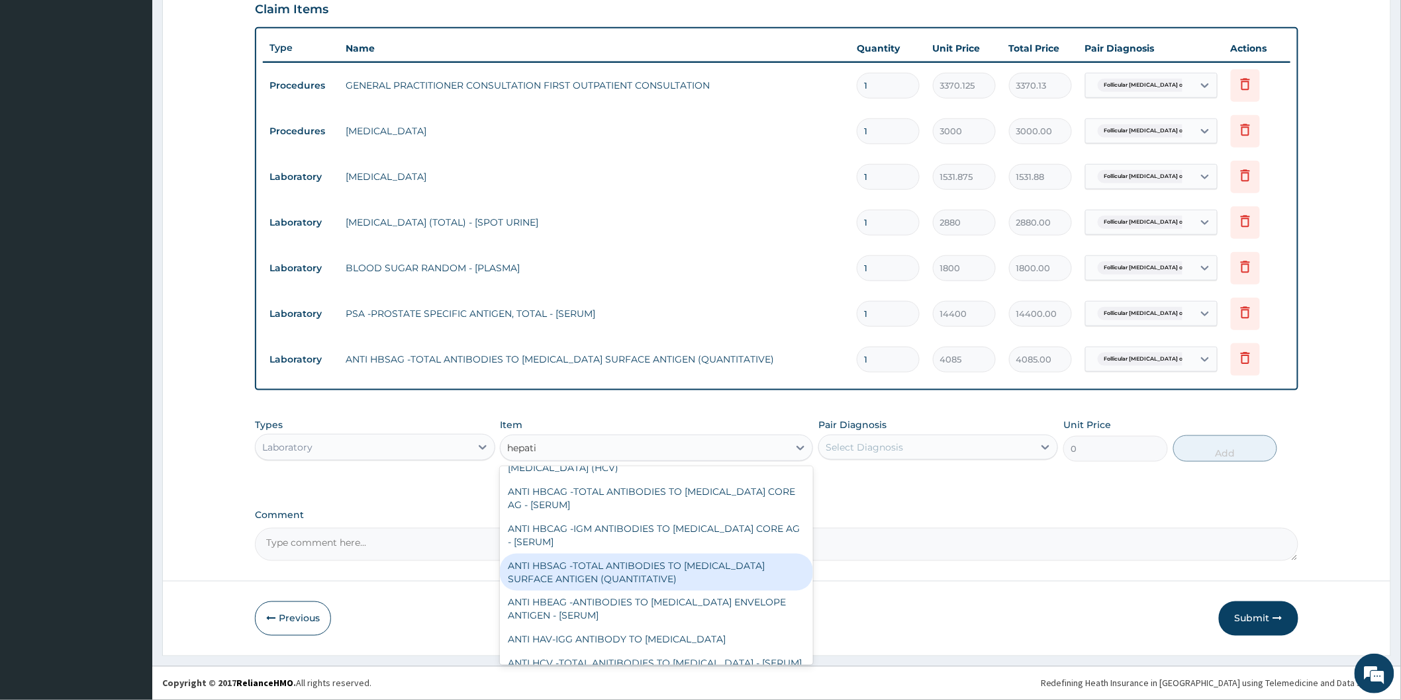
click at [757, 580] on div "ANTI HBSAG -TOTAL ANTIBODIES TO [MEDICAL_DATA] SURFACE ANTIGEN (QUANTITATIVE)" at bounding box center [656, 572] width 313 height 37
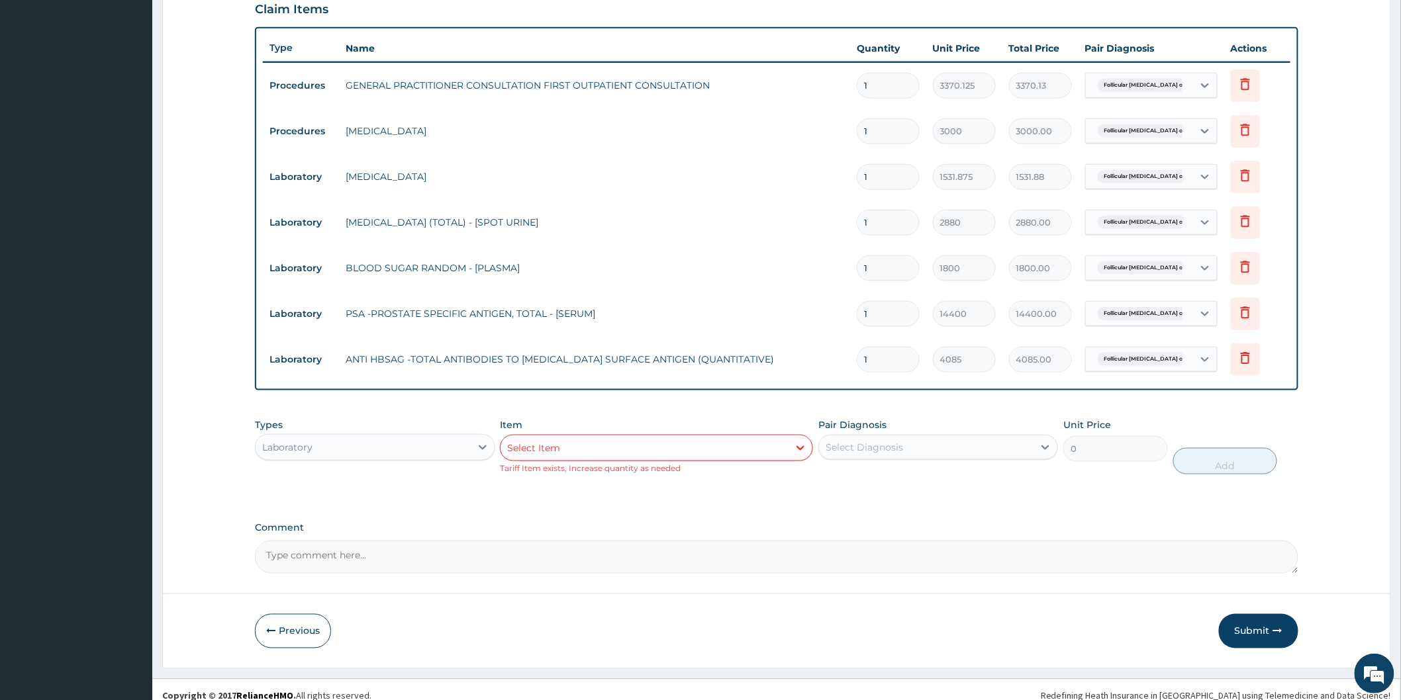
click at [306, 447] on div "Laboratory" at bounding box center [287, 447] width 50 height 13
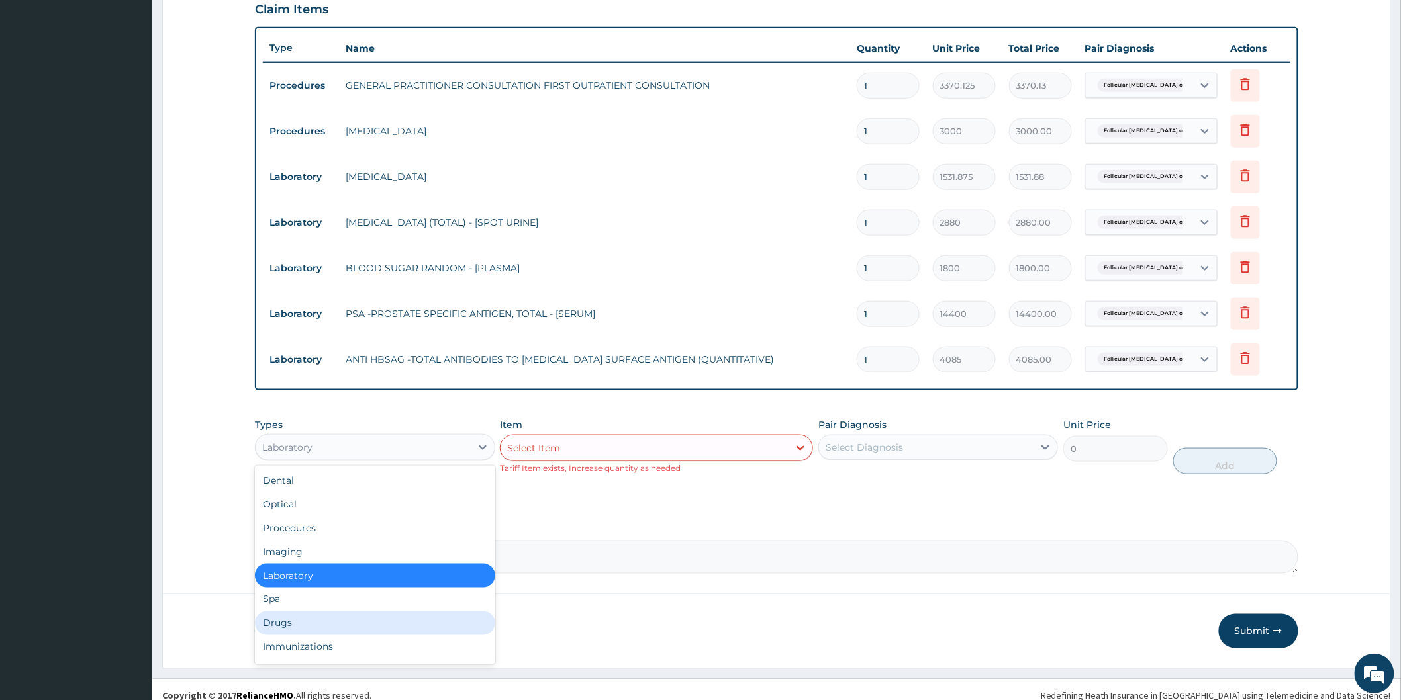
drag, startPoint x: 348, startPoint y: 613, endPoint x: 359, endPoint y: 609, distance: 11.9
click at [350, 613] on div "Drugs" at bounding box center [375, 624] width 240 height 24
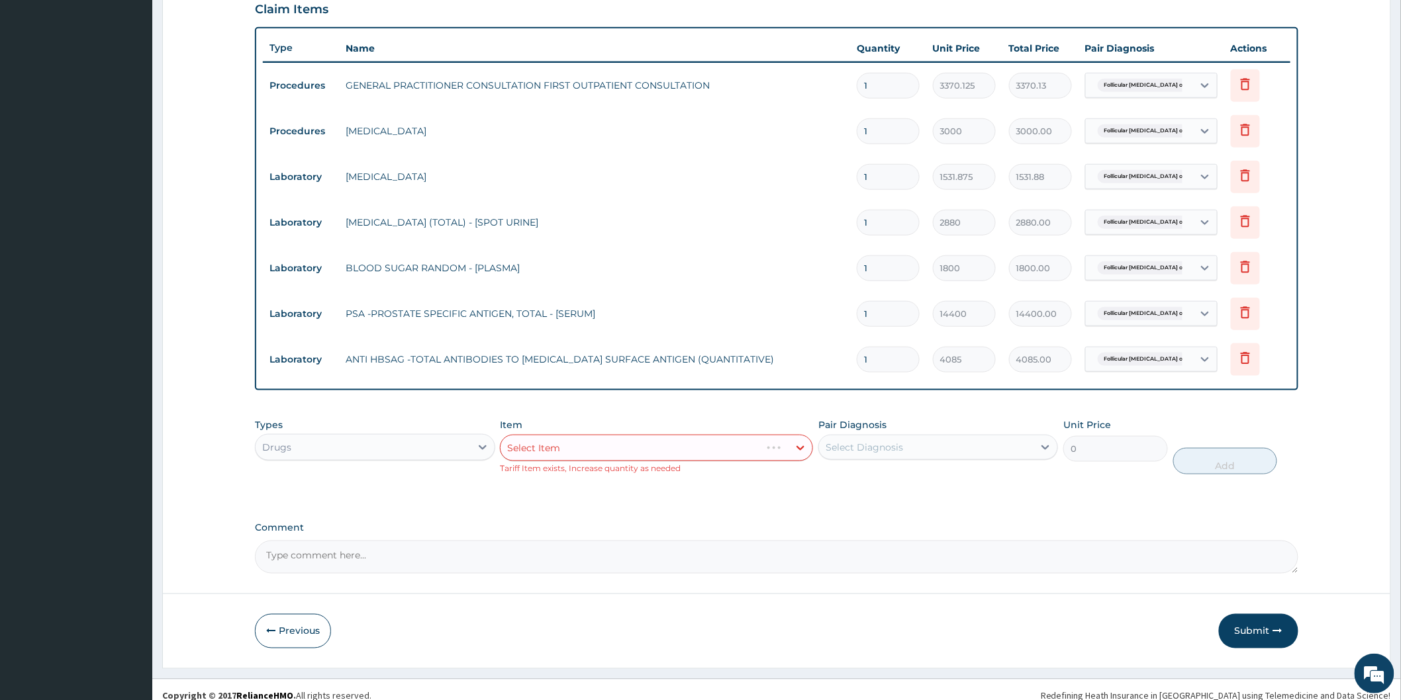
click at [630, 454] on div "Select Item" at bounding box center [656, 448] width 313 height 26
drag, startPoint x: 624, startPoint y: 450, endPoint x: 768, endPoint y: 445, distance: 144.4
click at [626, 451] on div "Select Item" at bounding box center [656, 448] width 313 height 26
click at [773, 445] on div "Select Item" at bounding box center [656, 448] width 313 height 26
click at [881, 461] on div "Pair Diagnosis Select Diagnosis" at bounding box center [938, 446] width 240 height 56
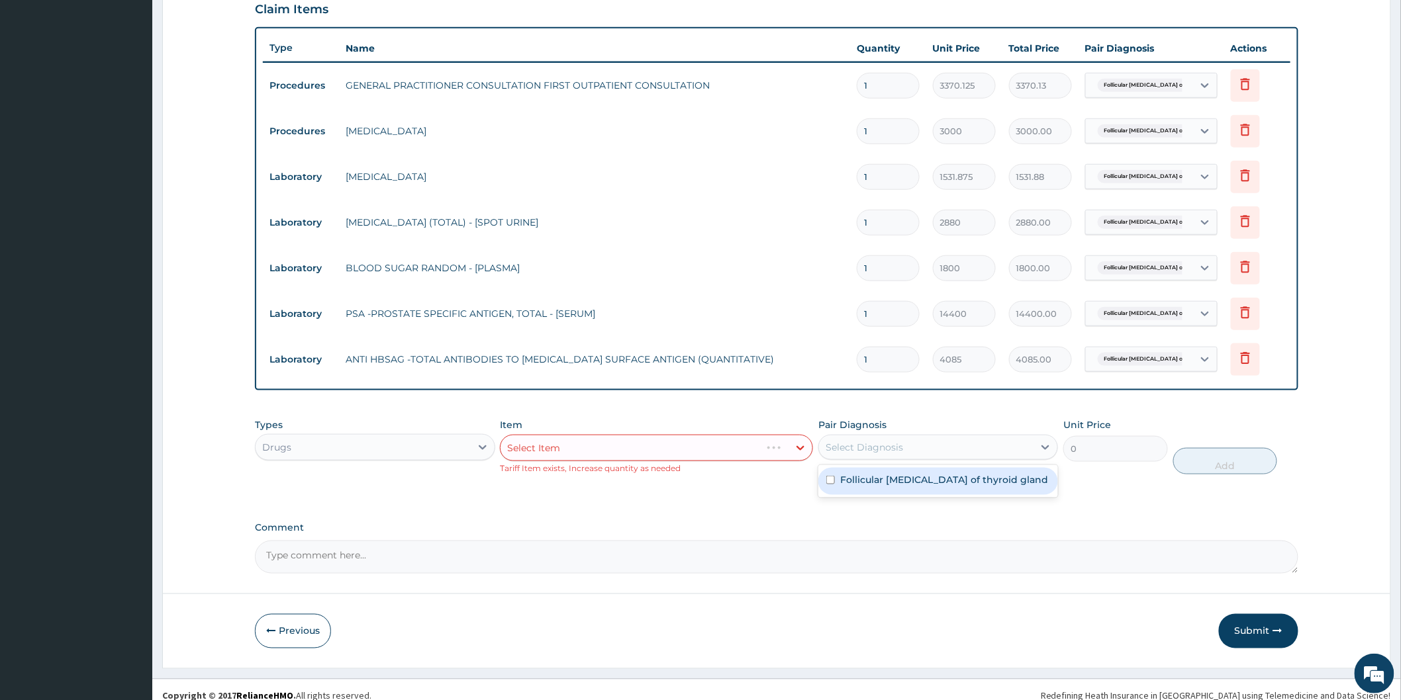
drag, startPoint x: 892, startPoint y: 447, endPoint x: 883, endPoint y: 471, distance: 25.6
click at [892, 447] on div "Select Diagnosis" at bounding box center [863, 447] width 77 height 13
click at [882, 479] on label "Follicular [MEDICAL_DATA] of thyroid gland" at bounding box center [944, 479] width 208 height 13
checkbox input "true"
click at [713, 457] on div "Select Item" at bounding box center [656, 448] width 313 height 26
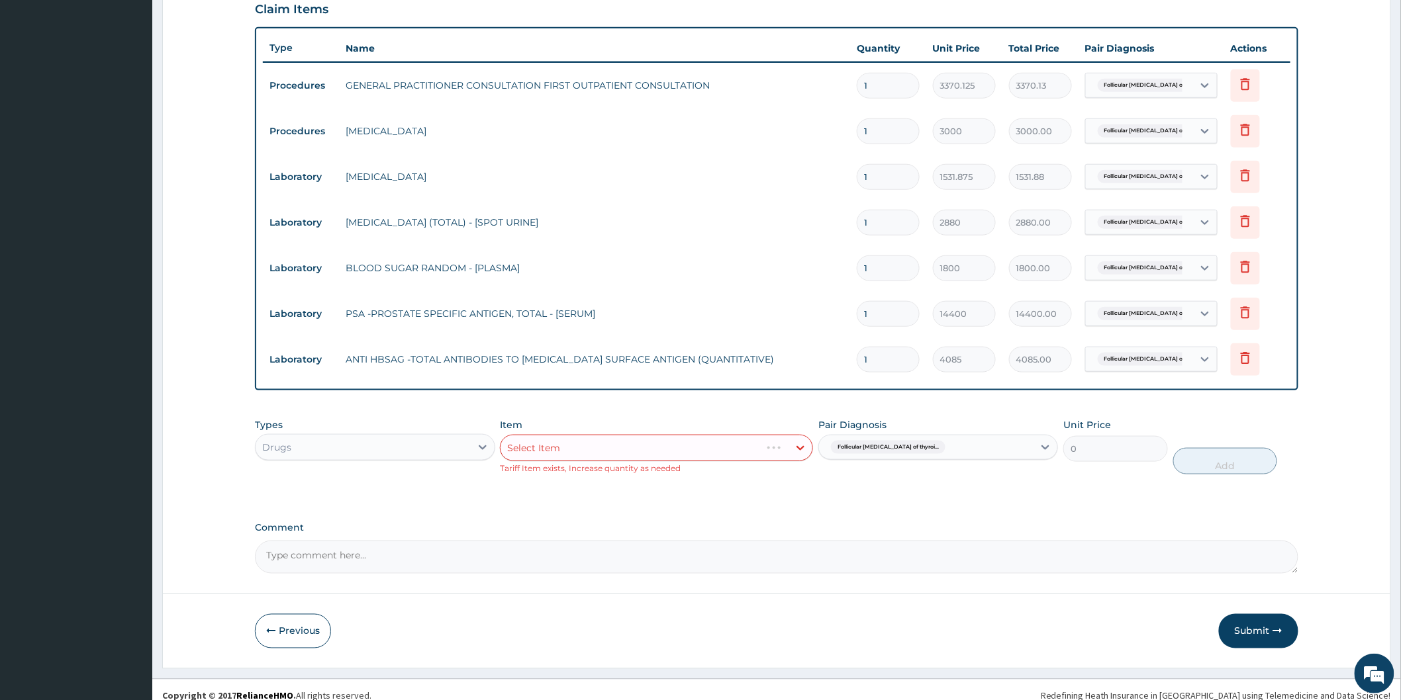
click at [735, 448] on div "Select Item" at bounding box center [656, 448] width 313 height 26
click at [731, 447] on div "Select Item" at bounding box center [656, 448] width 313 height 26
click at [729, 462] on div "Item Select Item Tariff Item exists, Increase quantity as needed" at bounding box center [656, 446] width 313 height 56
drag, startPoint x: 657, startPoint y: 428, endPoint x: 655, endPoint y: 434, distance: 6.9
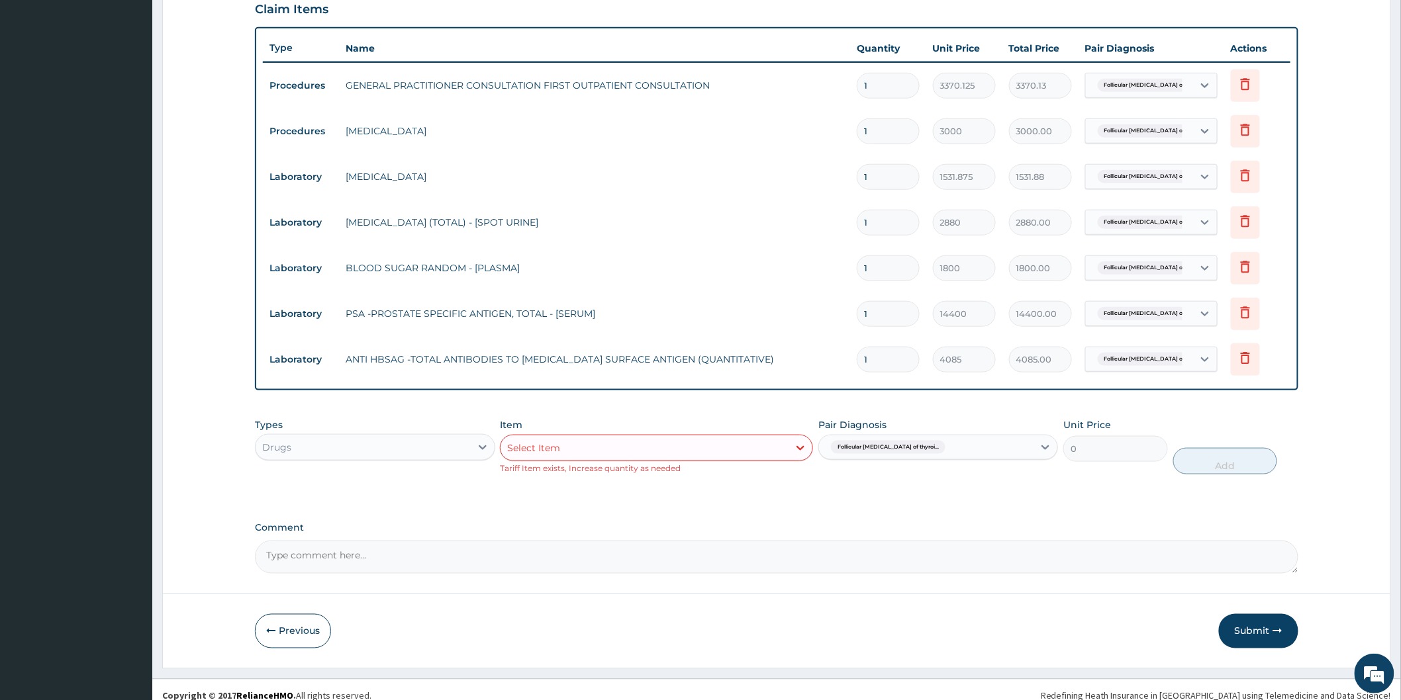
click at [657, 429] on div "Item Select Item Tariff Item exists, Increase quantity as needed" at bounding box center [656, 446] width 313 height 56
click at [653, 448] on div "Select Item" at bounding box center [644, 448] width 288 height 21
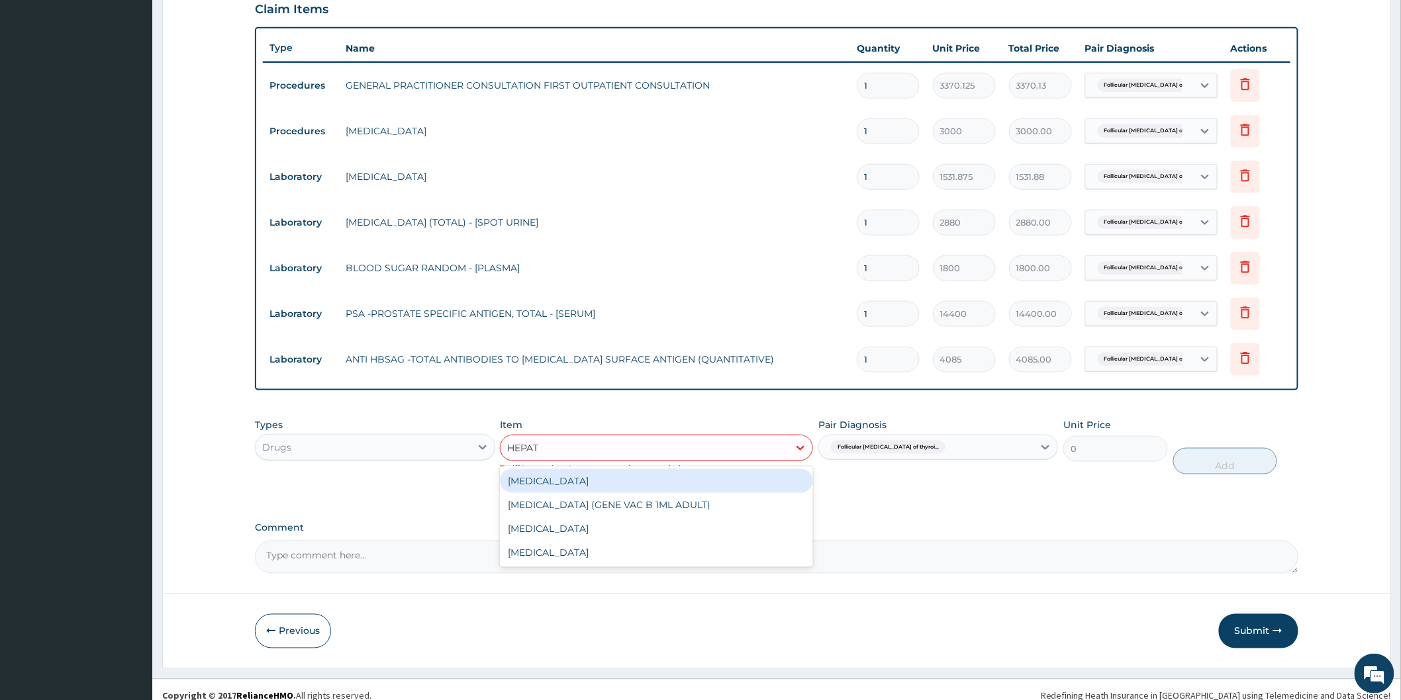
type input "HEPATI"
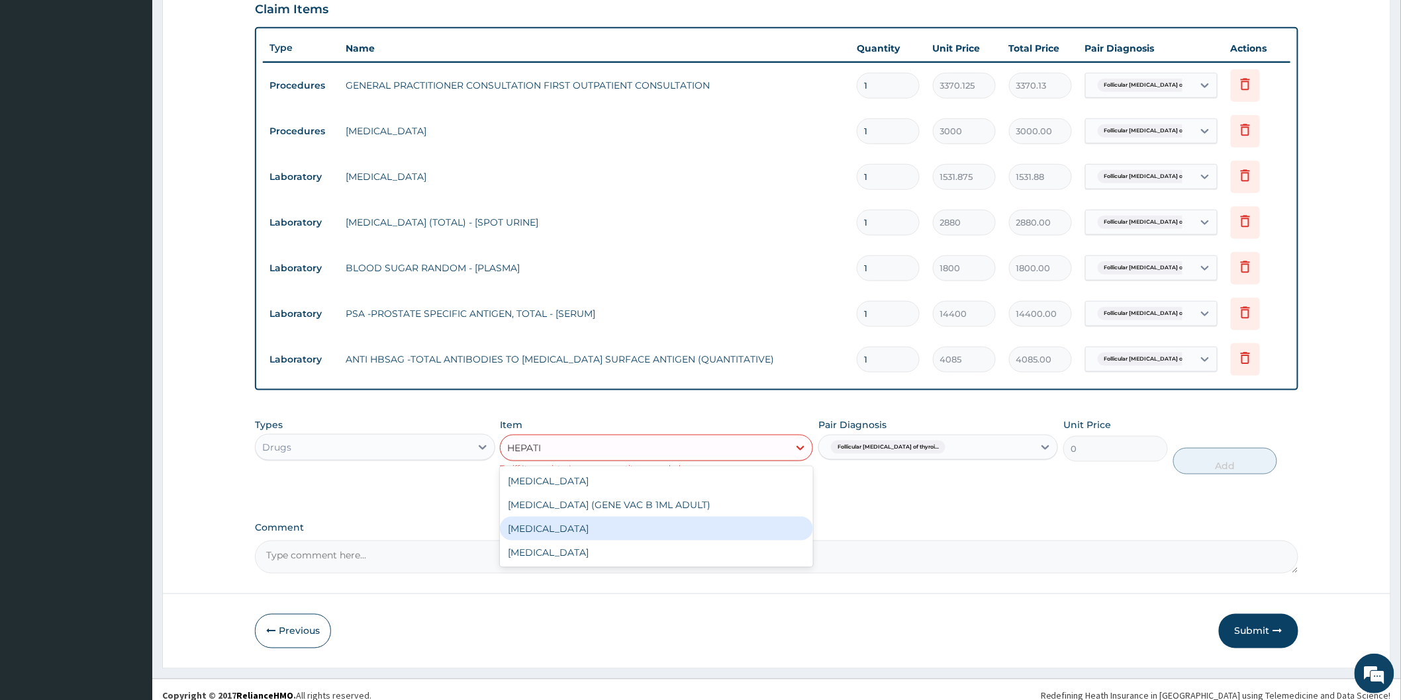
click at [642, 522] on div "[MEDICAL_DATA]" at bounding box center [656, 529] width 313 height 24
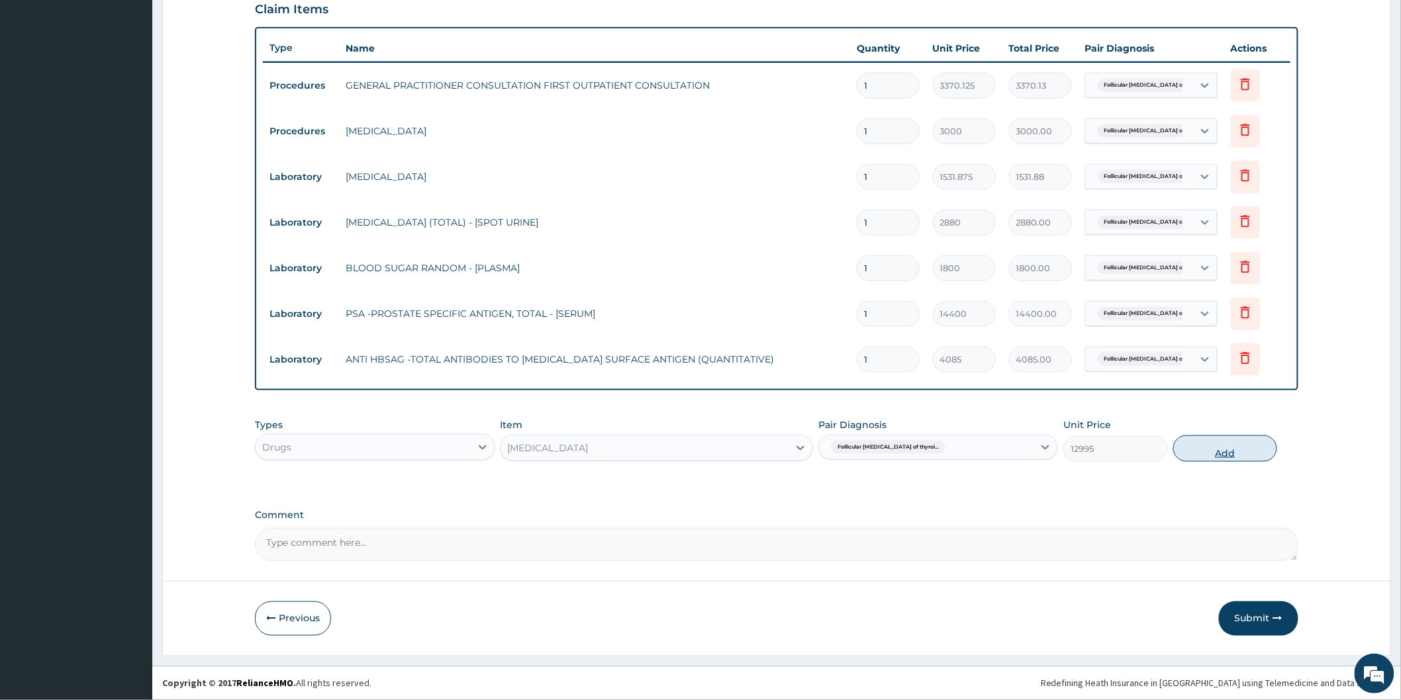
click at [1215, 446] on button "Add" at bounding box center [1225, 449] width 105 height 26
type input "0"
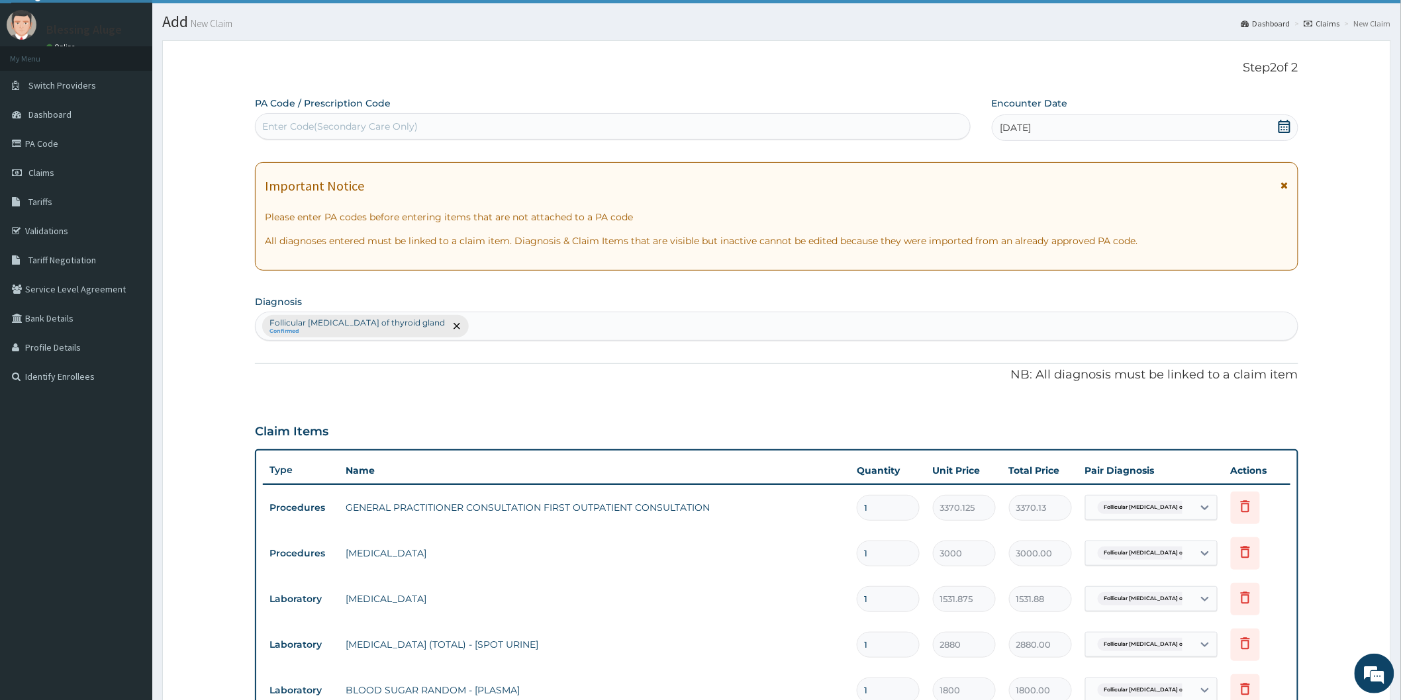
scroll to position [0, 0]
